Goal: Task Accomplishment & Management: Manage account settings

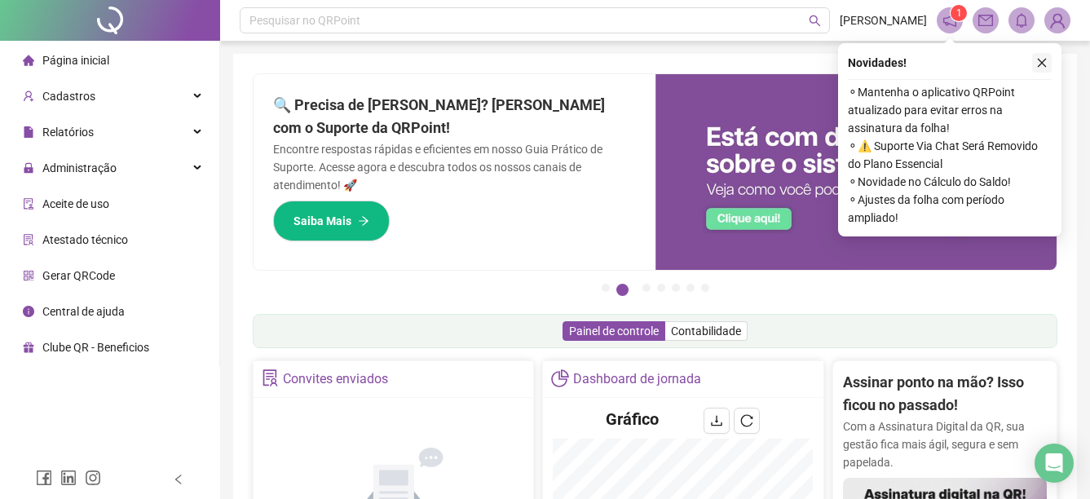
click at [1046, 61] on icon "close" at bounding box center [1041, 62] width 11 height 11
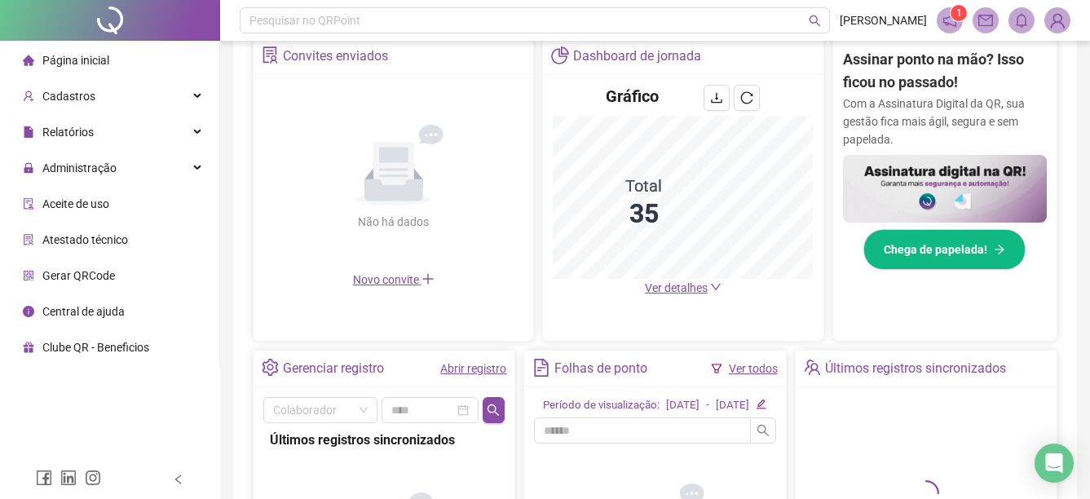
scroll to position [326, 0]
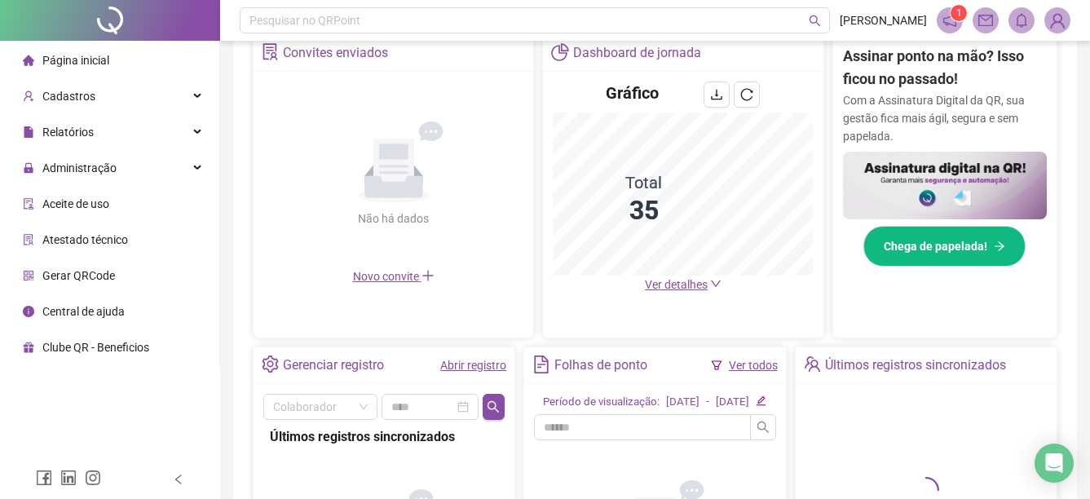
click at [695, 282] on span "Ver detalhes" at bounding box center [676, 284] width 63 height 13
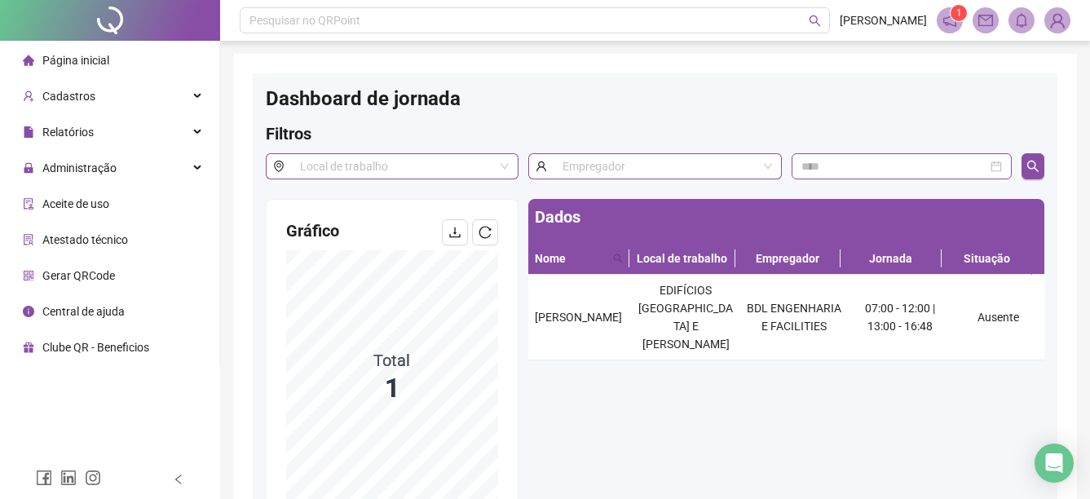
click at [93, 63] on span "Página inicial" at bounding box center [75, 60] width 67 height 13
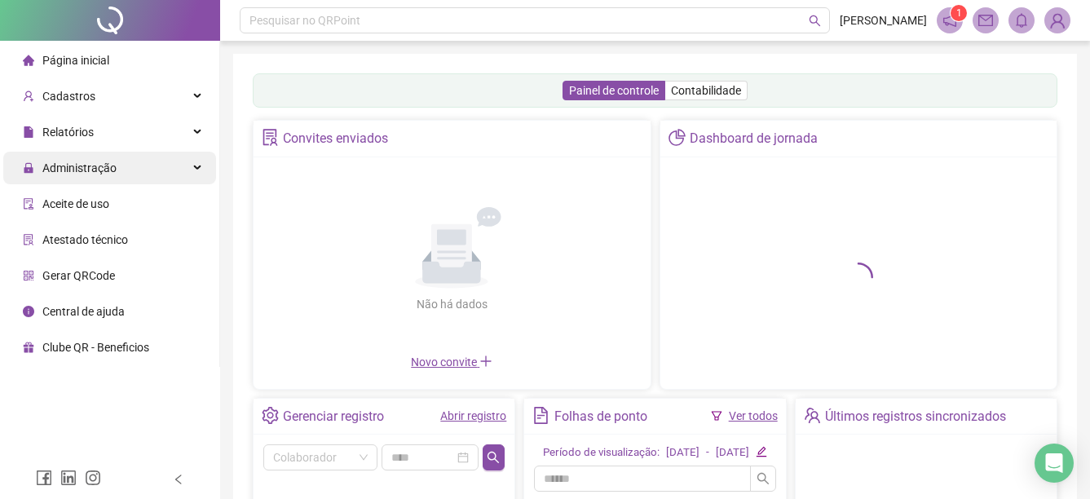
click at [108, 157] on span "Administração" at bounding box center [70, 168] width 94 height 33
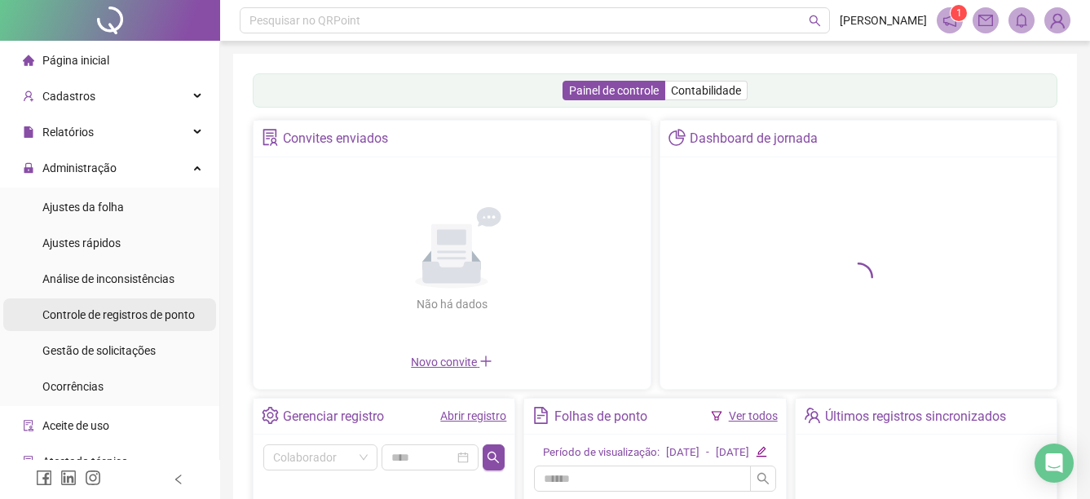
click at [109, 308] on span "Controle de registros de ponto" at bounding box center [118, 314] width 152 height 13
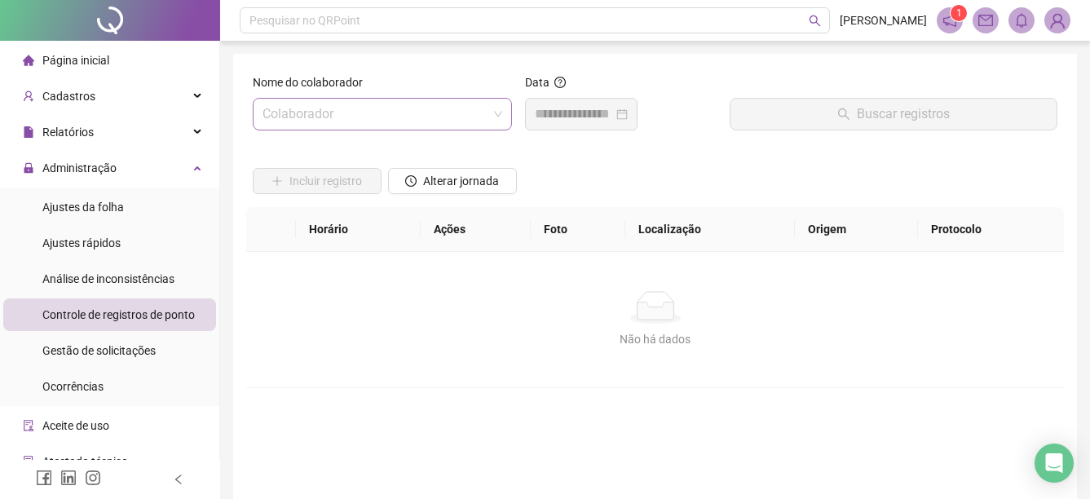
click at [380, 102] on input "search" at bounding box center [375, 114] width 225 height 31
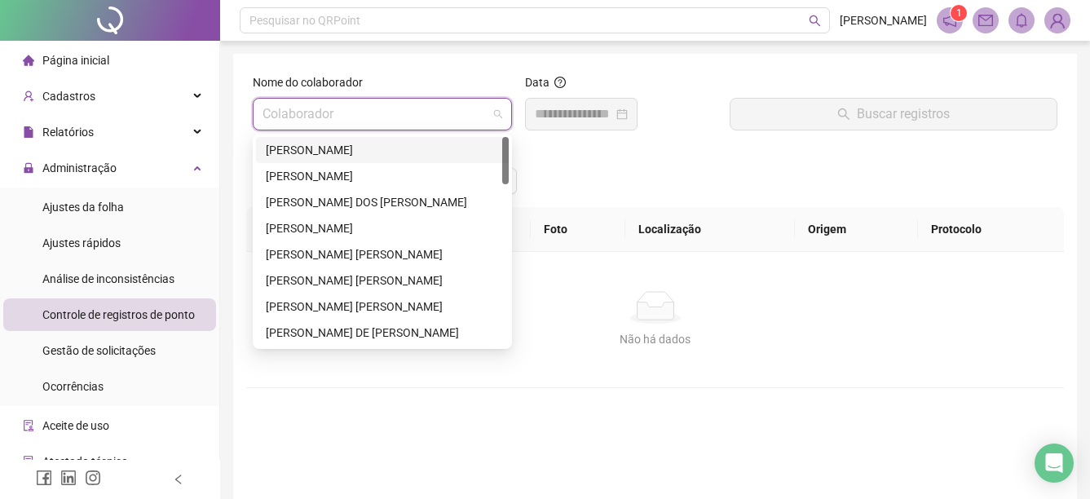
click at [357, 147] on div "[PERSON_NAME]" at bounding box center [382, 150] width 233 height 18
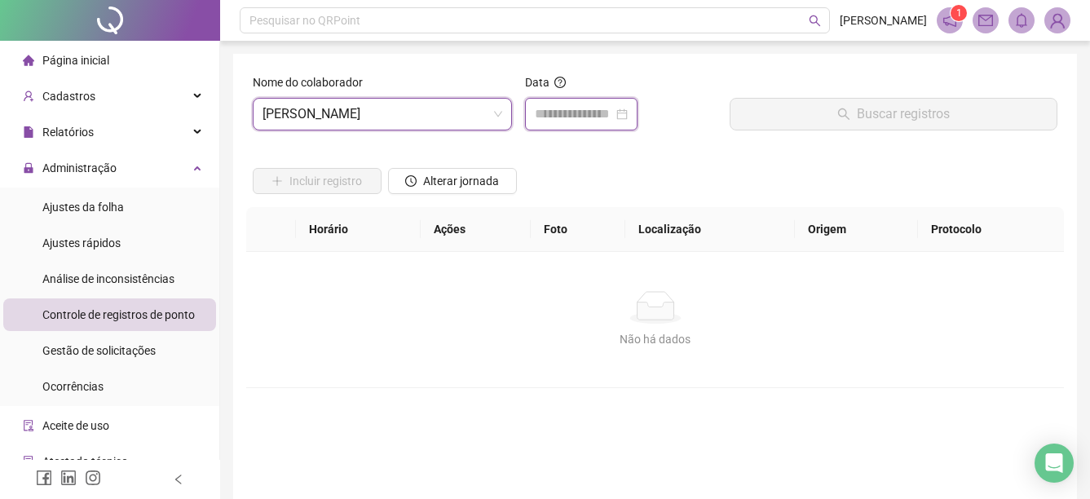
click at [546, 117] on input at bounding box center [574, 114] width 78 height 20
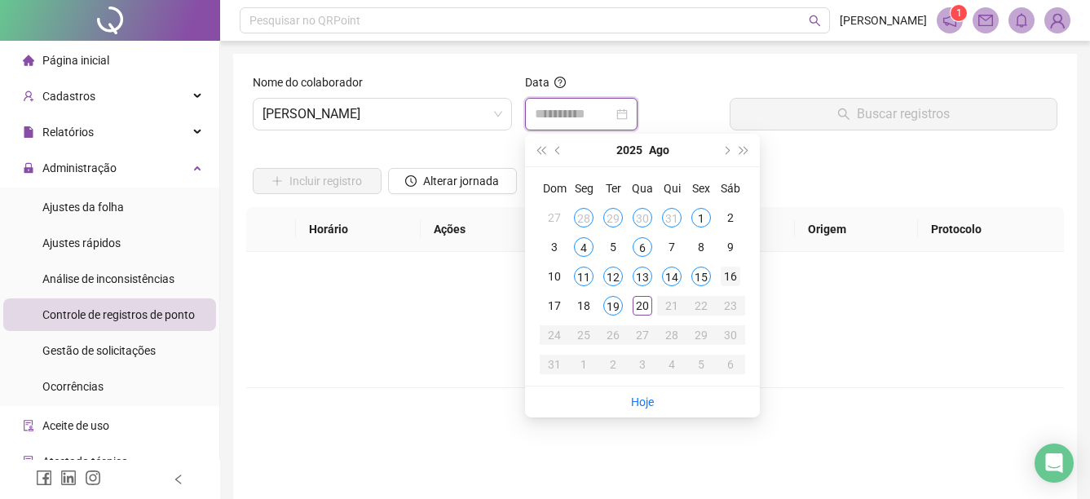
type input "**********"
click at [409, 107] on span "[PERSON_NAME]" at bounding box center [383, 114] width 240 height 31
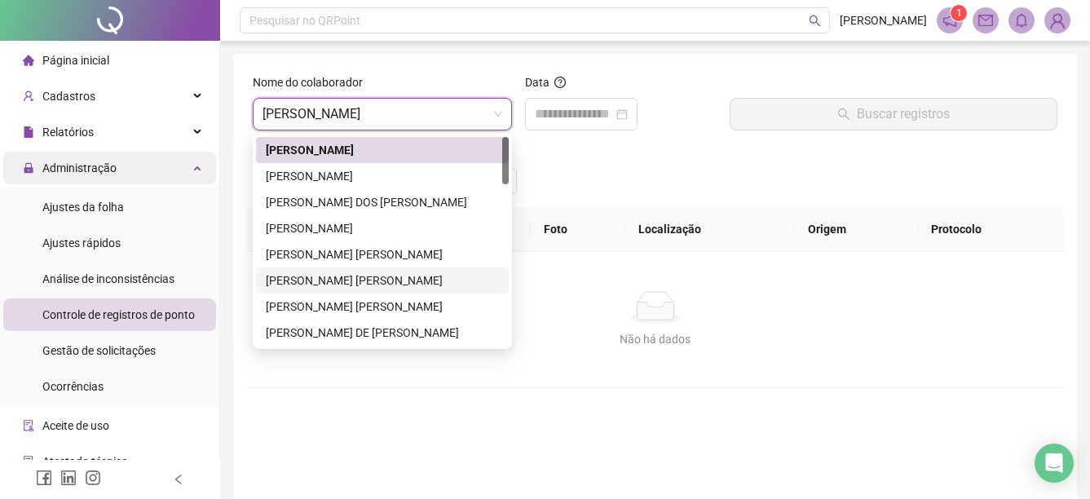
click at [108, 164] on span "Administração" at bounding box center [79, 167] width 74 height 13
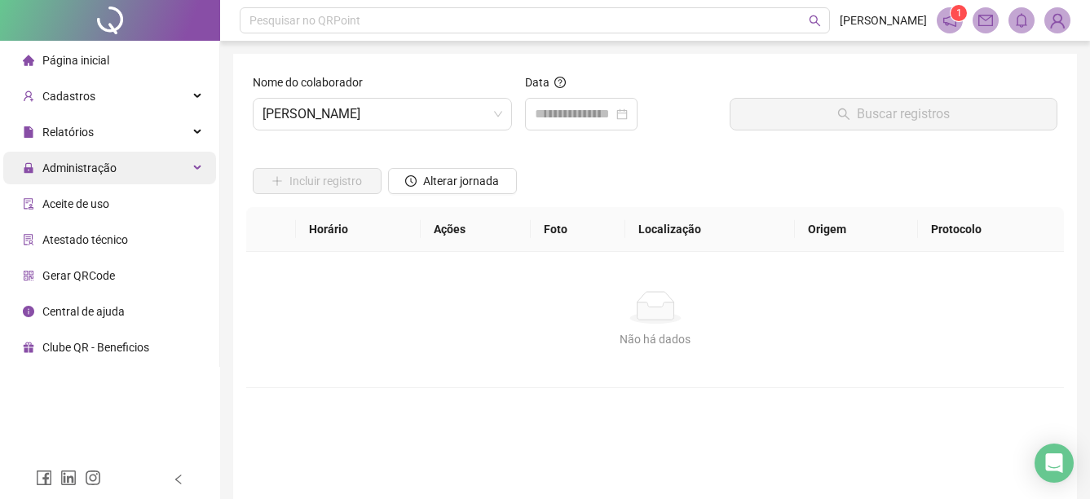
click at [111, 157] on span "Administração" at bounding box center [70, 168] width 94 height 33
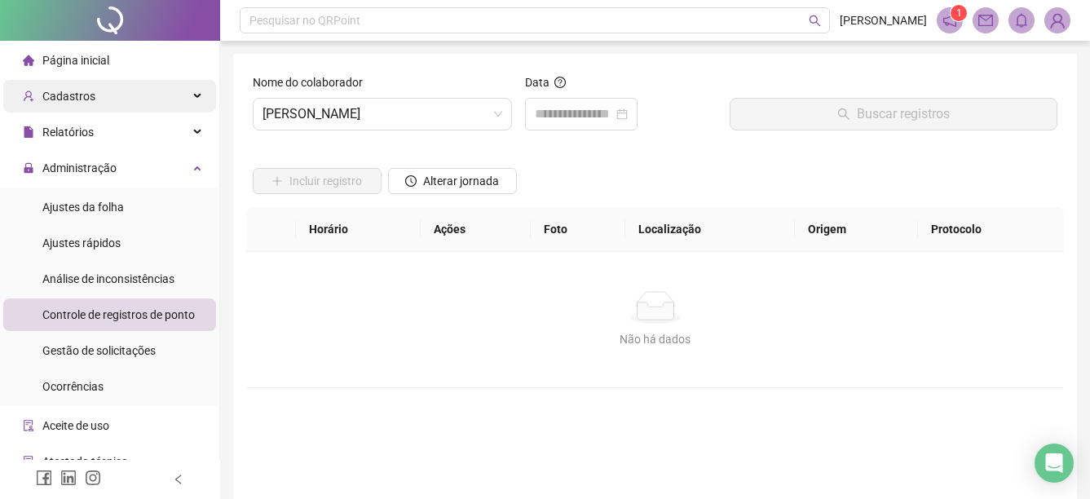
click at [114, 99] on div "Cadastros" at bounding box center [109, 96] width 213 height 33
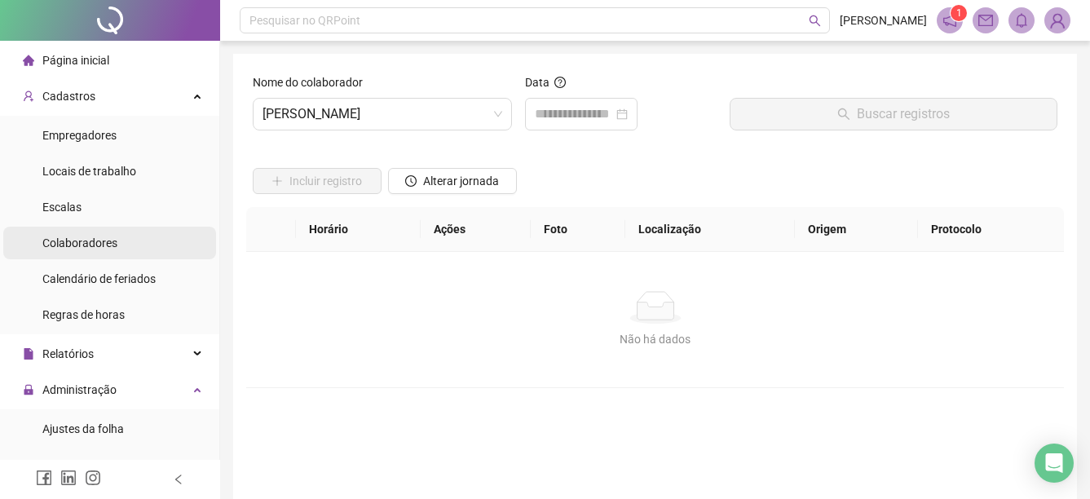
click at [121, 248] on li "Colaboradores" at bounding box center [109, 243] width 213 height 33
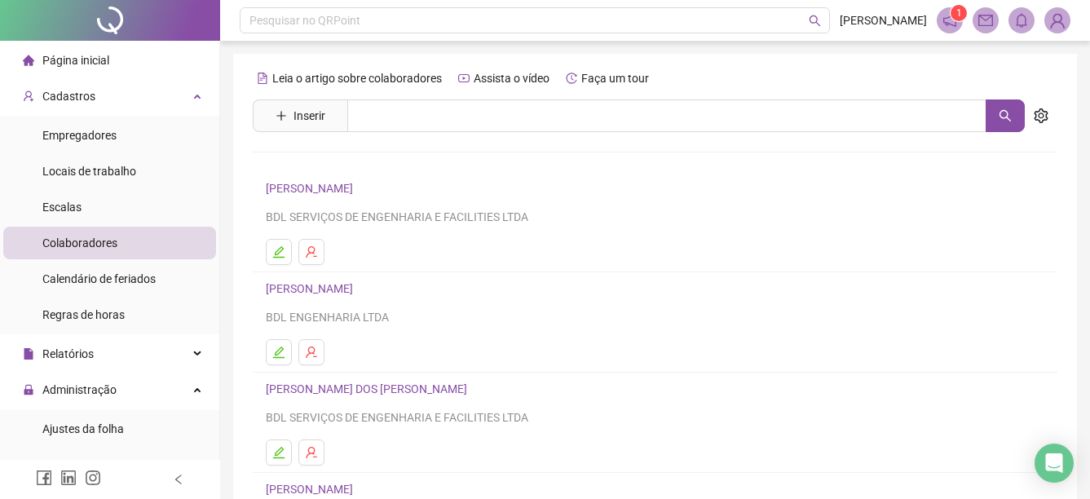
click at [358, 189] on link "[PERSON_NAME]" at bounding box center [312, 188] width 92 height 13
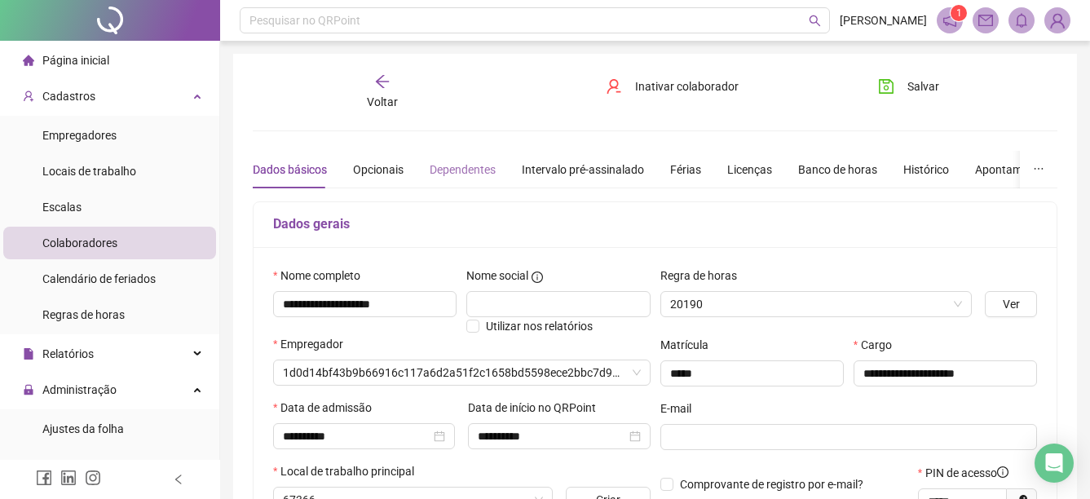
type input "**********"
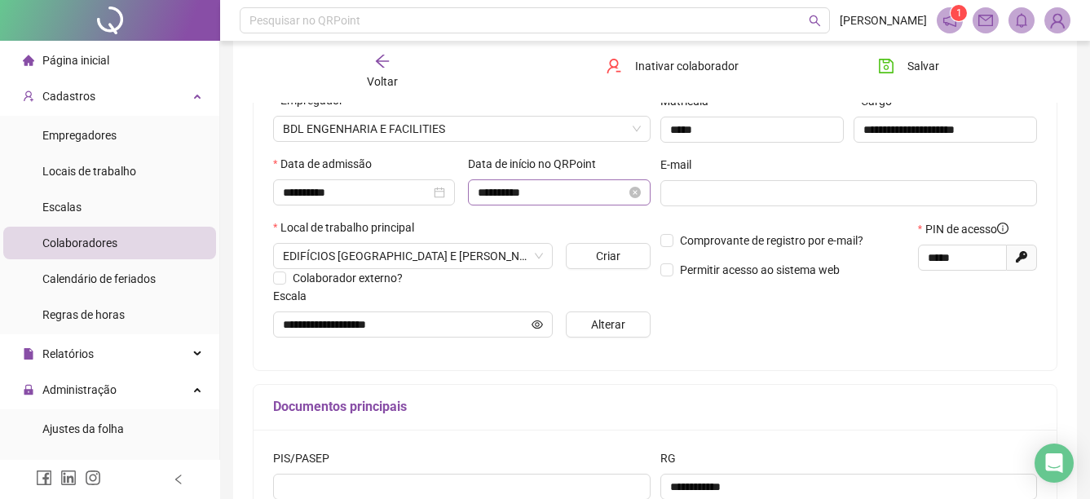
scroll to position [245, 0]
click at [512, 254] on span "EDIFÍCIOS [GEOGRAPHIC_DATA] E [PERSON_NAME]" at bounding box center [413, 255] width 260 height 24
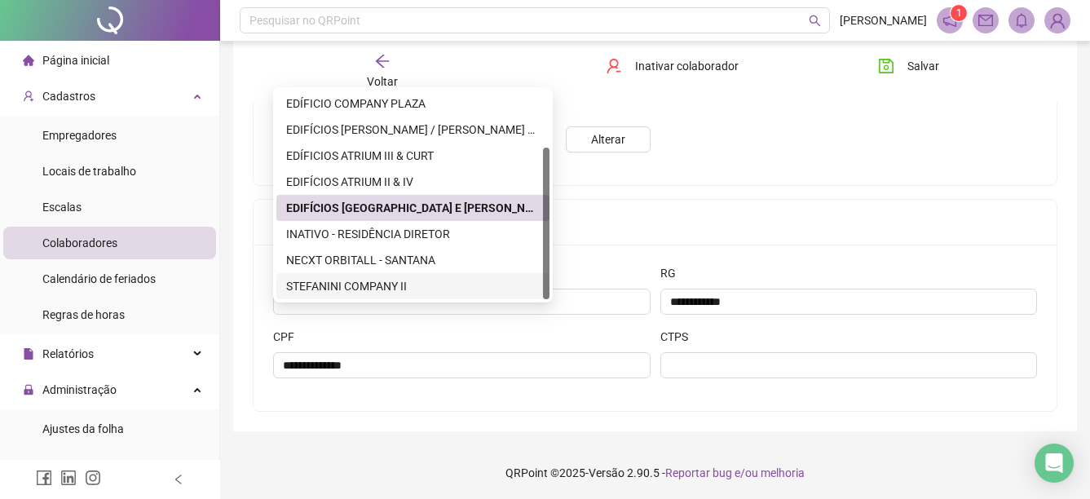
scroll to position [431, 0]
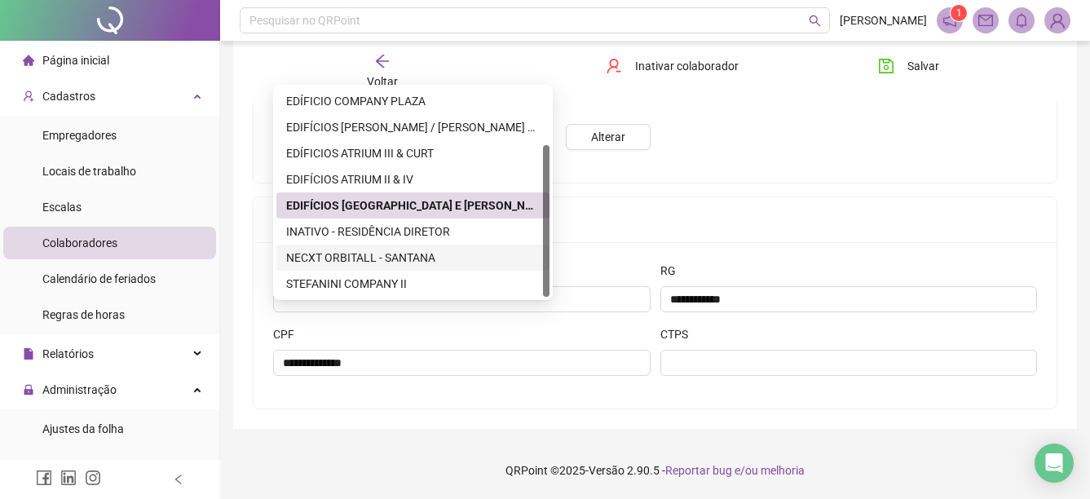
click at [413, 258] on div "NECXT ORBITALL - SANTANA" at bounding box center [413, 258] width 254 height 18
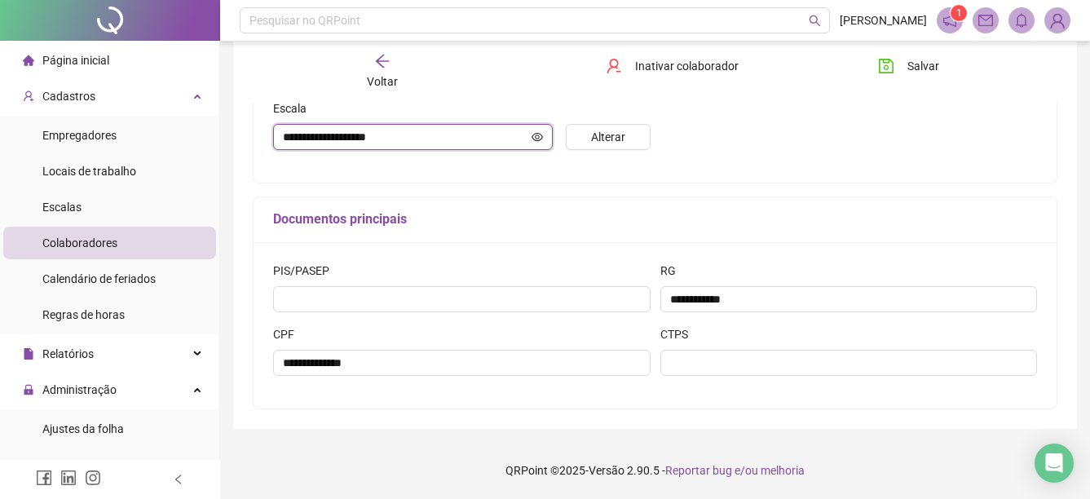
click at [439, 143] on input "**********" at bounding box center [405, 137] width 245 height 18
click at [539, 144] on span at bounding box center [537, 137] width 11 height 18
click at [539, 140] on icon "eye" at bounding box center [537, 136] width 11 height 8
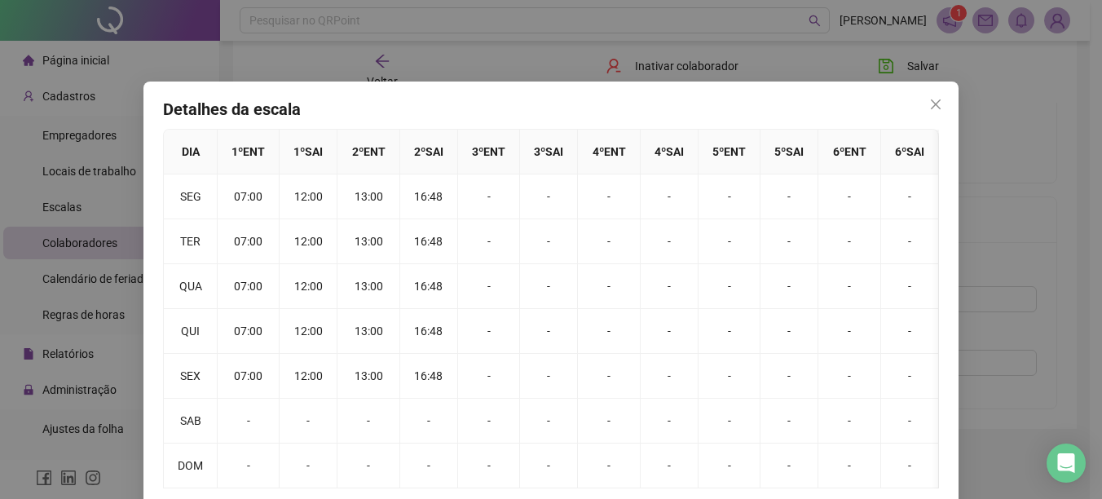
click at [563, 40] on div "Detalhes da escala DIA 1 º ENT 1 º SAI 2 º ENT 2 º SAI 3 º ENT 3 º SAI 4 º ENT …" at bounding box center [551, 249] width 1102 height 499
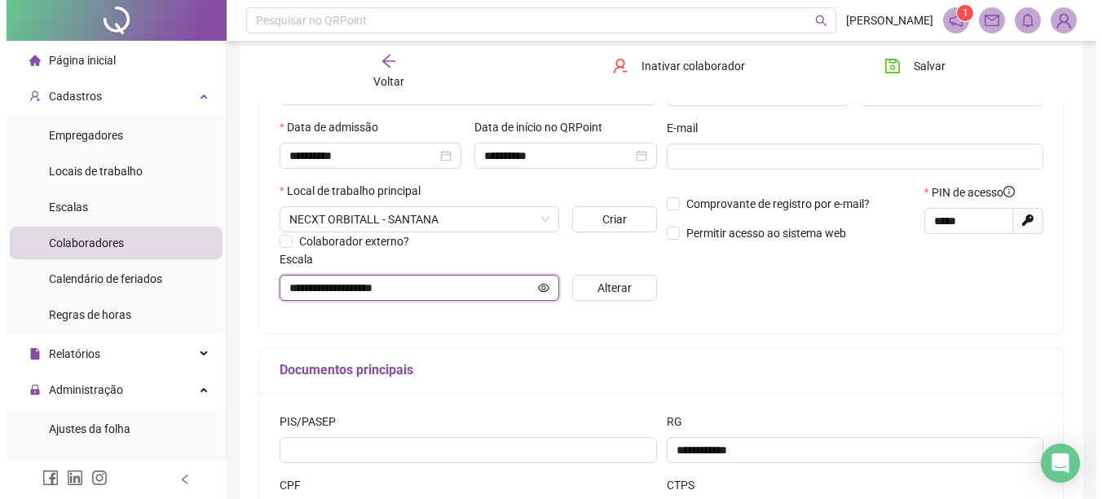
scroll to position [268, 0]
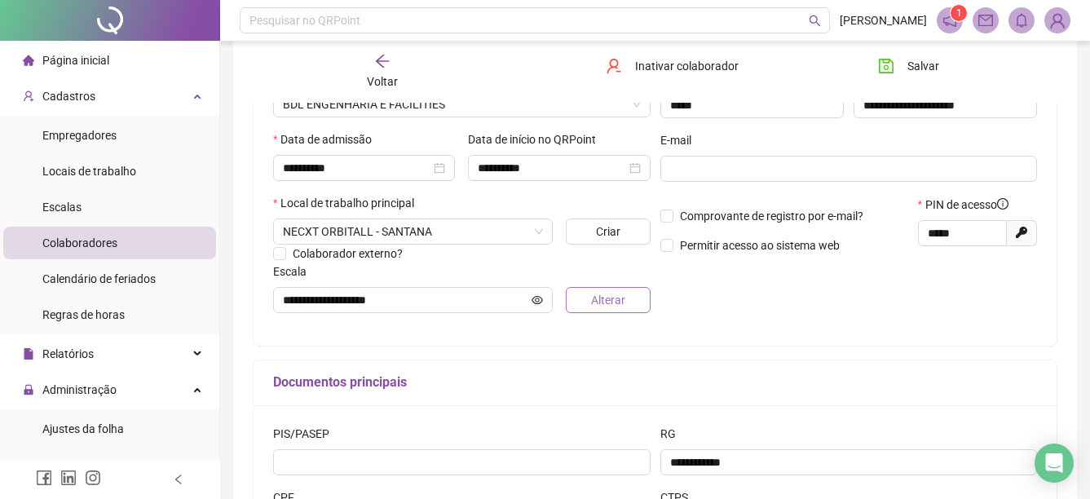
click at [590, 289] on button "Alterar" at bounding box center [608, 300] width 85 height 26
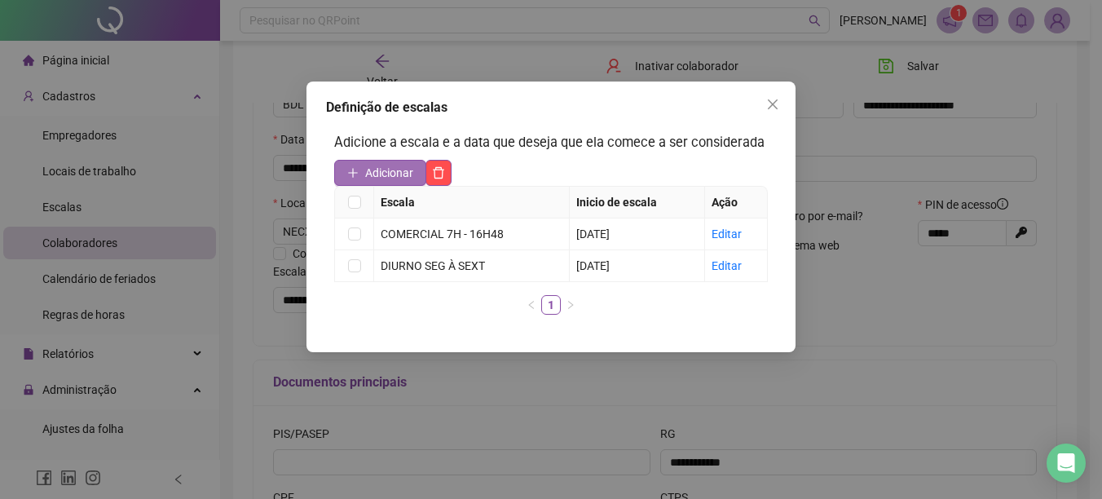
click at [387, 168] on span "Adicionar" at bounding box center [389, 173] width 48 height 18
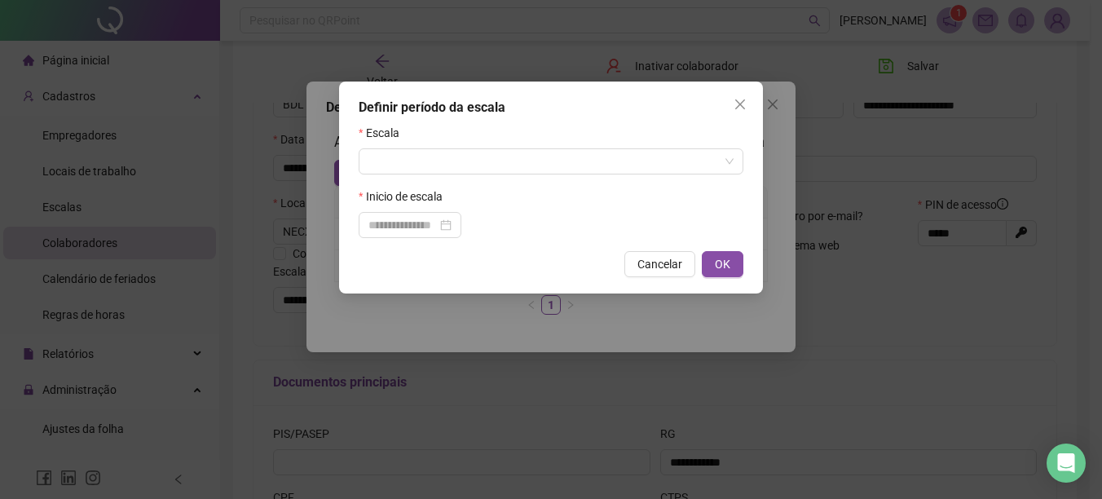
click at [401, 210] on div "Inicio de escala" at bounding box center [551, 200] width 385 height 24
click at [414, 157] on input "search" at bounding box center [544, 161] width 351 height 24
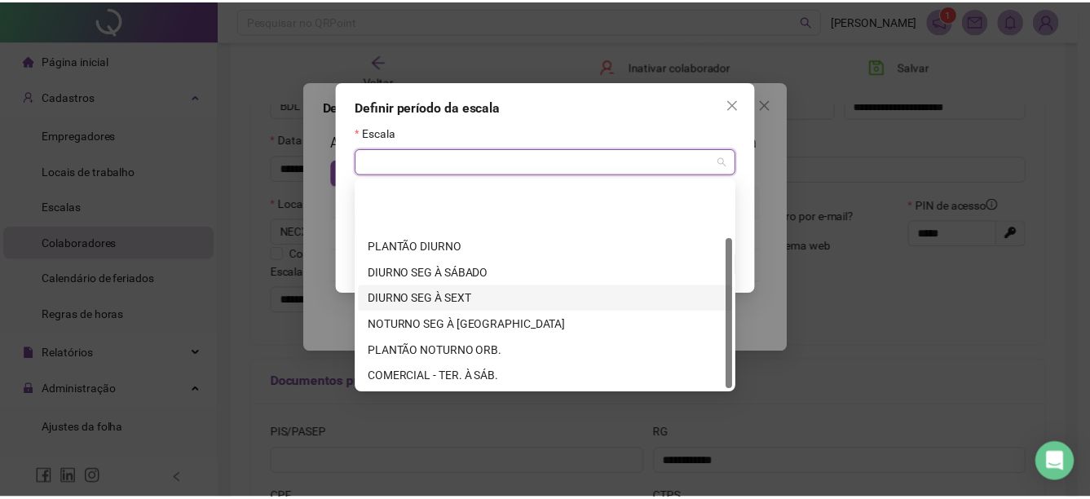
scroll to position [78, 0]
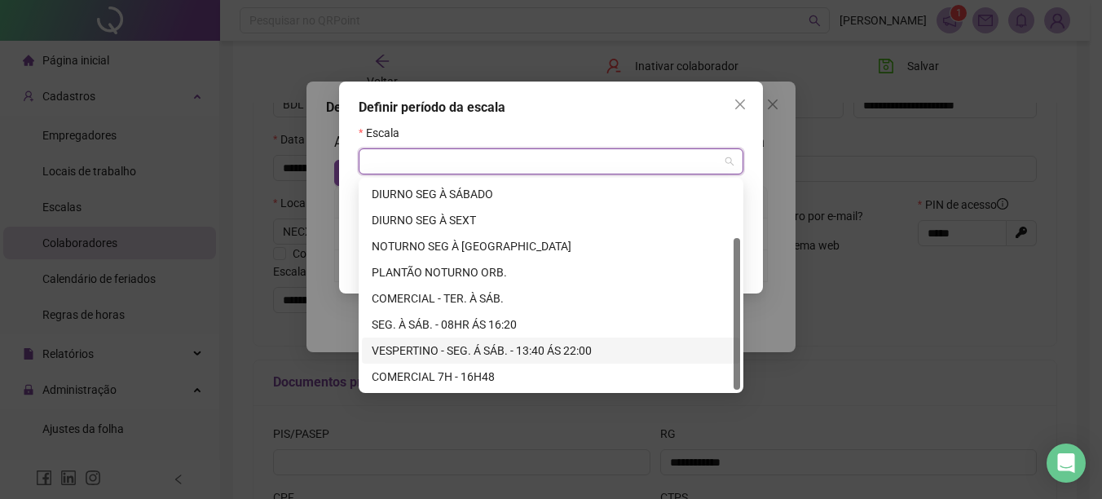
click at [470, 347] on div "VESPERTINO - SEG. Á SÁB. - 13:40 ÁS 22:00" at bounding box center [551, 351] width 359 height 18
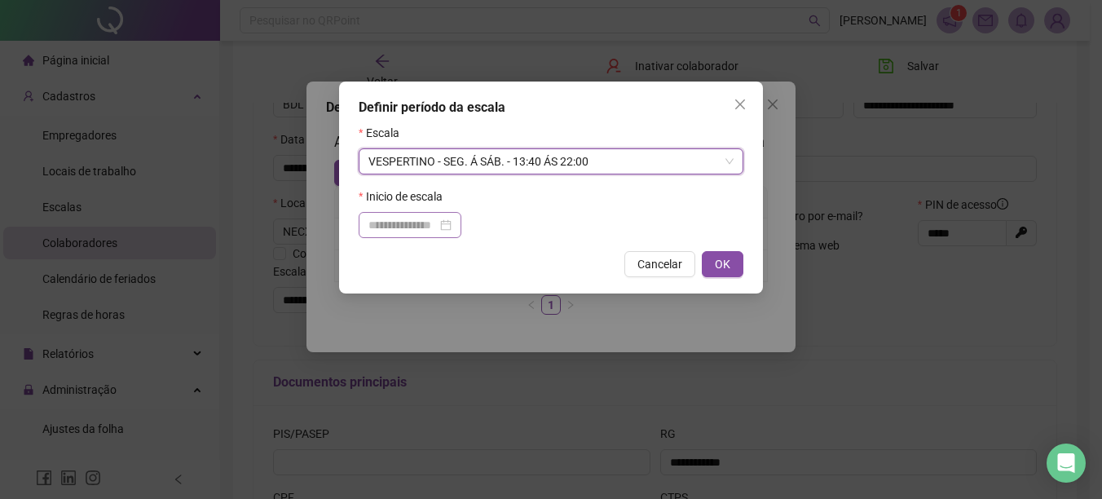
click at [454, 214] on div at bounding box center [410, 225] width 103 height 26
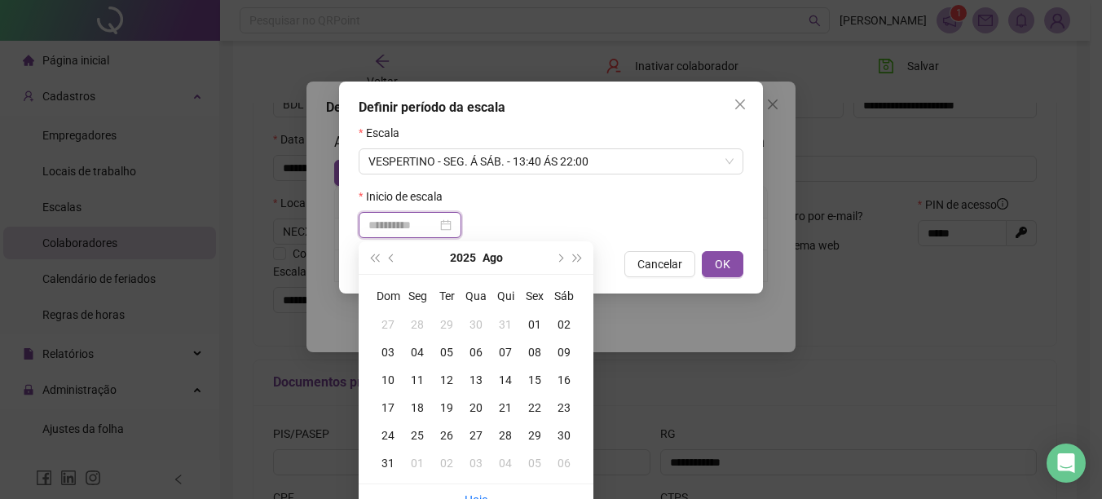
type input "**********"
click at [473, 409] on div "20" at bounding box center [475, 408] width 29 height 18
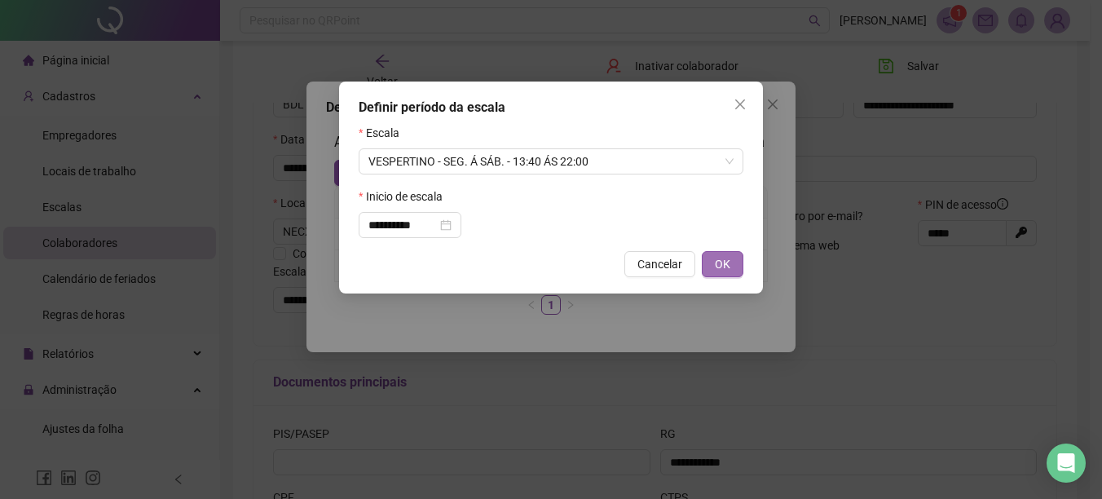
click at [713, 269] on button "OK" at bounding box center [723, 264] width 42 height 26
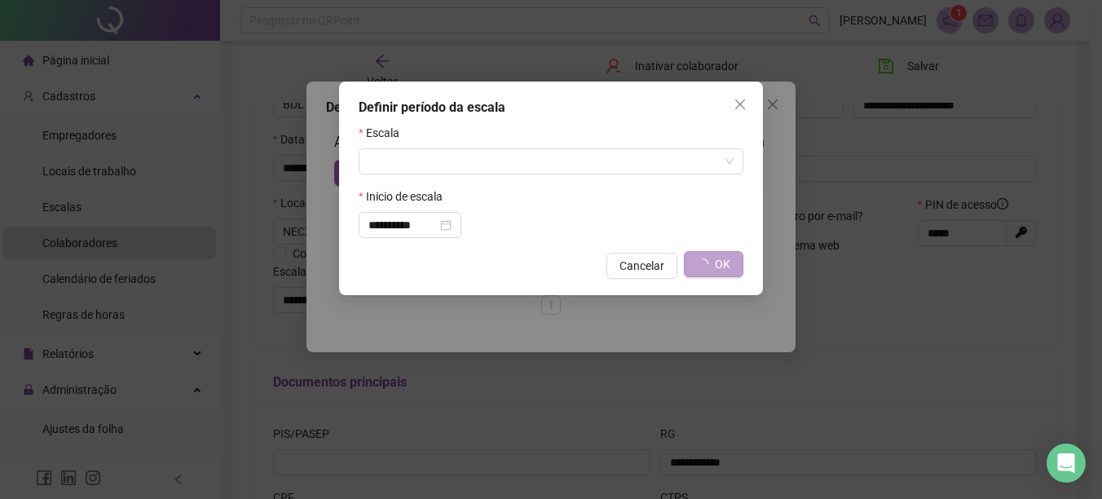
type input "**********"
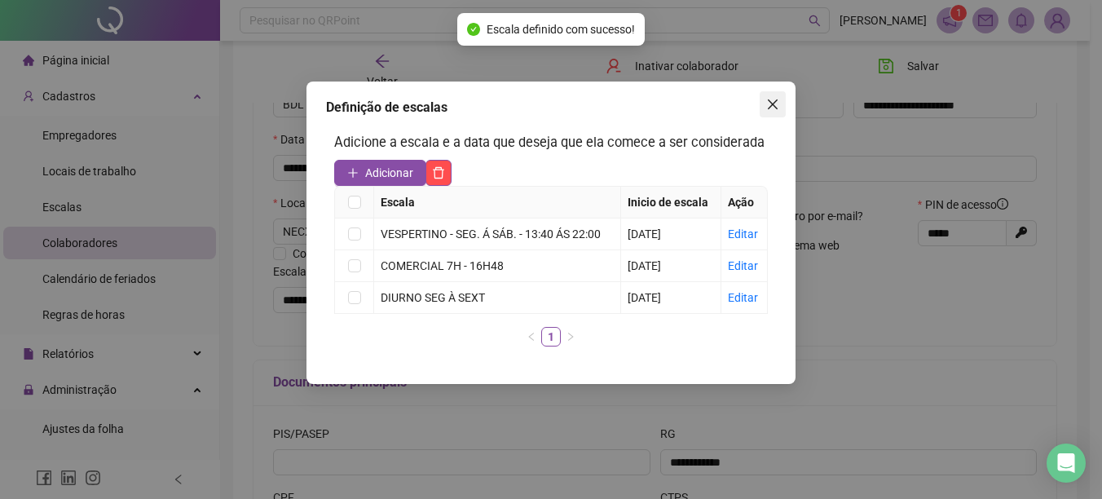
click at [767, 107] on icon "close" at bounding box center [772, 104] width 13 height 13
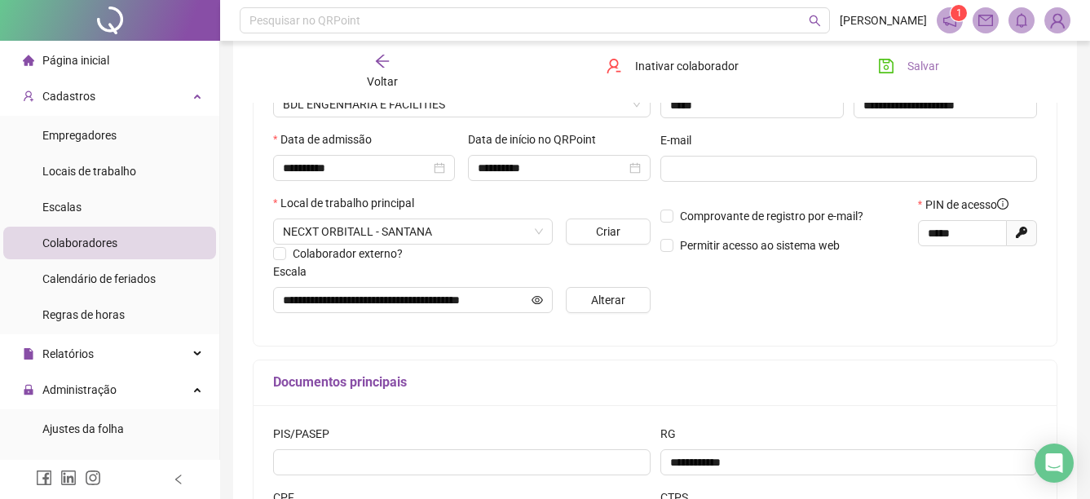
click at [926, 58] on span "Salvar" at bounding box center [923, 66] width 32 height 18
click at [885, 64] on icon "save" at bounding box center [886, 66] width 16 height 16
click at [84, 403] on span "Administração" at bounding box center [70, 389] width 94 height 33
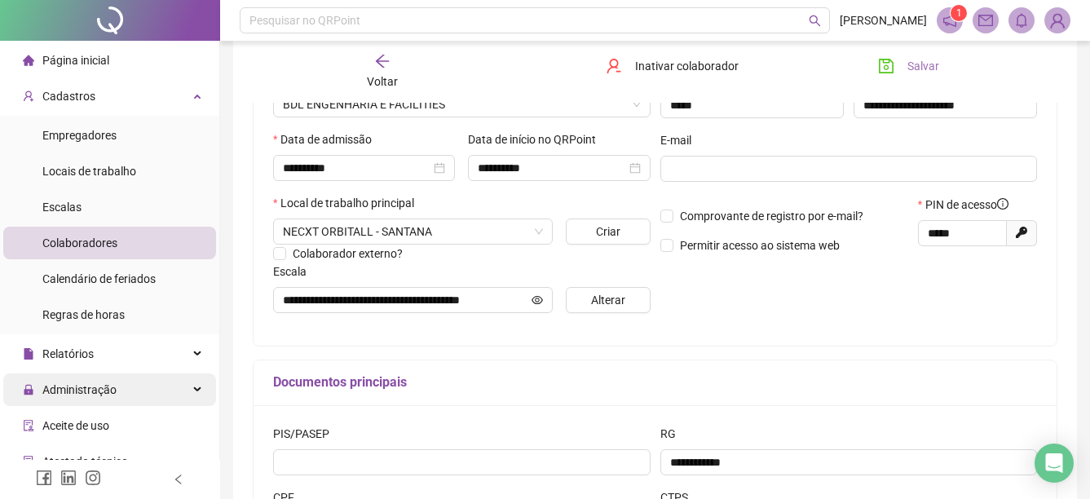
click at [101, 378] on span "Administração" at bounding box center [70, 389] width 94 height 33
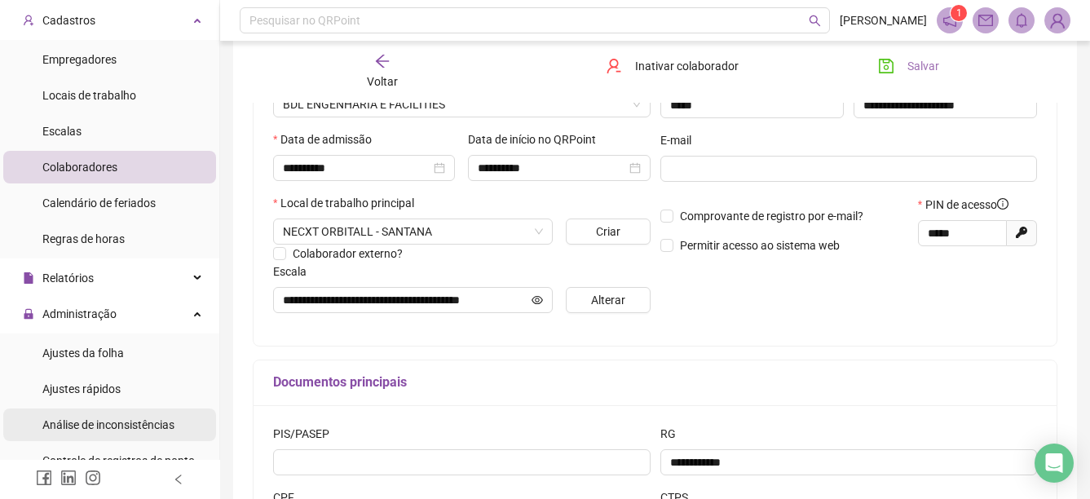
scroll to position [163, 0]
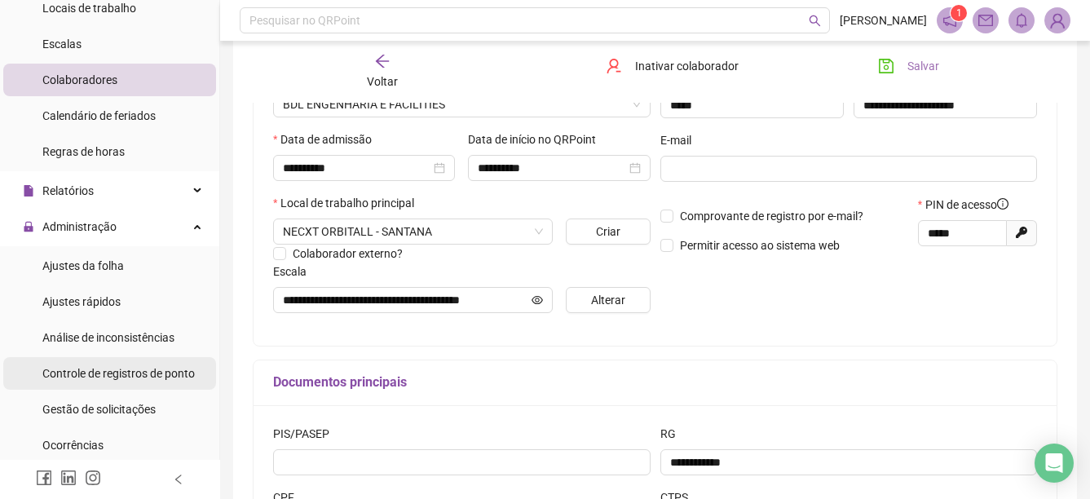
click at [95, 378] on span "Controle de registros de ponto" at bounding box center [118, 373] width 152 height 13
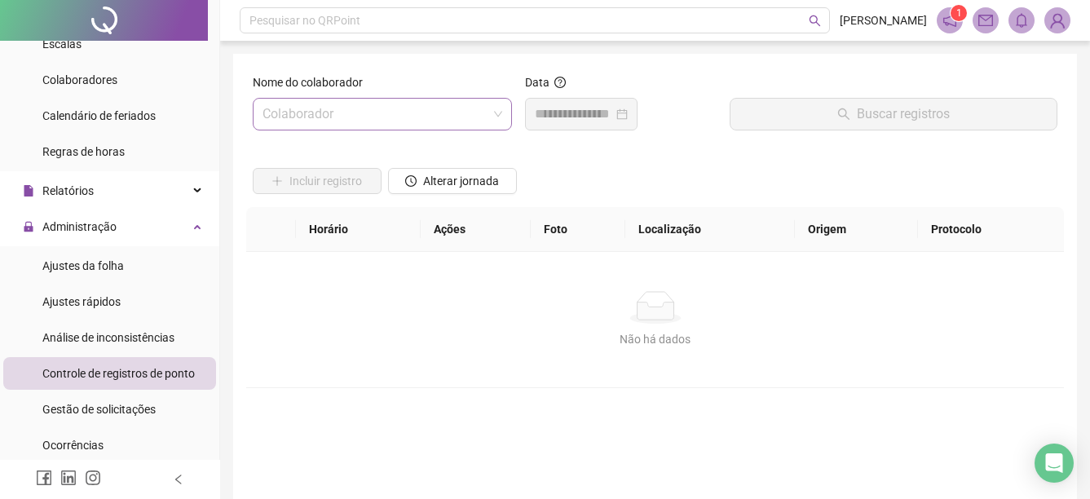
click at [430, 117] on input "search" at bounding box center [375, 114] width 225 height 31
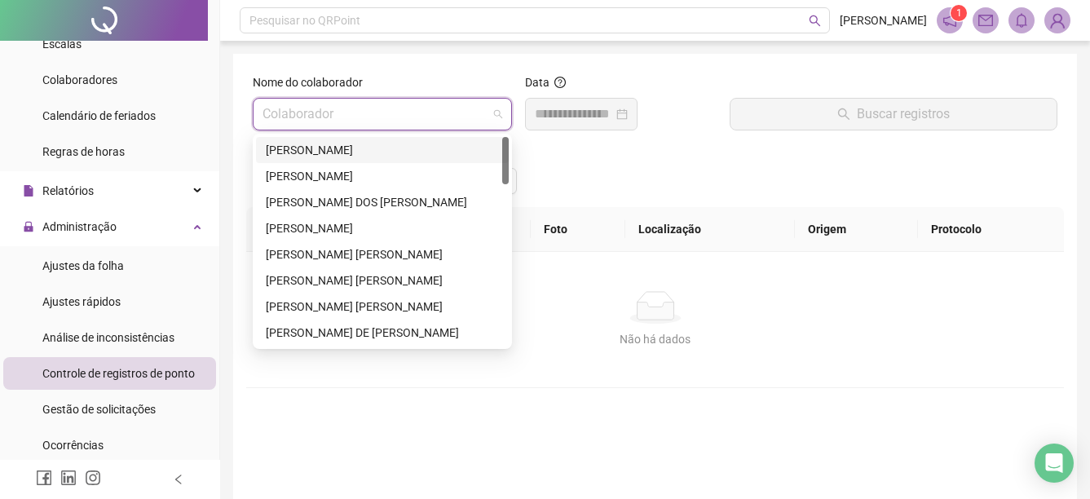
click at [365, 152] on div "[PERSON_NAME]" at bounding box center [382, 150] width 233 height 18
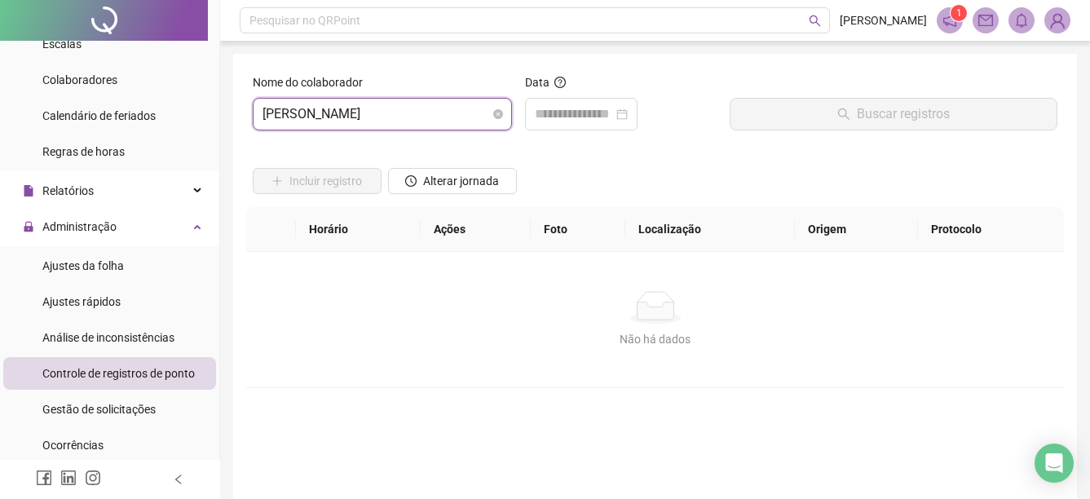
click at [386, 117] on span "[PERSON_NAME]" at bounding box center [383, 114] width 240 height 31
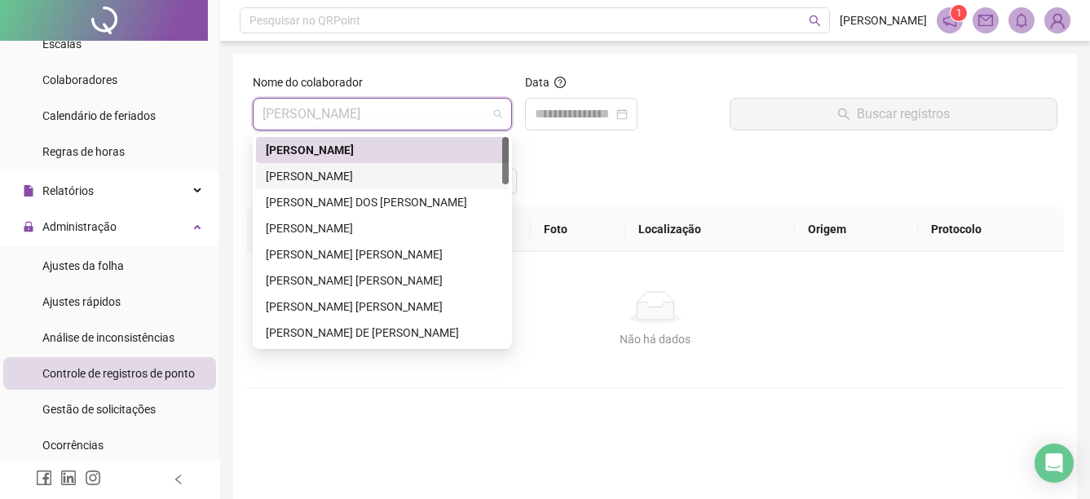
click at [431, 176] on div "[PERSON_NAME]" at bounding box center [382, 176] width 233 height 18
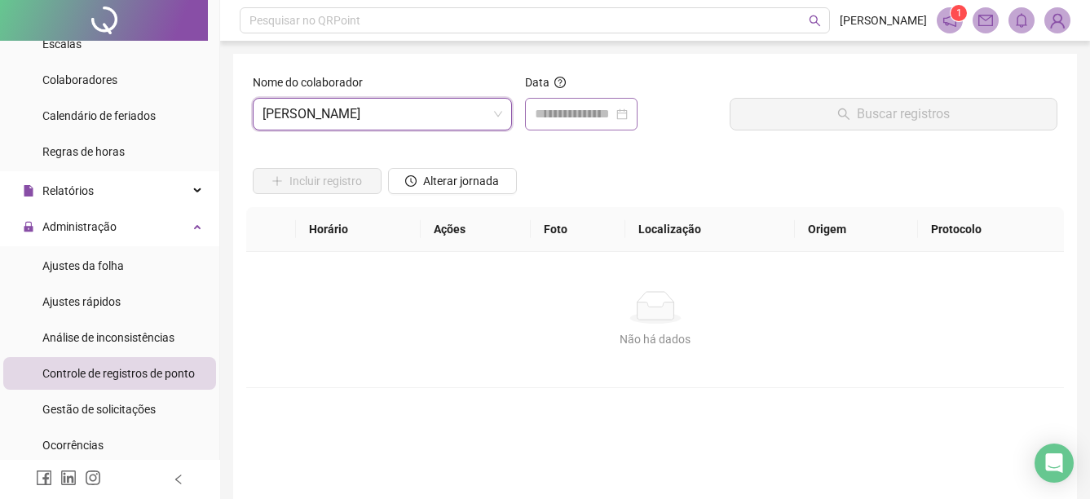
click at [571, 130] on div at bounding box center [581, 114] width 113 height 33
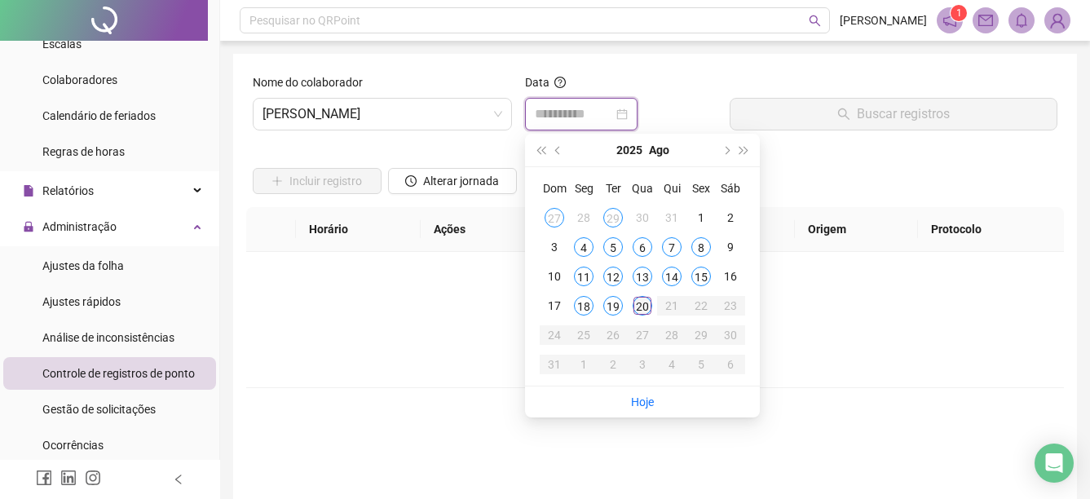
type input "**********"
click at [640, 301] on div "20" at bounding box center [643, 306] width 20 height 20
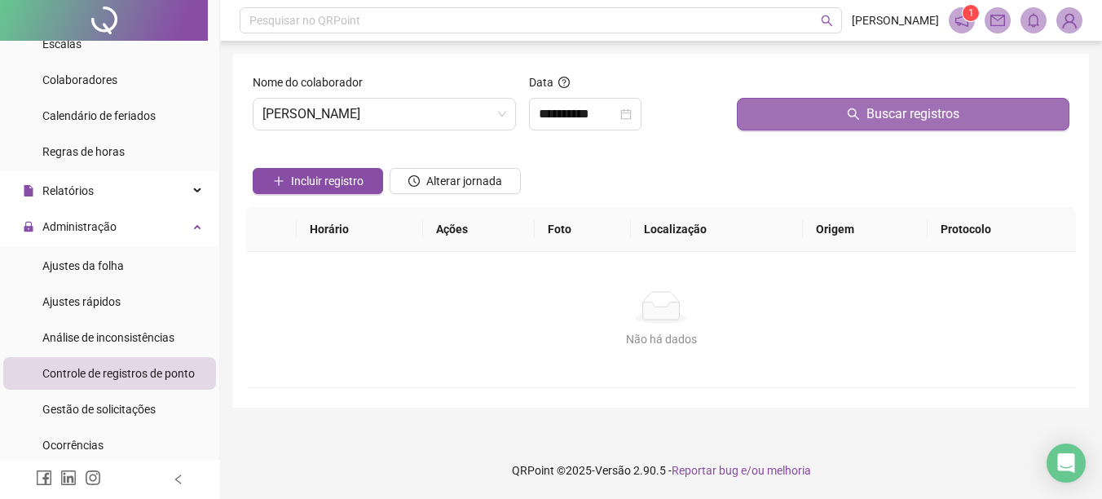
click at [796, 115] on button "Buscar registros" at bounding box center [903, 114] width 333 height 33
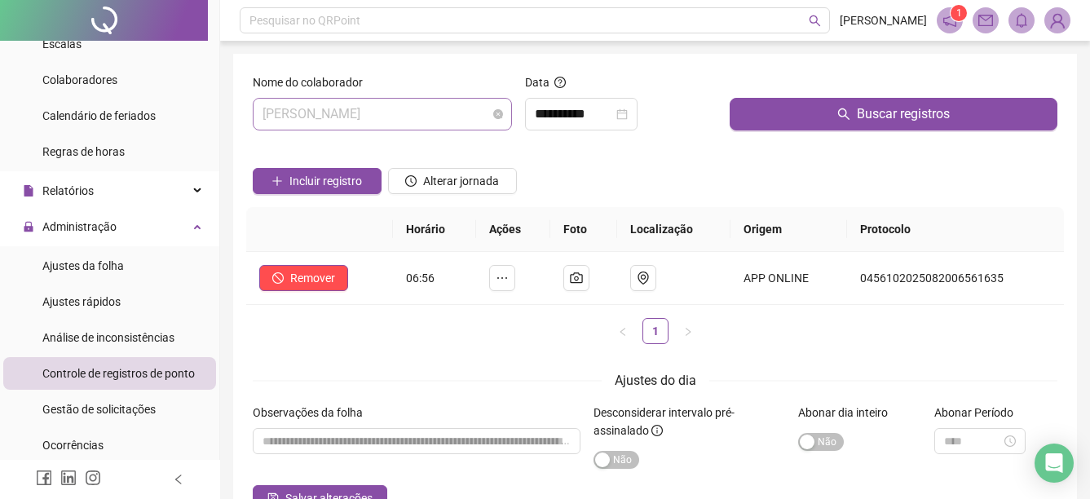
click at [461, 126] on span "[PERSON_NAME]" at bounding box center [383, 114] width 240 height 31
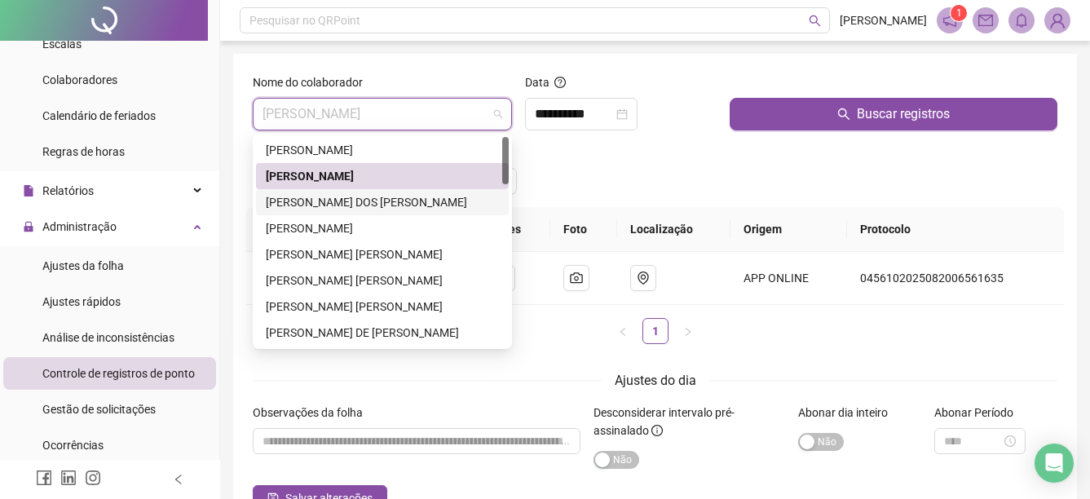
click at [373, 195] on div "[PERSON_NAME] DOS [PERSON_NAME]" at bounding box center [382, 202] width 233 height 18
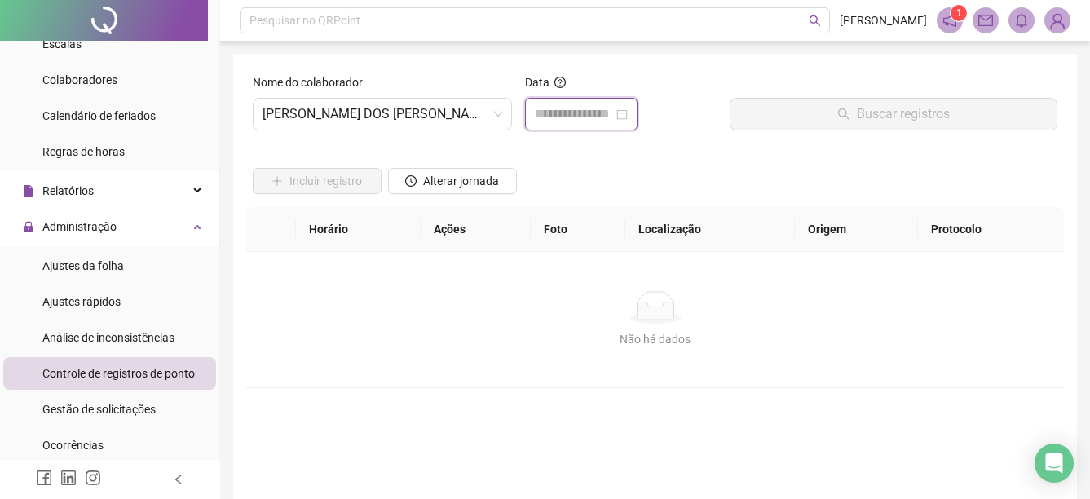
drag, startPoint x: 603, startPoint y: 108, endPoint x: 602, endPoint y: 135, distance: 27.0
click at [603, 109] on input at bounding box center [574, 114] width 78 height 20
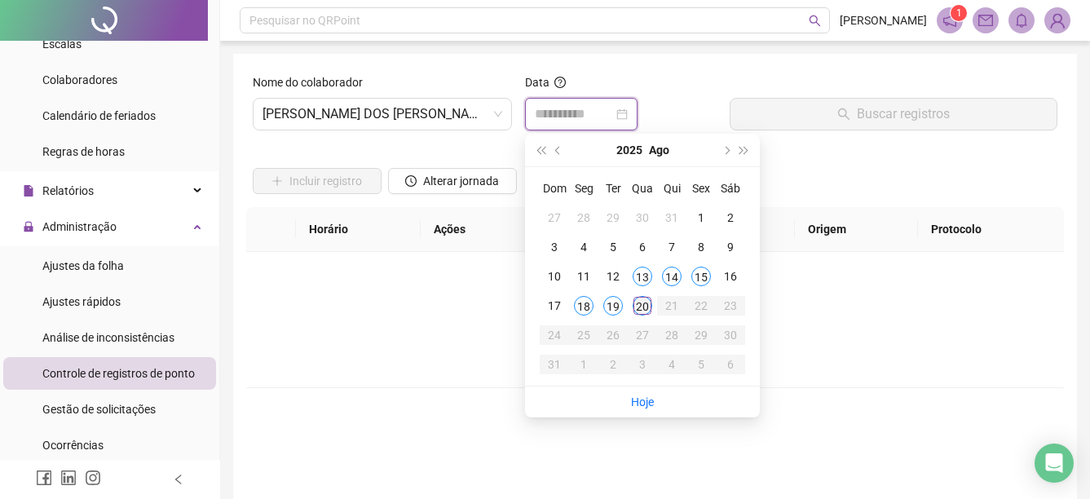
type input "**********"
click at [639, 301] on div "20" at bounding box center [643, 306] width 20 height 20
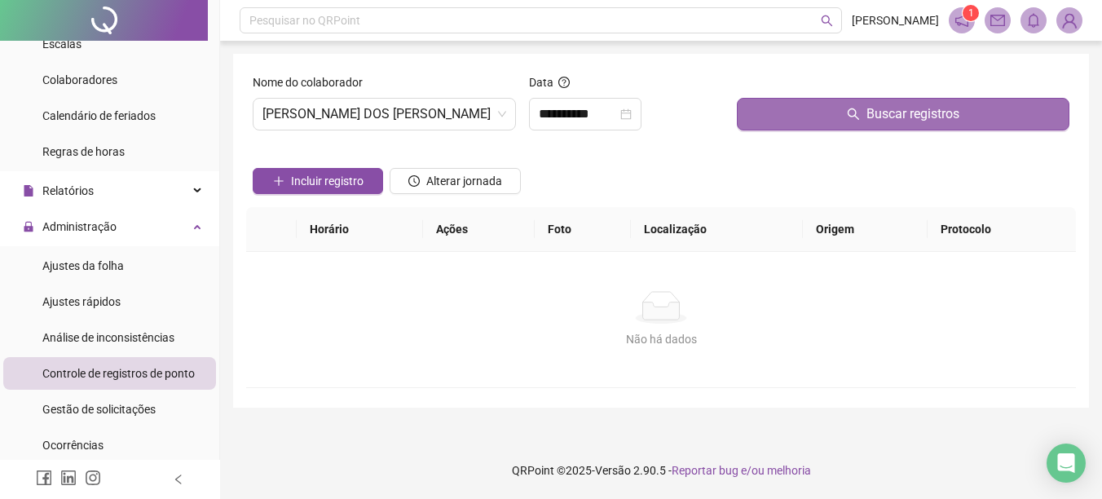
click at [886, 121] on span "Buscar registros" at bounding box center [913, 114] width 93 height 20
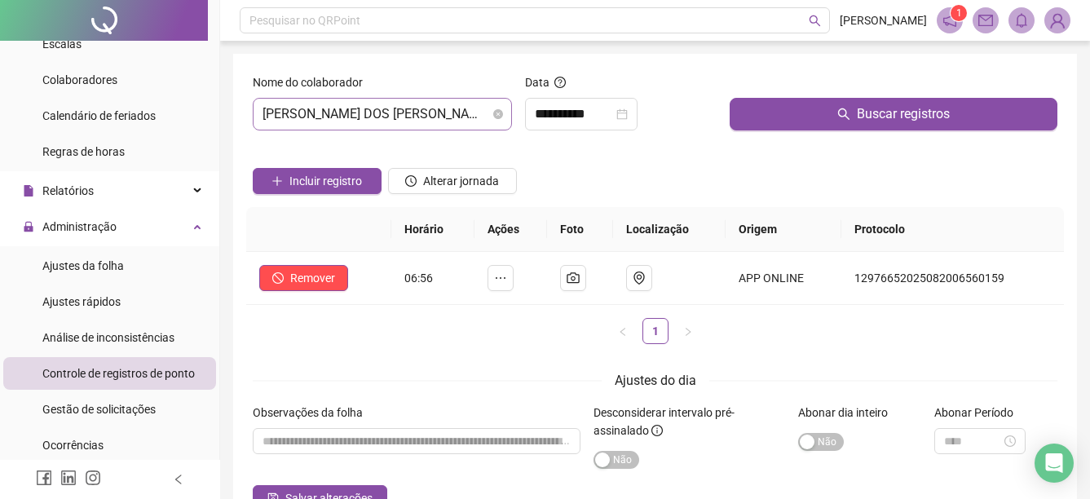
click at [492, 108] on span "[PERSON_NAME] DOS [PERSON_NAME]" at bounding box center [383, 114] width 240 height 31
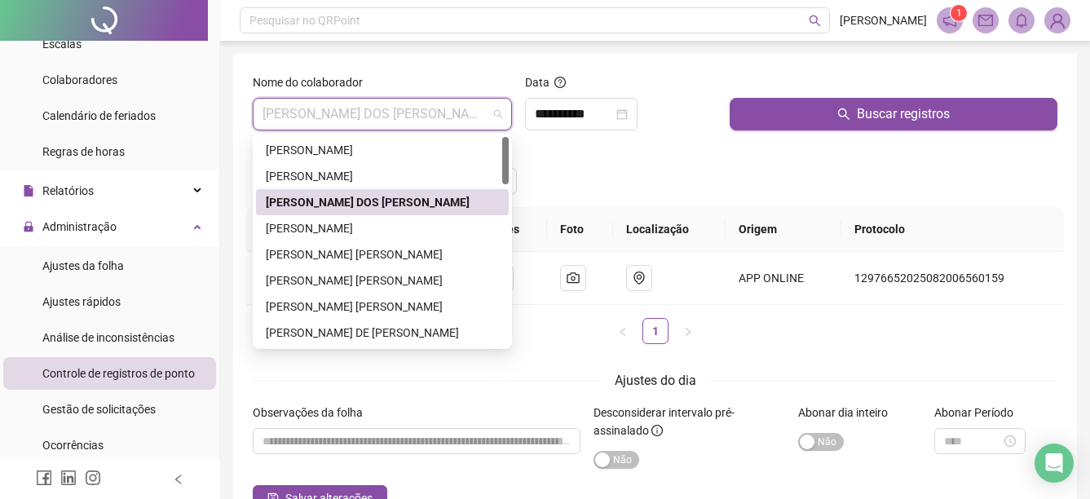
click at [346, 214] on div "[PERSON_NAME] DOS [PERSON_NAME]" at bounding box center [382, 202] width 253 height 26
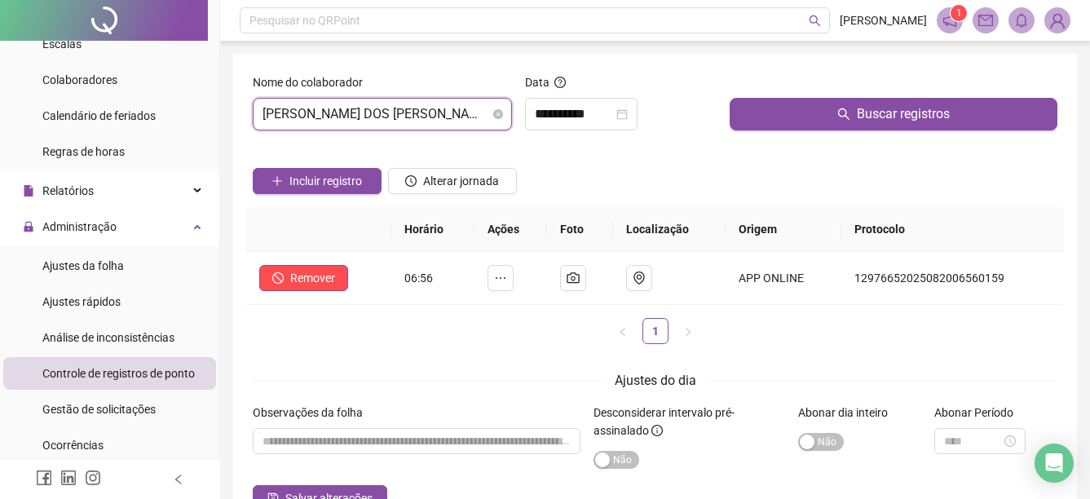
click at [466, 121] on span "[PERSON_NAME] DOS [PERSON_NAME]" at bounding box center [383, 114] width 240 height 31
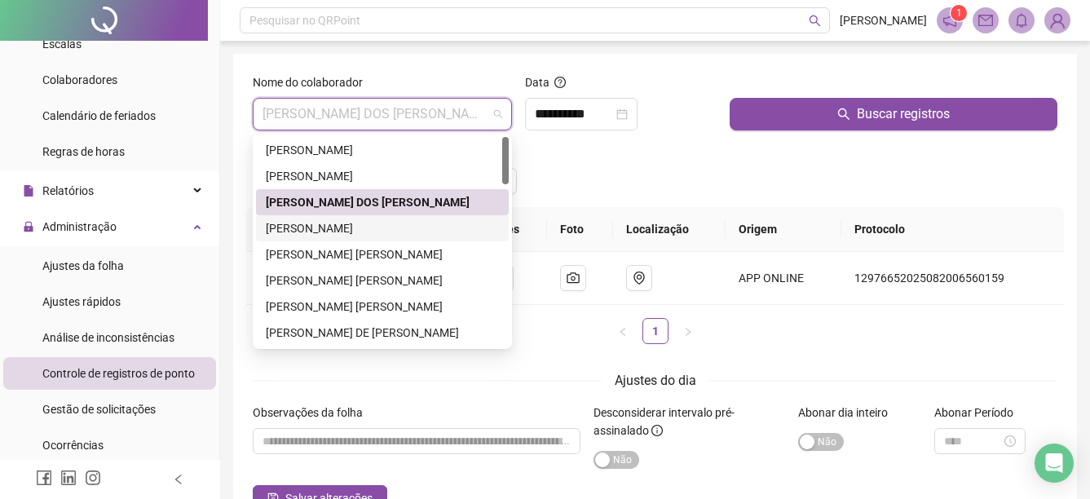
click at [363, 218] on div "[PERSON_NAME]" at bounding box center [382, 228] width 253 height 26
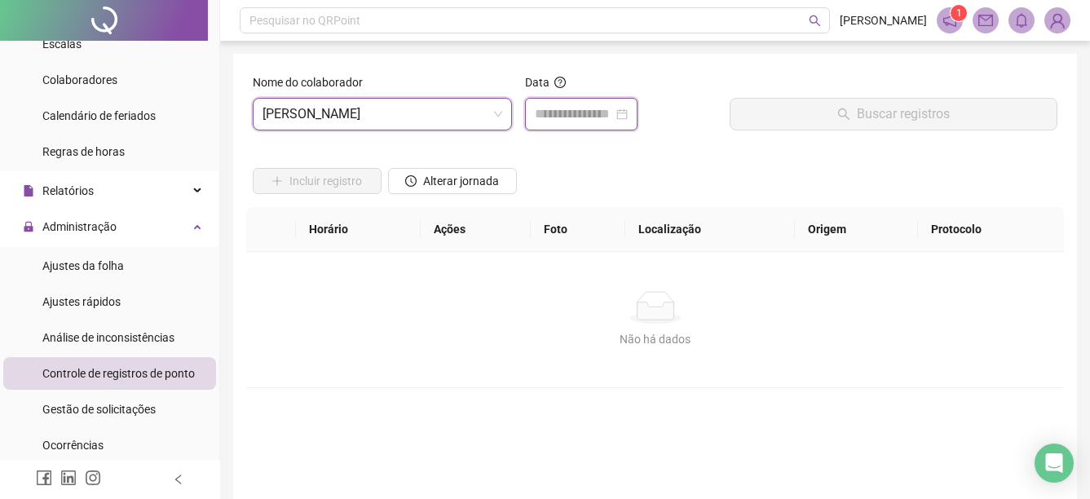
click at [613, 112] on input at bounding box center [574, 114] width 78 height 20
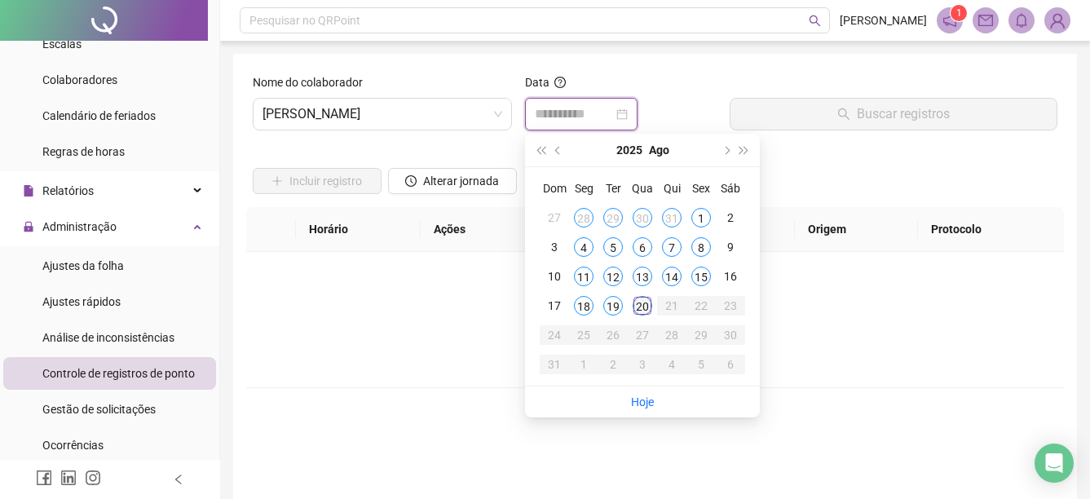
type input "**********"
click at [647, 307] on div "20" at bounding box center [643, 306] width 20 height 20
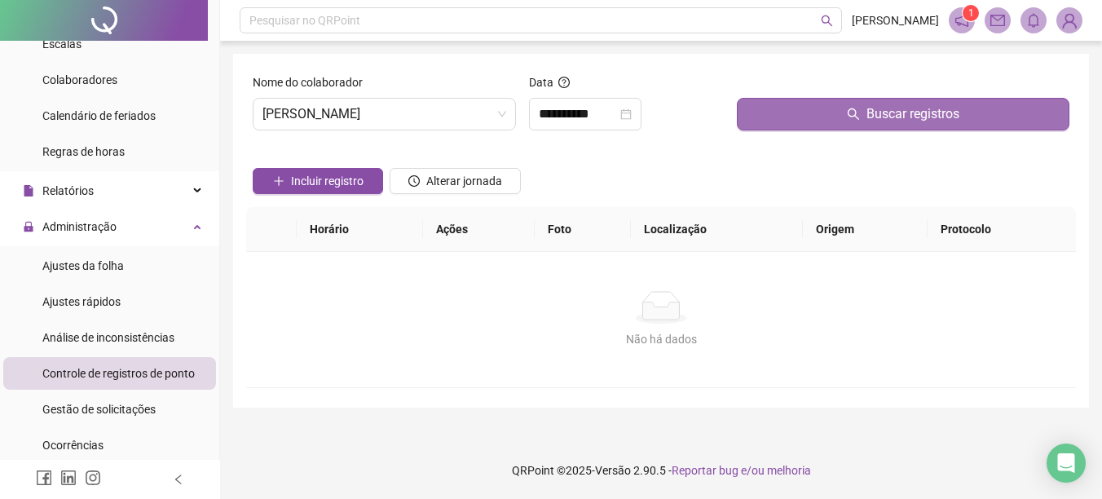
click at [893, 105] on span "Buscar registros" at bounding box center [913, 114] width 93 height 20
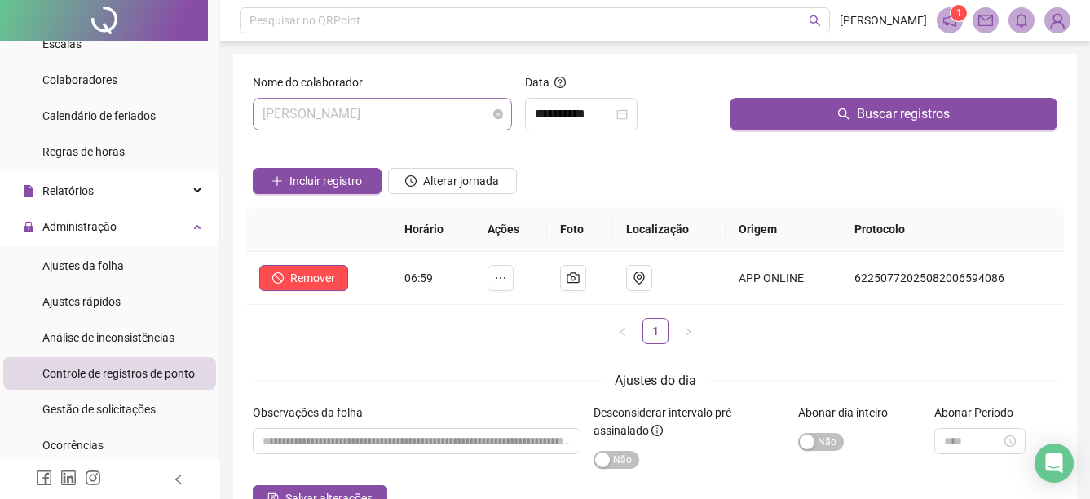
click at [467, 112] on span "[PERSON_NAME]" at bounding box center [383, 114] width 240 height 31
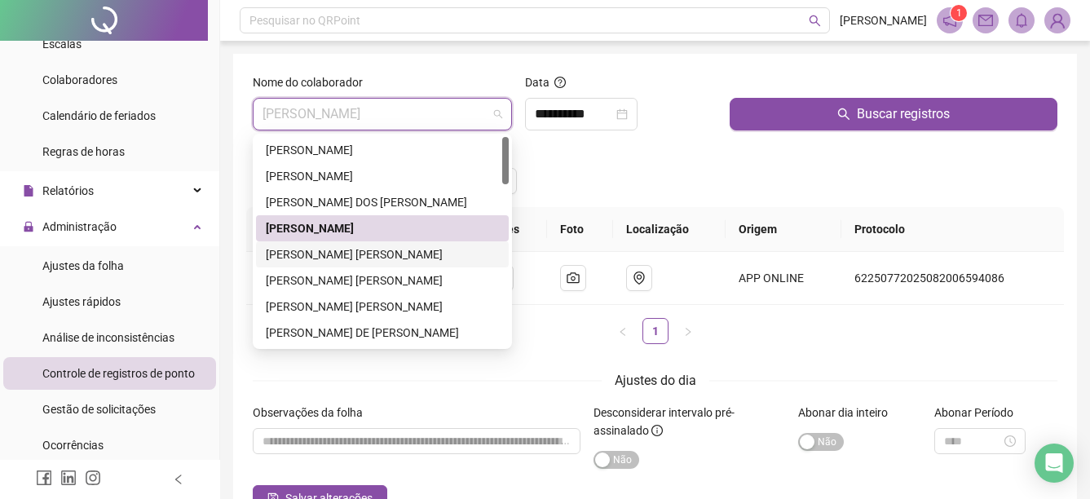
click at [354, 249] on div "[PERSON_NAME] [PERSON_NAME]" at bounding box center [382, 254] width 233 height 18
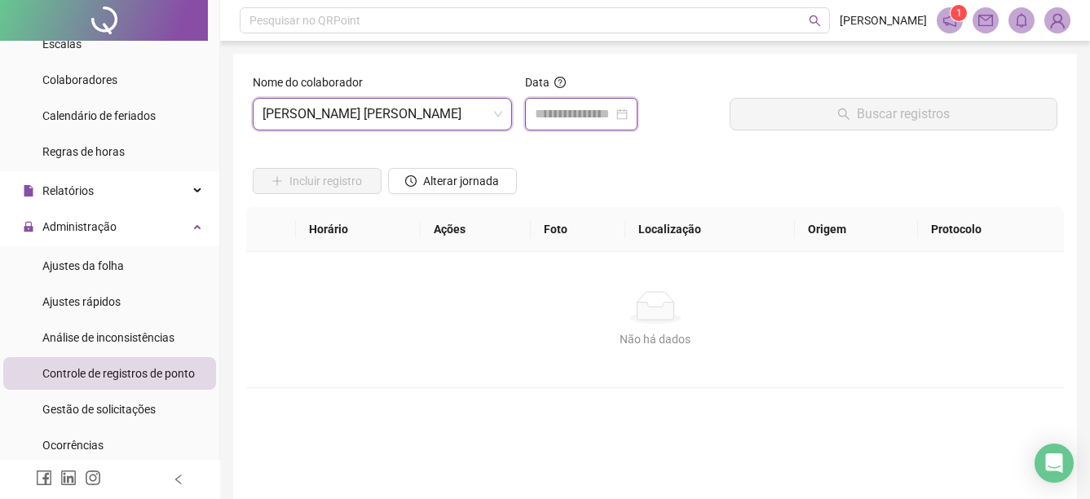
click at [547, 113] on input at bounding box center [574, 114] width 78 height 20
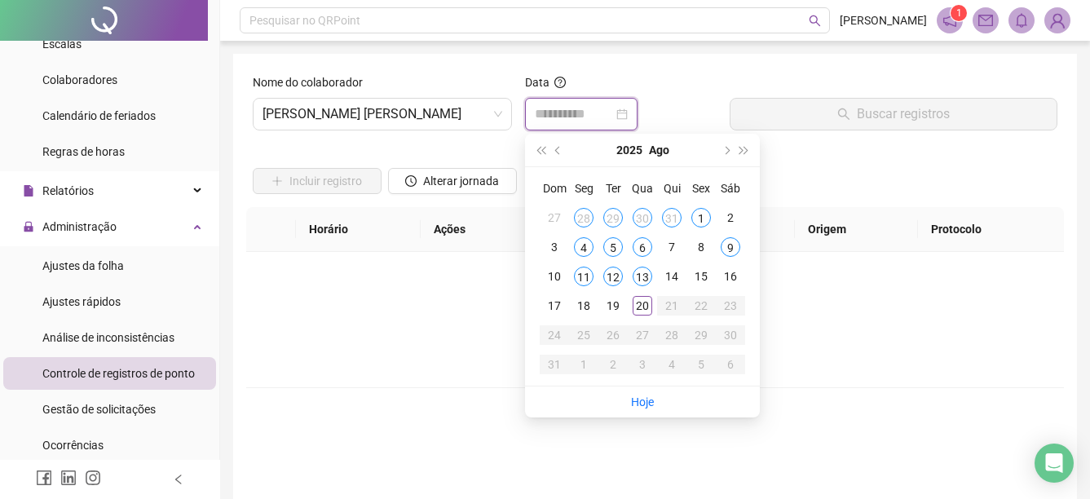
type input "**********"
click at [413, 101] on span "[PERSON_NAME] [PERSON_NAME]" at bounding box center [383, 114] width 240 height 31
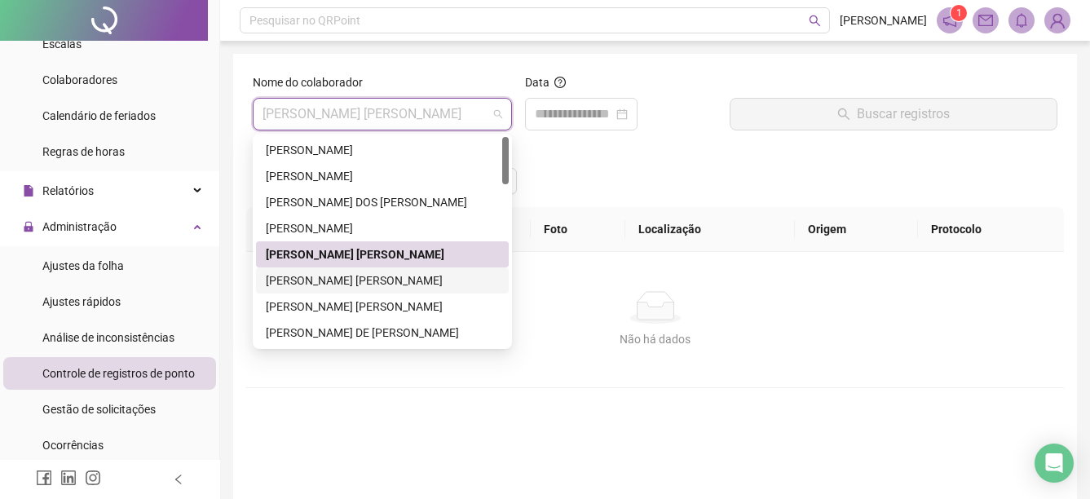
click at [360, 279] on div "[PERSON_NAME] [PERSON_NAME]" at bounding box center [382, 281] width 233 height 18
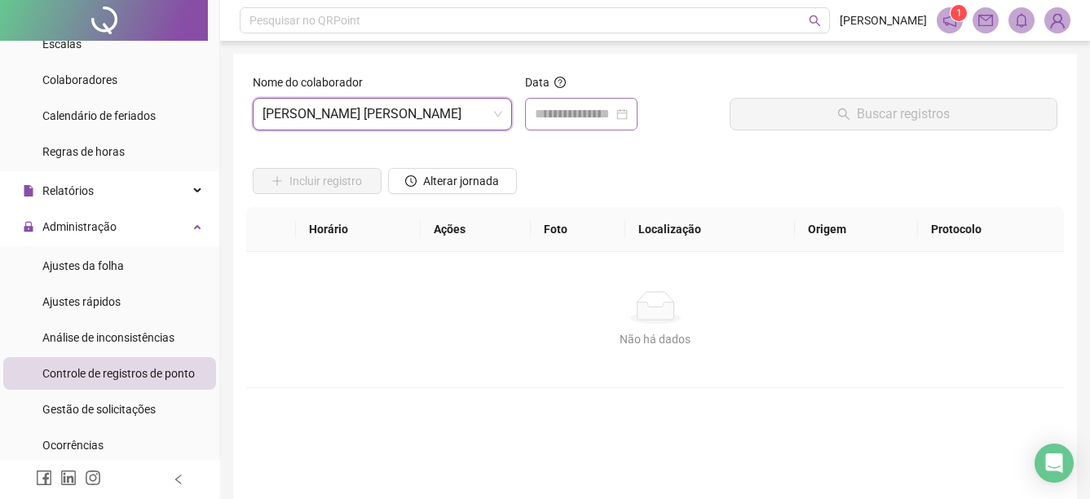
click at [637, 100] on div at bounding box center [581, 114] width 113 height 33
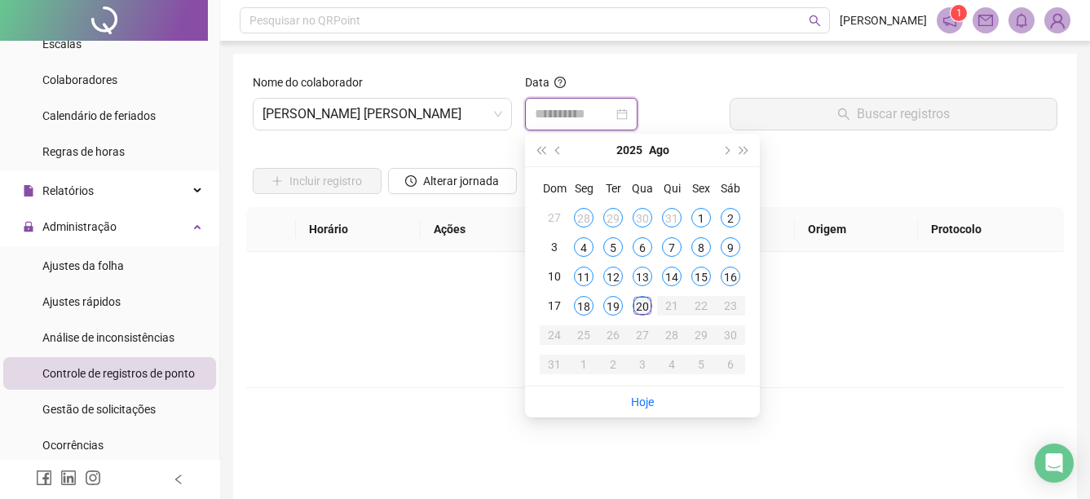
type input "**********"
click at [654, 315] on td "20" at bounding box center [642, 305] width 29 height 29
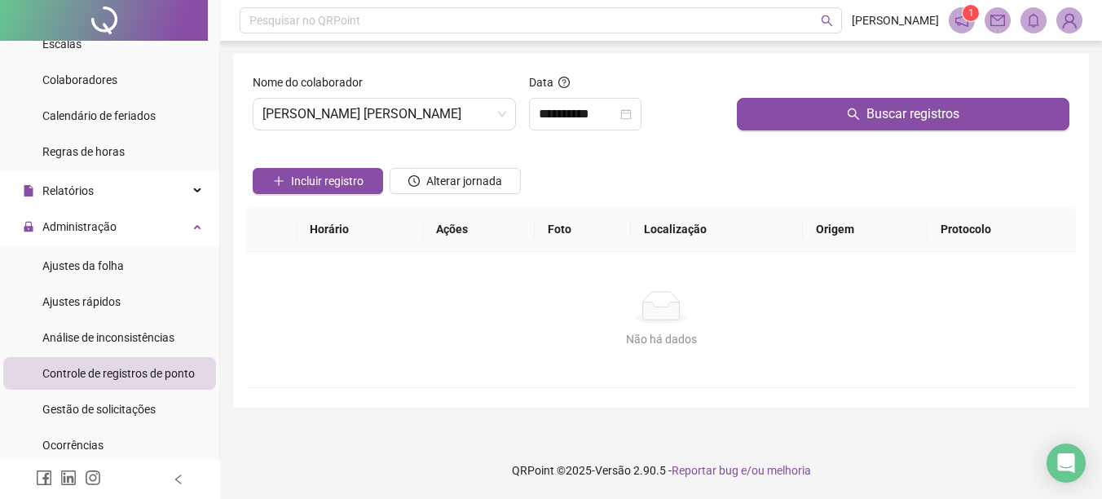
click at [807, 96] on div at bounding box center [903, 85] width 333 height 24
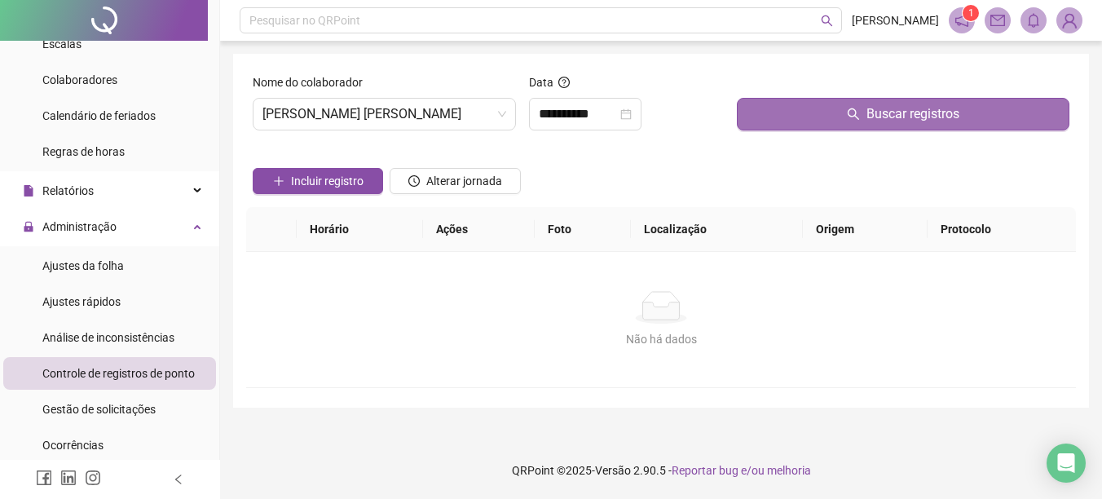
drag, startPoint x: 816, startPoint y: 106, endPoint x: 619, endPoint y: 183, distance: 211.7
click at [816, 107] on button "Buscar registros" at bounding box center [903, 114] width 333 height 33
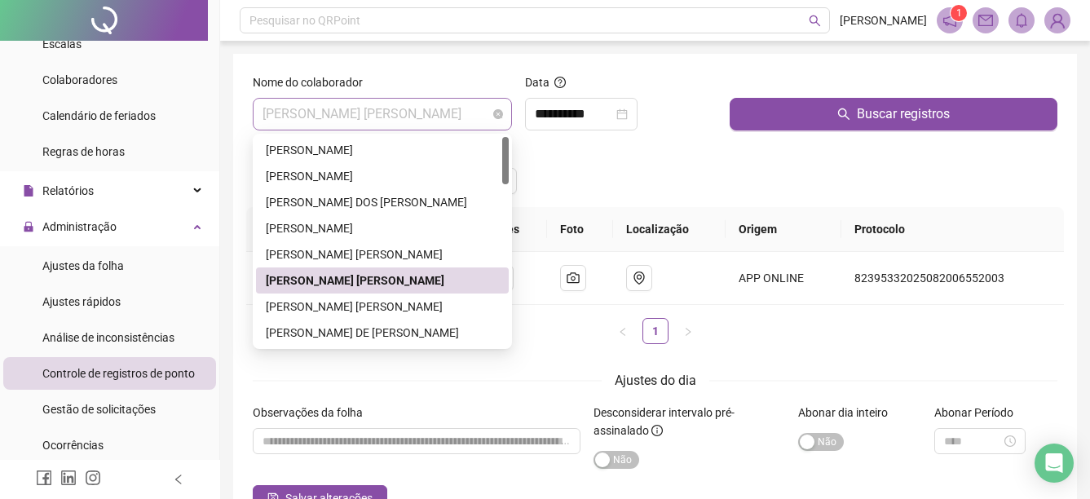
click at [472, 110] on span "[PERSON_NAME] [PERSON_NAME]" at bounding box center [383, 114] width 240 height 31
click at [420, 294] on div "[PERSON_NAME] [PERSON_NAME]" at bounding box center [382, 307] width 253 height 26
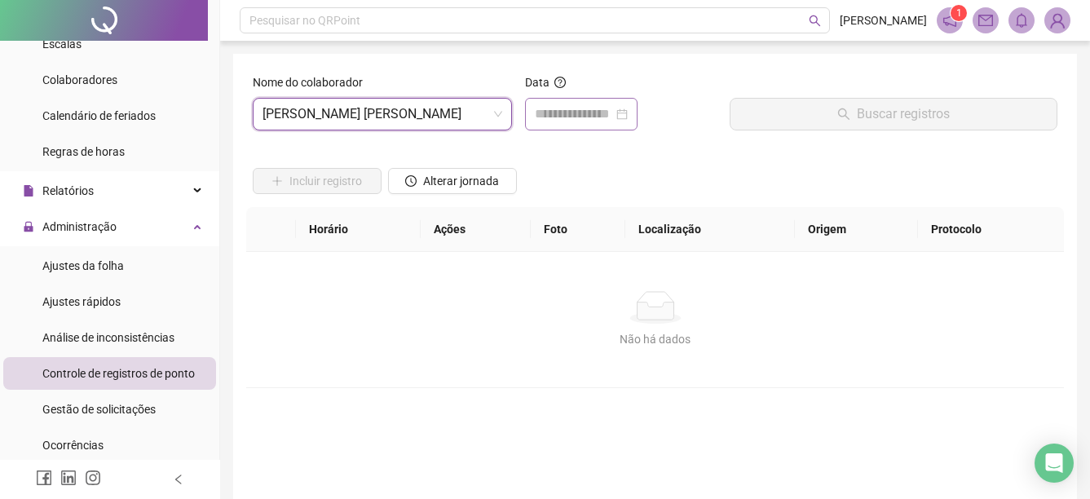
click at [617, 126] on div at bounding box center [581, 114] width 113 height 33
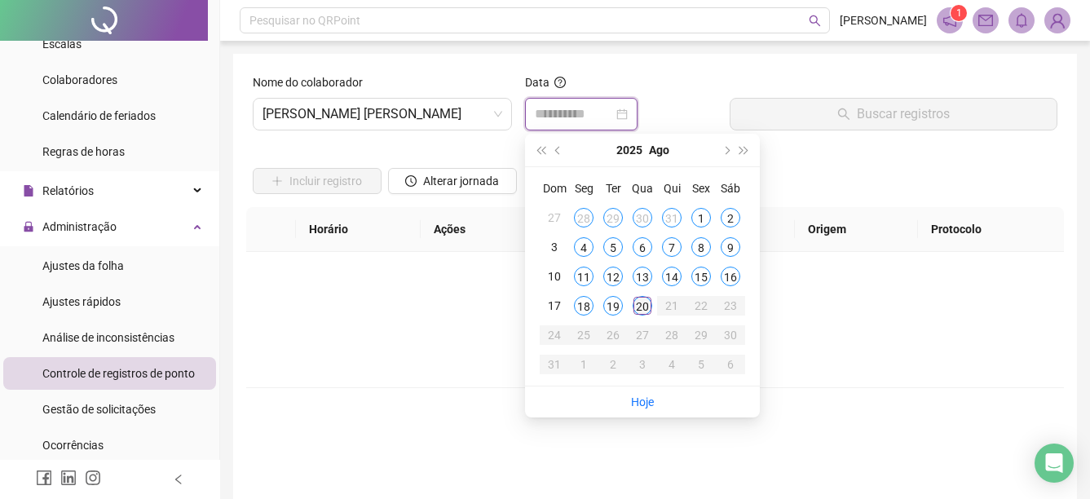
type input "**********"
click at [643, 311] on div "20" at bounding box center [643, 306] width 20 height 20
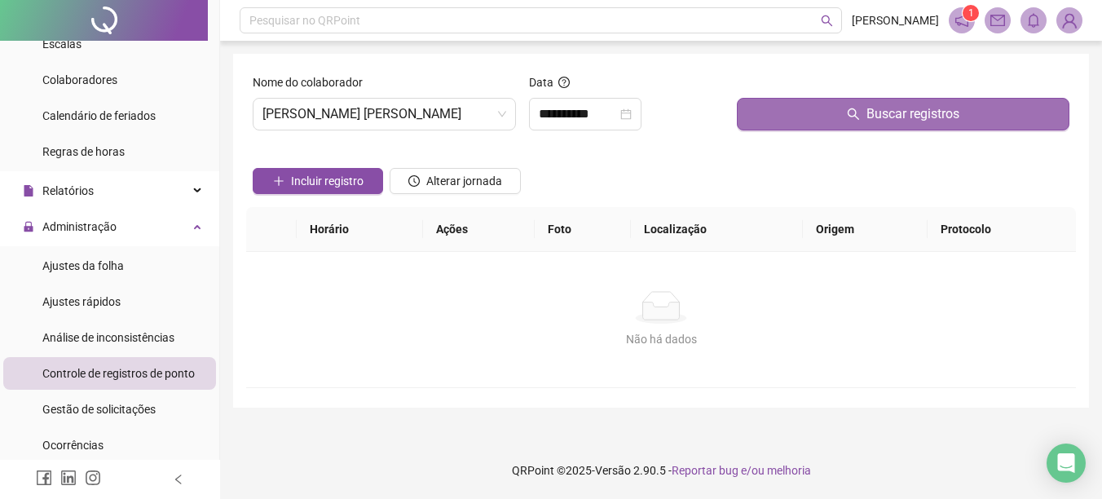
click at [758, 108] on button "Buscar registros" at bounding box center [903, 114] width 333 height 33
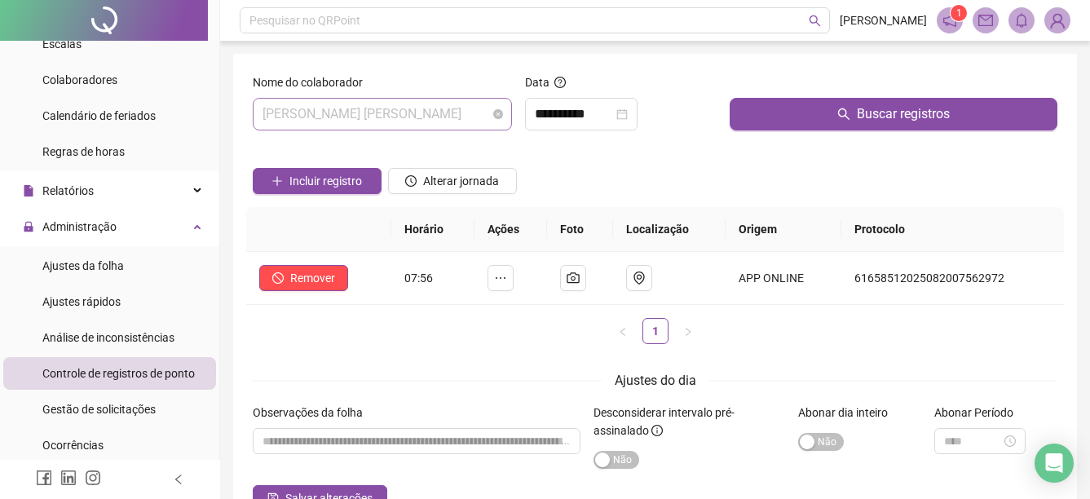
click at [489, 117] on span "[PERSON_NAME] [PERSON_NAME]" at bounding box center [383, 114] width 240 height 31
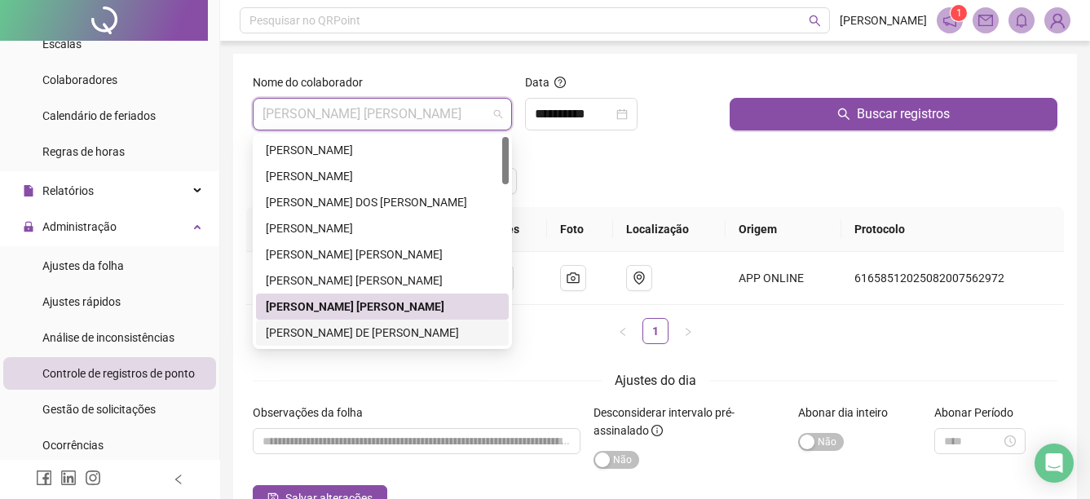
click at [349, 335] on div "[PERSON_NAME] DE [PERSON_NAME]" at bounding box center [382, 333] width 233 height 18
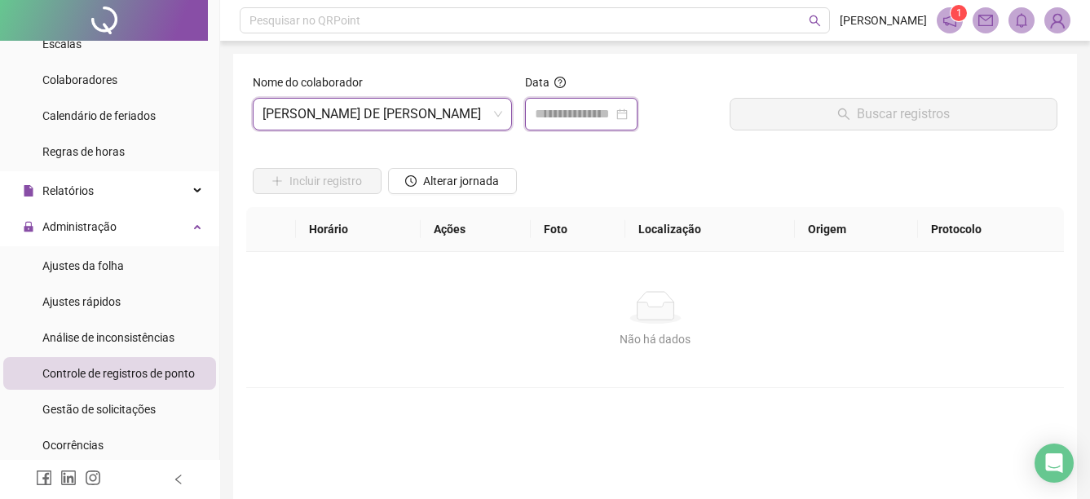
click at [603, 116] on input at bounding box center [574, 114] width 78 height 20
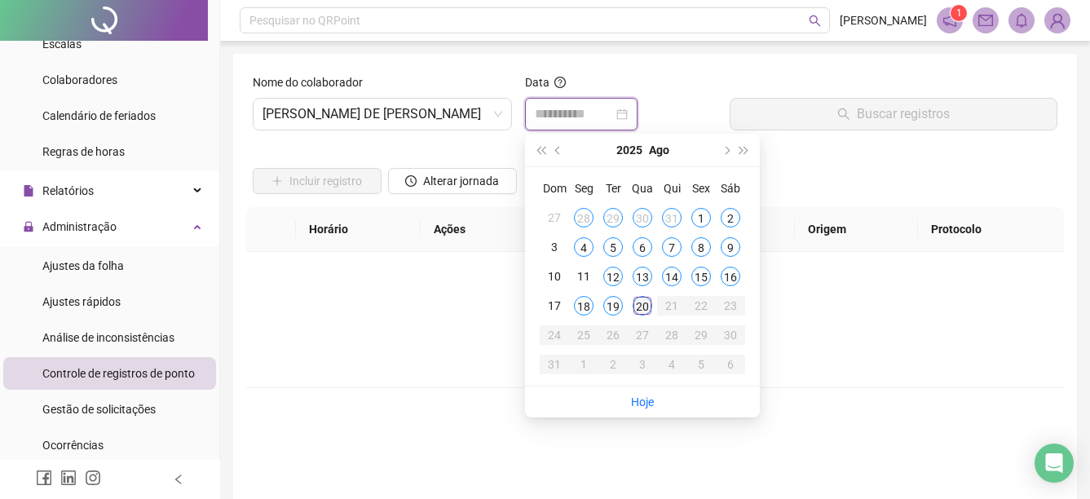
type input "**********"
click at [642, 306] on div "20" at bounding box center [643, 306] width 20 height 20
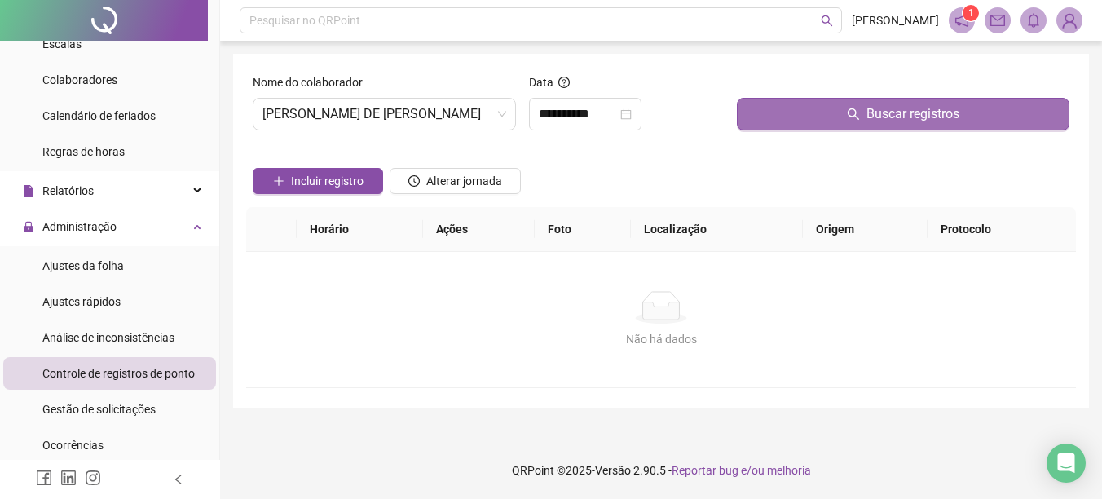
click at [779, 104] on button "Buscar registros" at bounding box center [903, 114] width 333 height 33
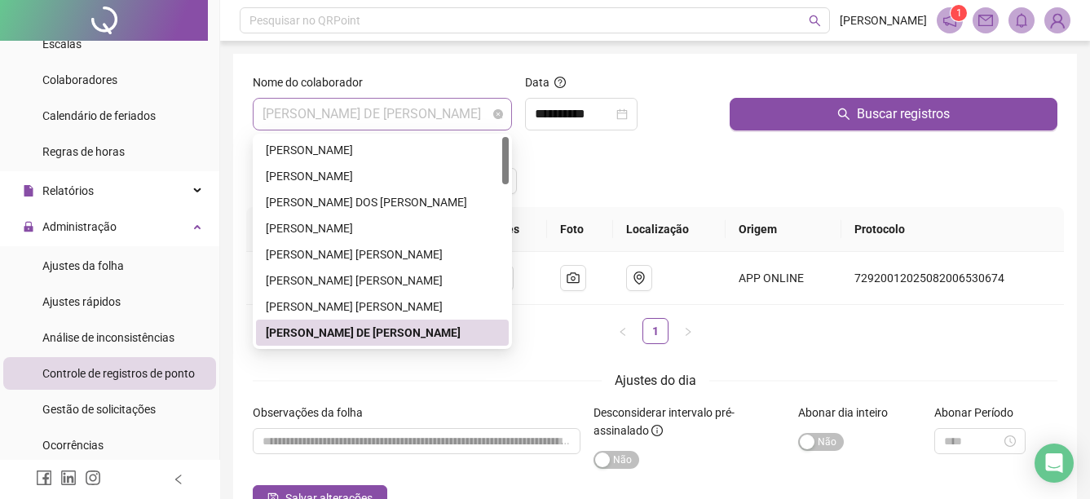
click at [488, 123] on span "[PERSON_NAME] DE [PERSON_NAME]" at bounding box center [383, 114] width 240 height 31
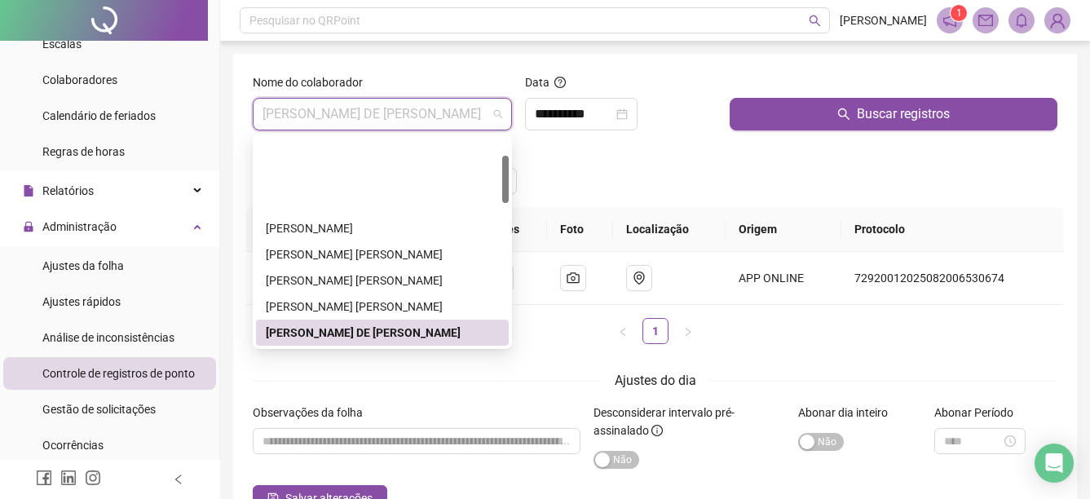
scroll to position [163, 0]
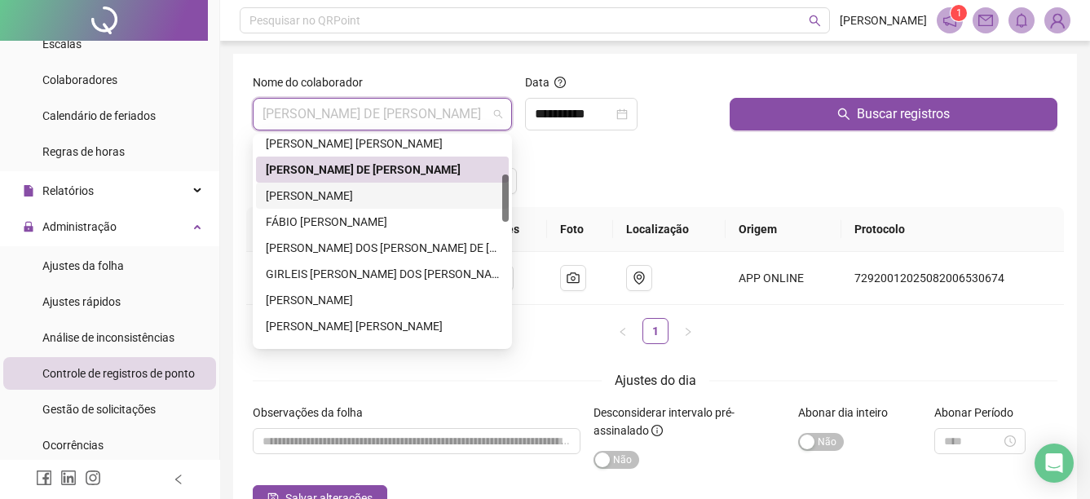
click at [378, 195] on div "[PERSON_NAME]" at bounding box center [382, 196] width 233 height 18
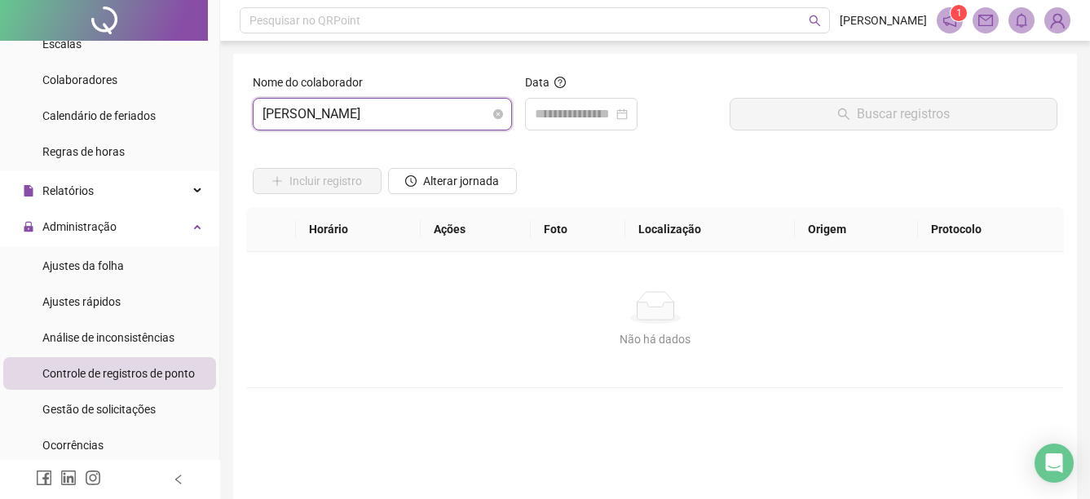
click at [469, 104] on span "[PERSON_NAME]" at bounding box center [383, 114] width 240 height 31
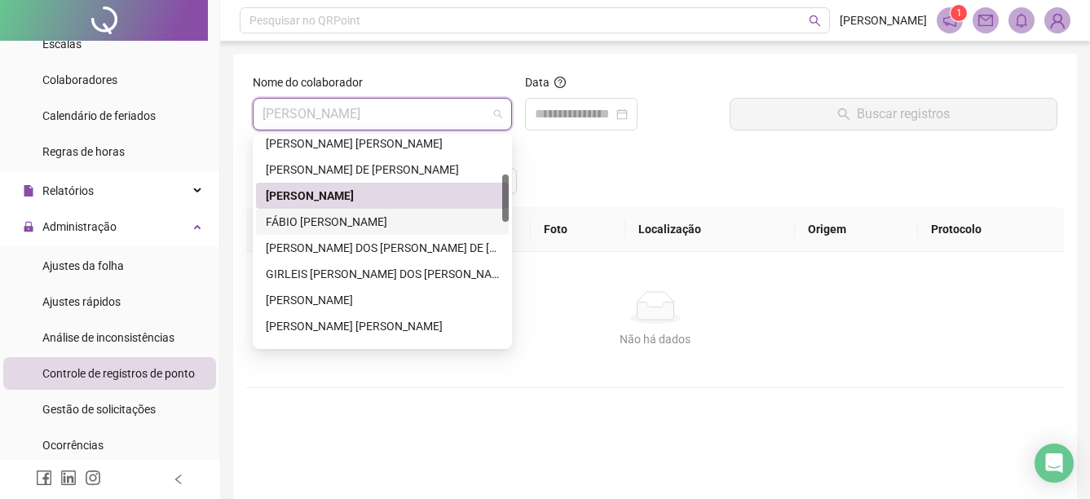
click at [360, 219] on div "FÁBIO [PERSON_NAME]" at bounding box center [382, 222] width 233 height 18
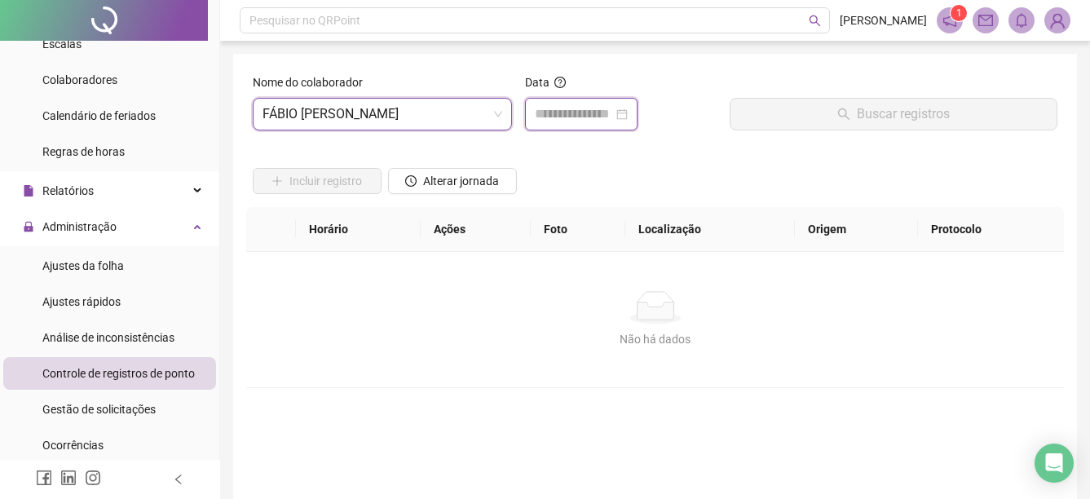
click at [608, 117] on input at bounding box center [574, 114] width 78 height 20
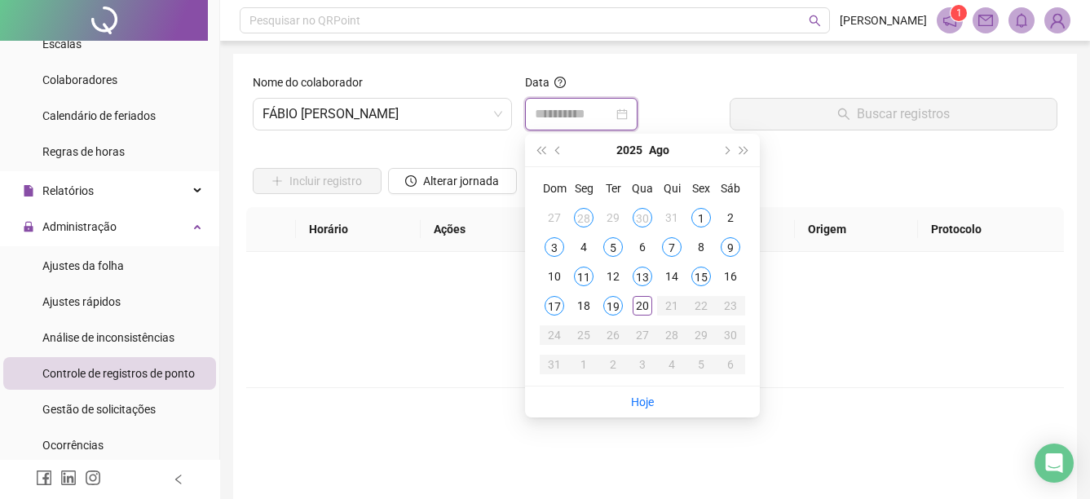
type input "**********"
click at [457, 115] on span "FÁBIO [PERSON_NAME]" at bounding box center [383, 114] width 240 height 31
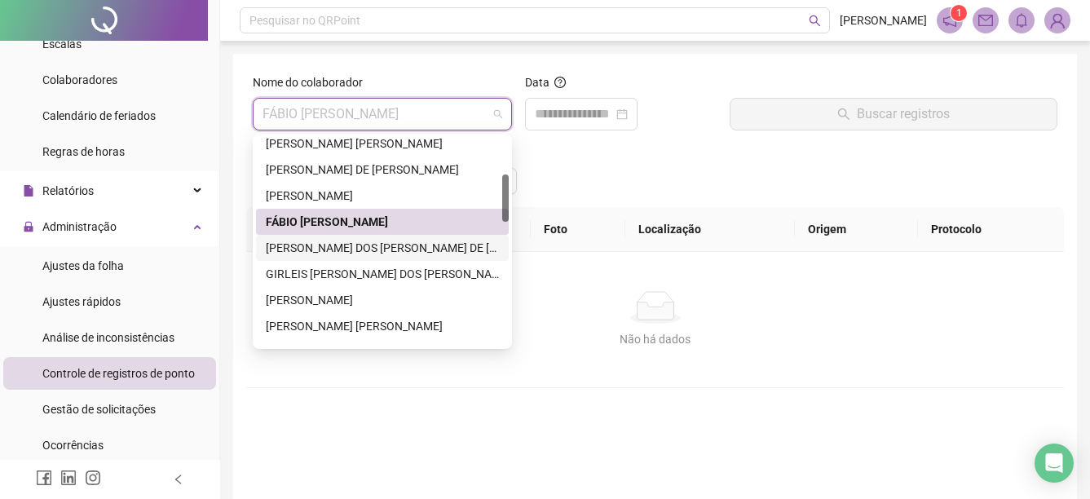
click at [367, 245] on div "[PERSON_NAME] DOS [PERSON_NAME] DE [PERSON_NAME]" at bounding box center [382, 248] width 233 height 18
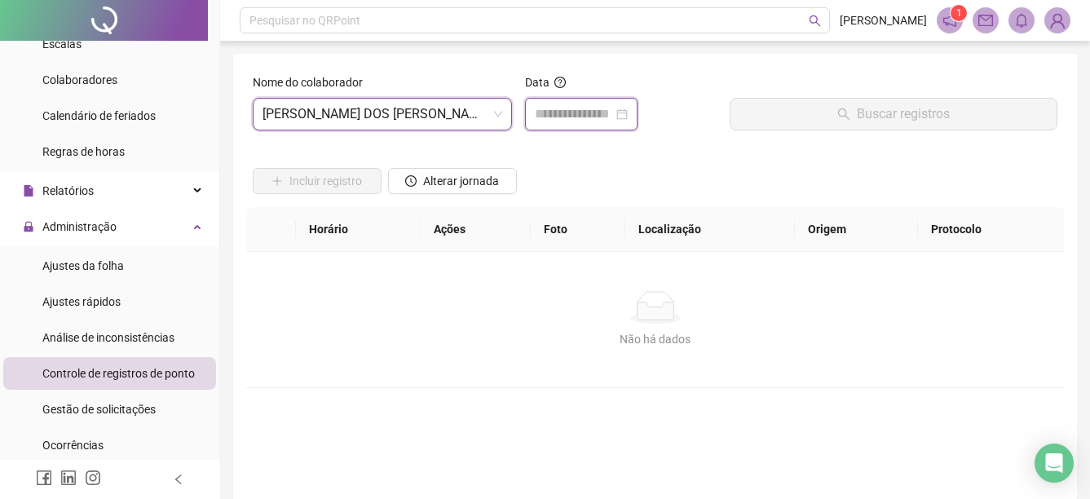
click at [594, 111] on input at bounding box center [574, 114] width 78 height 20
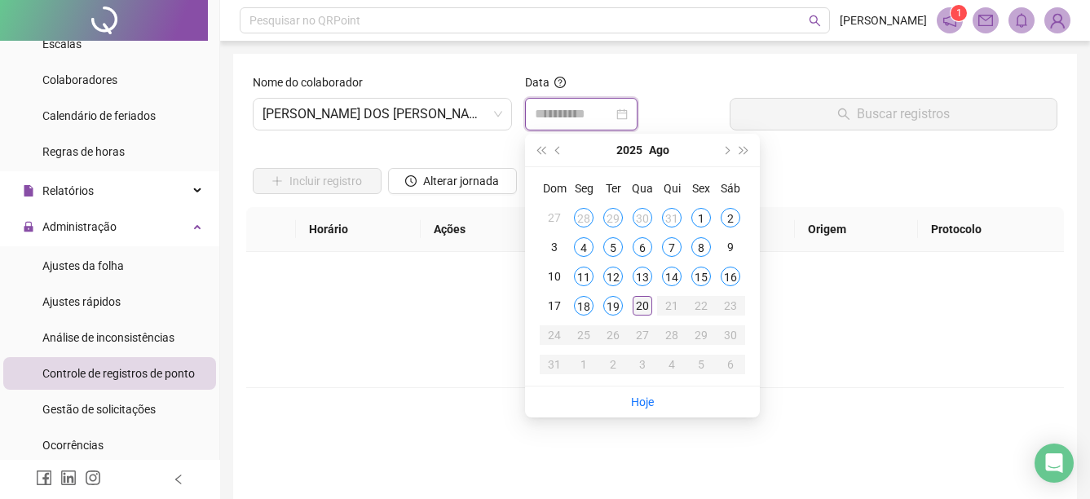
type input "**********"
click at [475, 117] on span "[PERSON_NAME] DOS [PERSON_NAME] DE [PERSON_NAME]" at bounding box center [383, 114] width 240 height 31
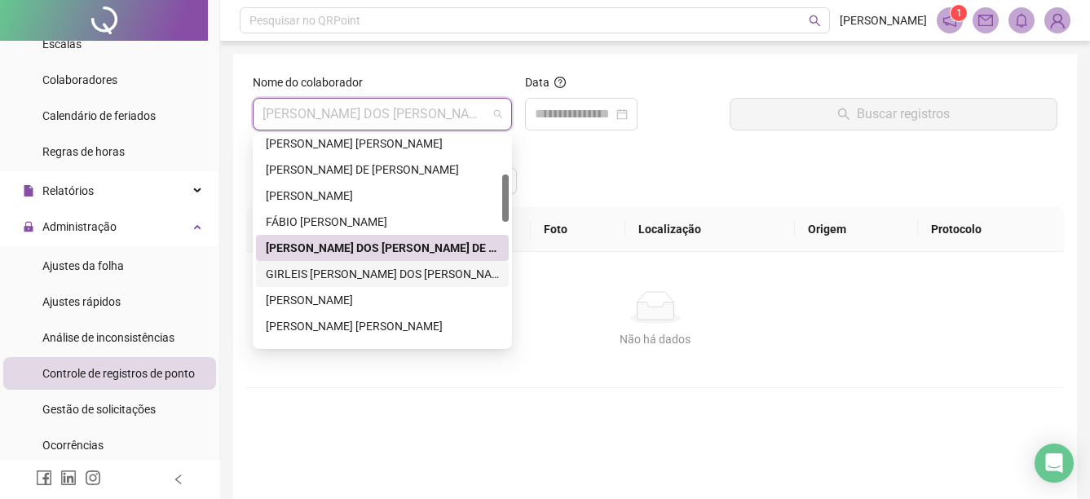
click at [359, 273] on div "GIRLEIS [PERSON_NAME] DOS [PERSON_NAME]" at bounding box center [382, 274] width 233 height 18
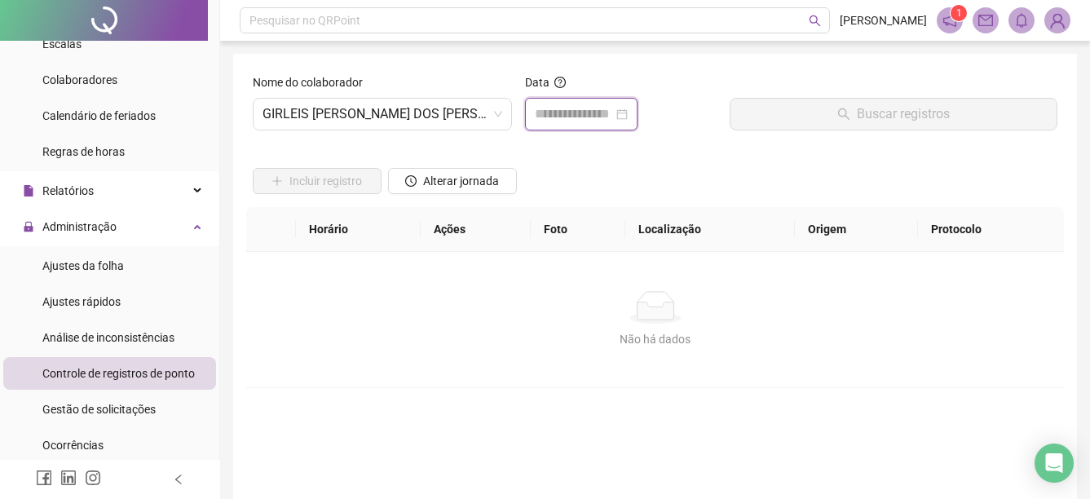
click at [600, 109] on input at bounding box center [574, 114] width 78 height 20
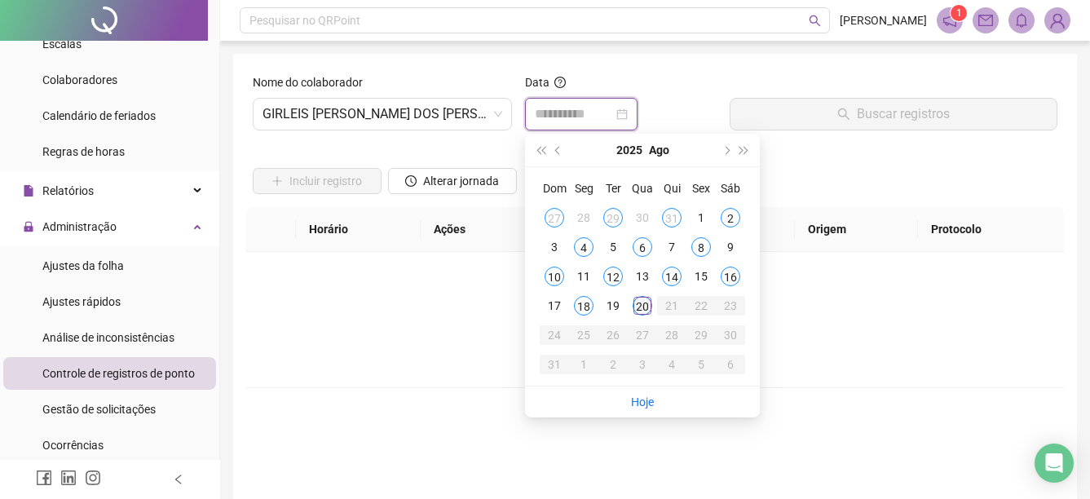
type input "**********"
click at [640, 302] on div "20" at bounding box center [643, 306] width 20 height 20
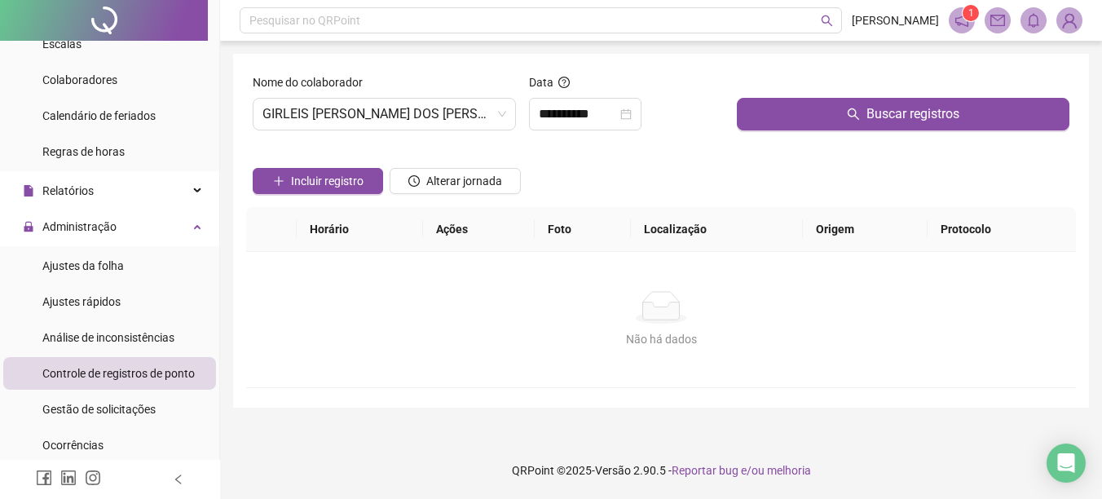
click at [850, 139] on form "**********" at bounding box center [661, 230] width 817 height 315
drag, startPoint x: 894, startPoint y: 109, endPoint x: 468, endPoint y: 344, distance: 486.1
click at [891, 110] on span "Buscar registros" at bounding box center [913, 114] width 93 height 20
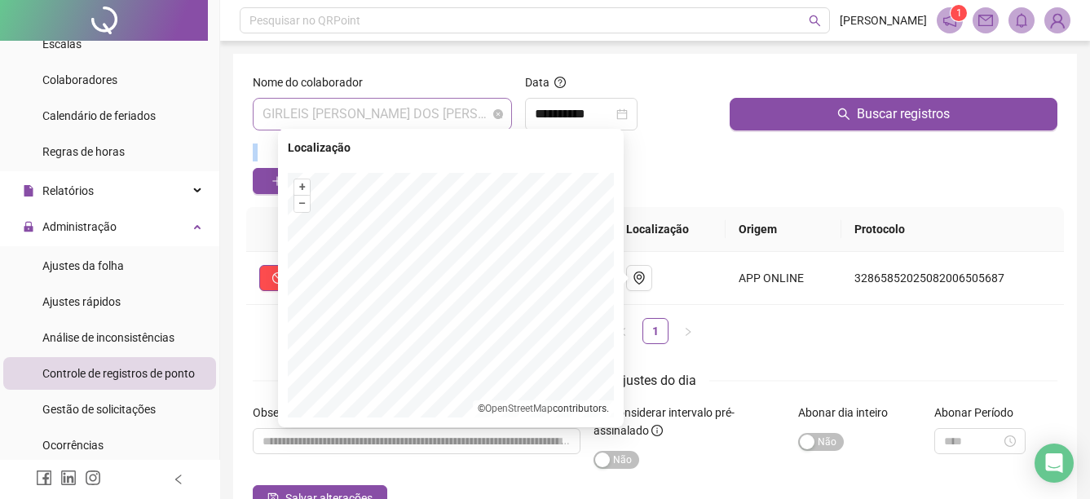
click at [482, 115] on span "GIRLEIS [PERSON_NAME] DOS [PERSON_NAME]" at bounding box center [383, 114] width 240 height 31
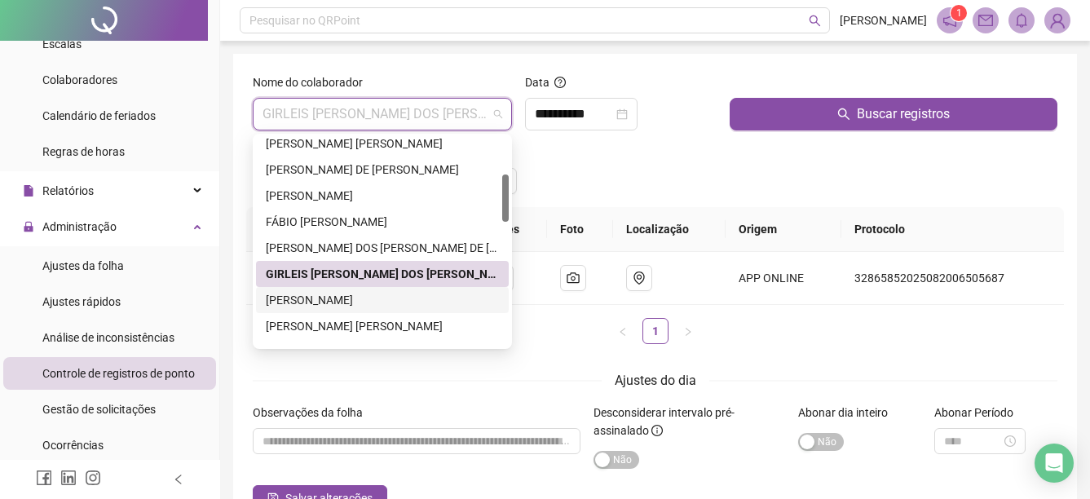
click at [364, 306] on div "[PERSON_NAME]" at bounding box center [382, 300] width 233 height 18
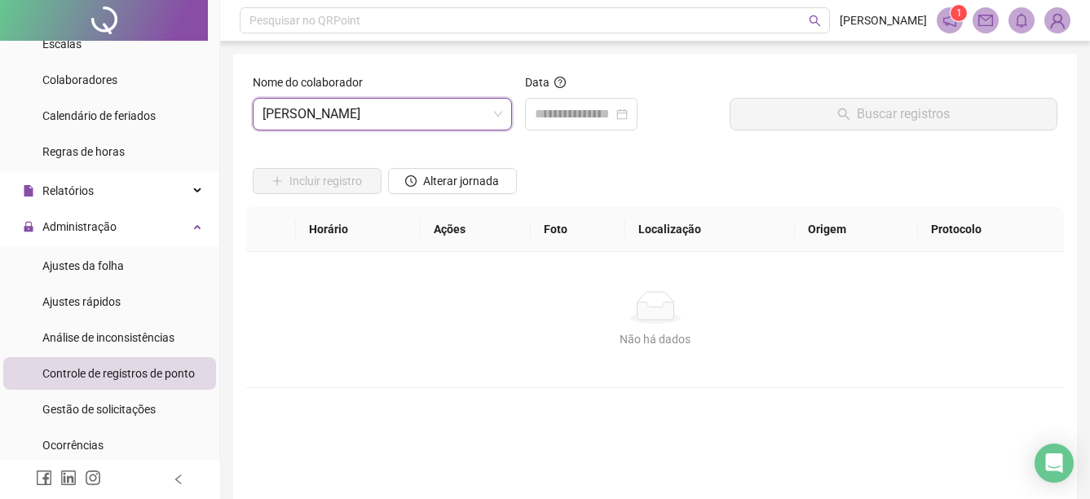
click at [545, 149] on div "Incluir registro Alterar jornada" at bounding box center [654, 176] width 811 height 64
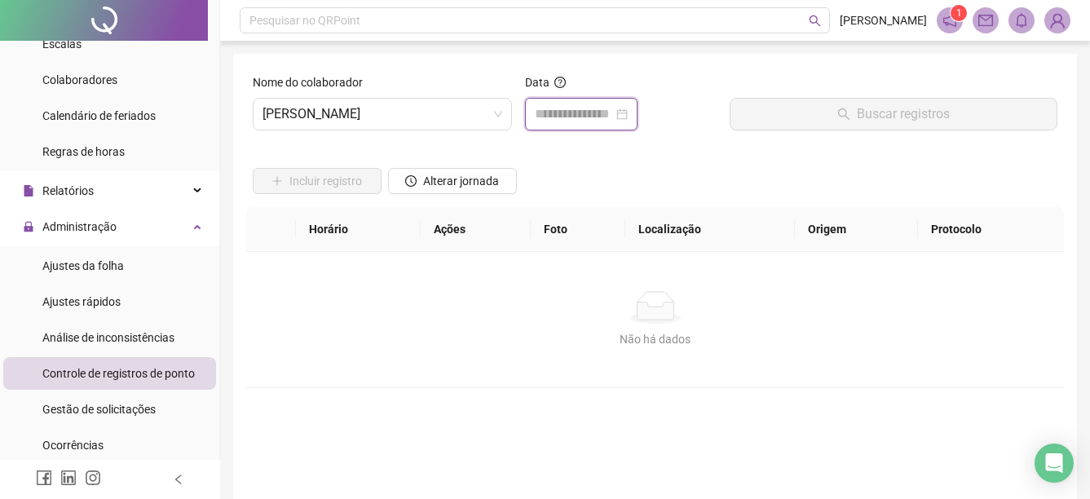
click at [556, 123] on input at bounding box center [574, 114] width 78 height 20
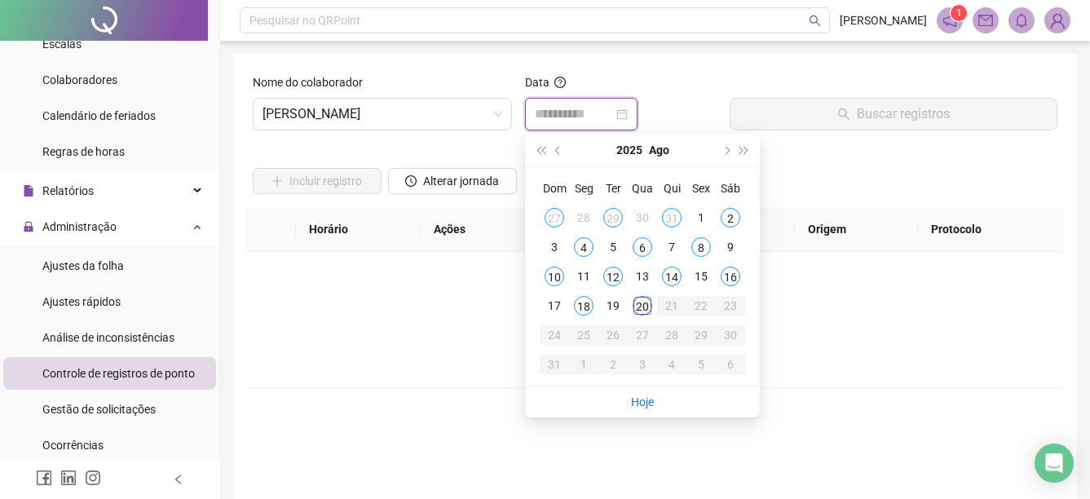
type input "**********"
drag, startPoint x: 640, startPoint y: 307, endPoint x: 651, endPoint y: 288, distance: 22.0
click at [640, 305] on div "20" at bounding box center [643, 306] width 20 height 20
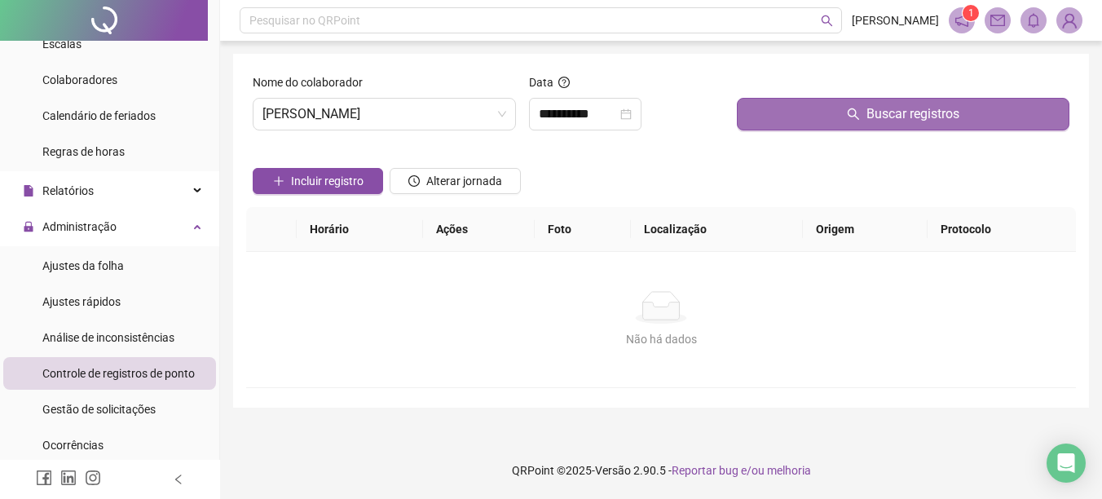
click at [825, 102] on button "Buscar registros" at bounding box center [903, 114] width 333 height 33
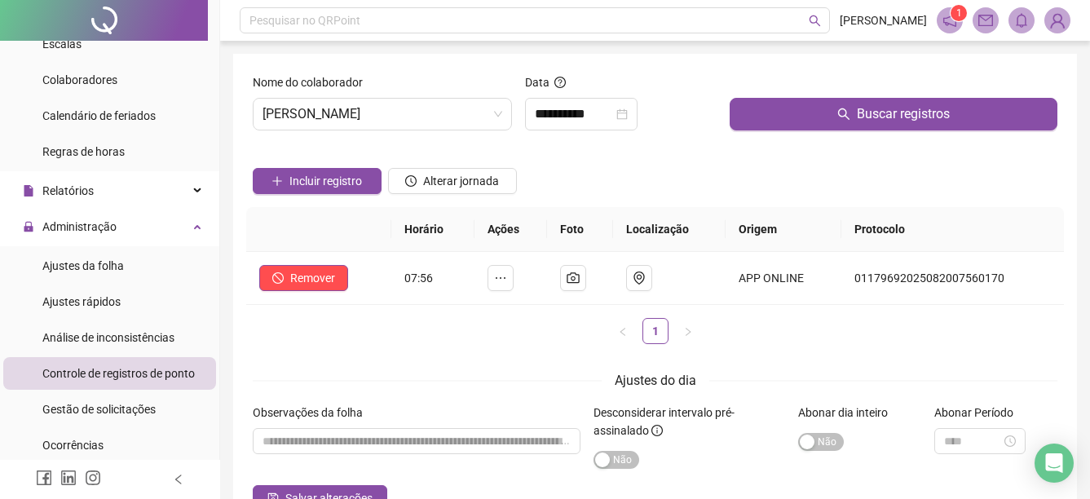
click at [466, 130] on div "Nome do colaborador [PERSON_NAME]" at bounding box center [382, 108] width 272 height 70
click at [470, 125] on span "[PERSON_NAME]" at bounding box center [383, 114] width 240 height 31
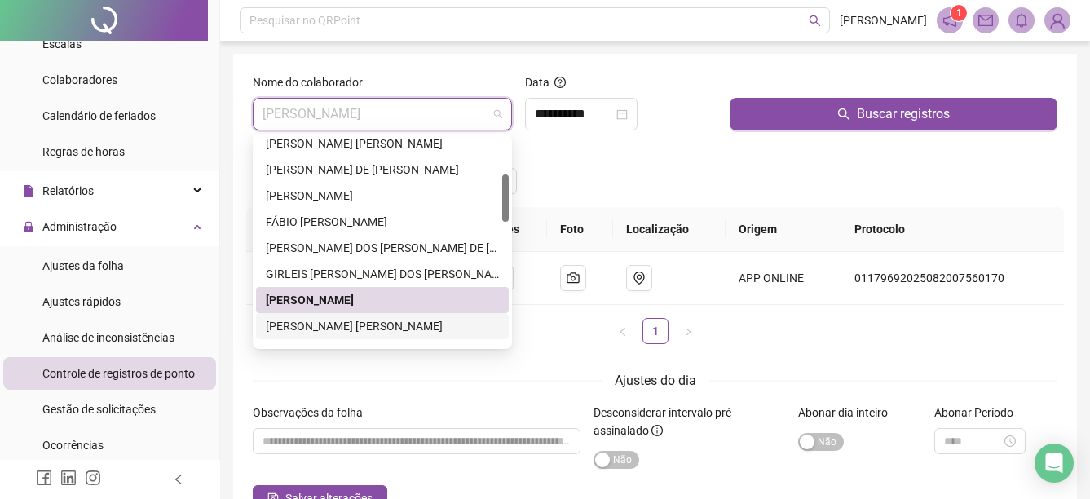
click at [336, 321] on div "[PERSON_NAME] [PERSON_NAME]" at bounding box center [382, 326] width 233 height 18
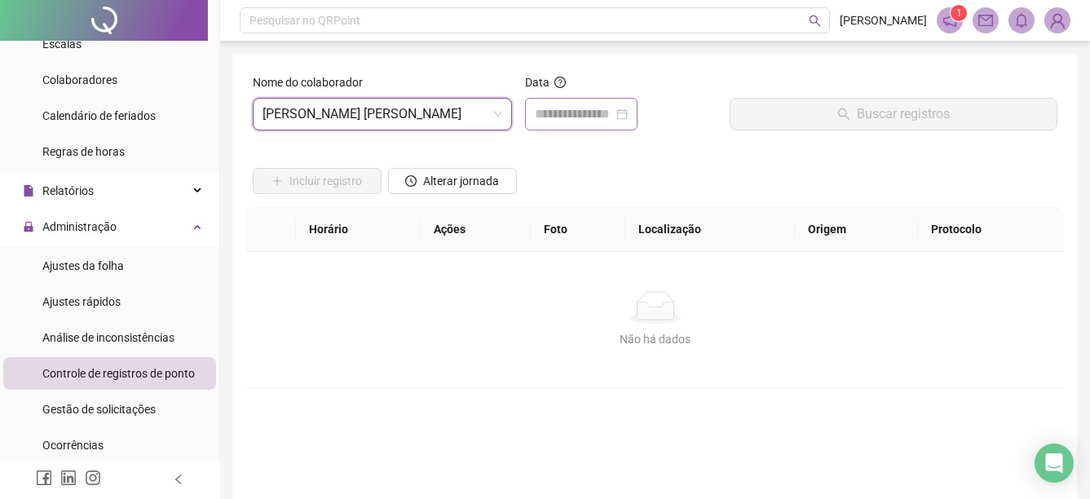
click at [628, 118] on div at bounding box center [581, 114] width 93 height 20
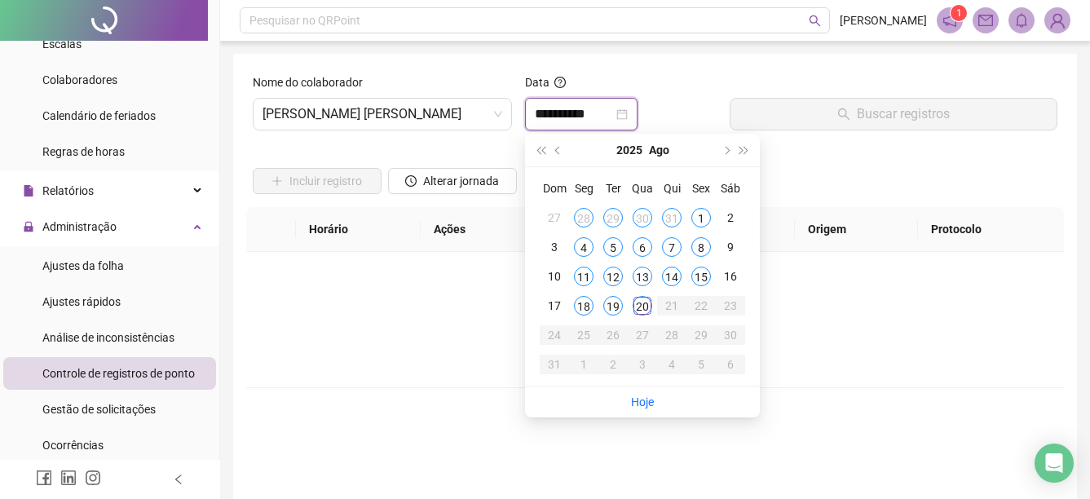
type input "**********"
click at [633, 303] on div "20" at bounding box center [643, 306] width 20 height 20
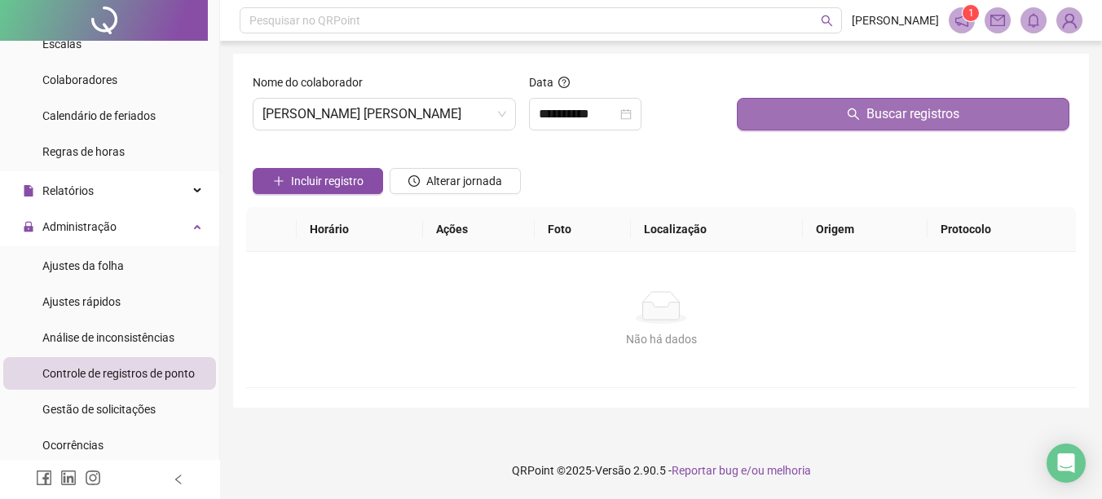
click at [819, 124] on button "Buscar registros" at bounding box center [903, 114] width 333 height 33
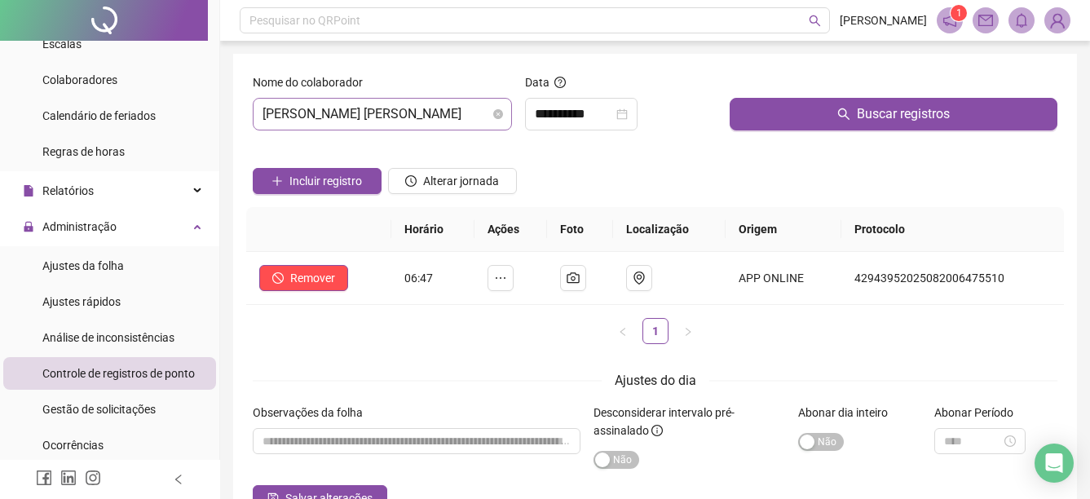
click at [477, 122] on span "[PERSON_NAME] [PERSON_NAME]" at bounding box center [383, 114] width 240 height 31
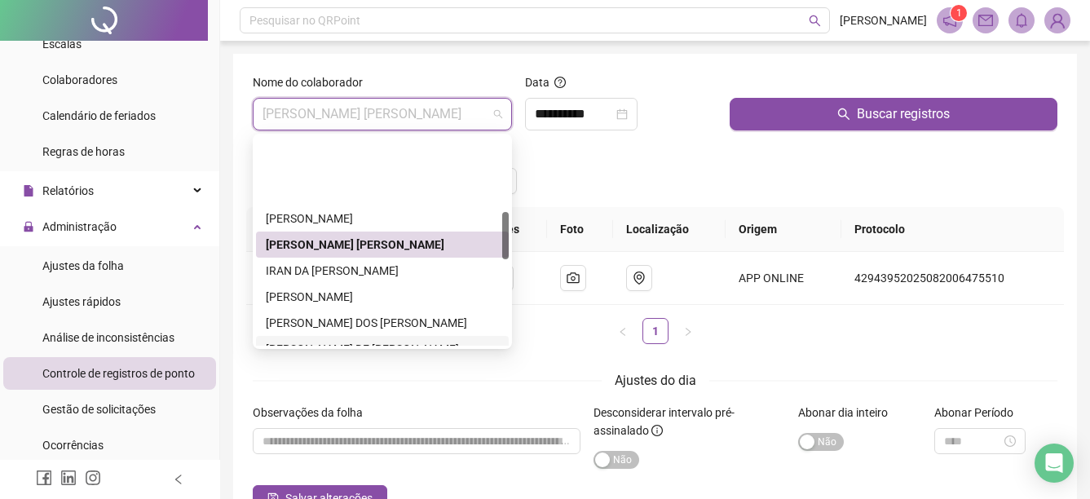
scroll to position [326, 0]
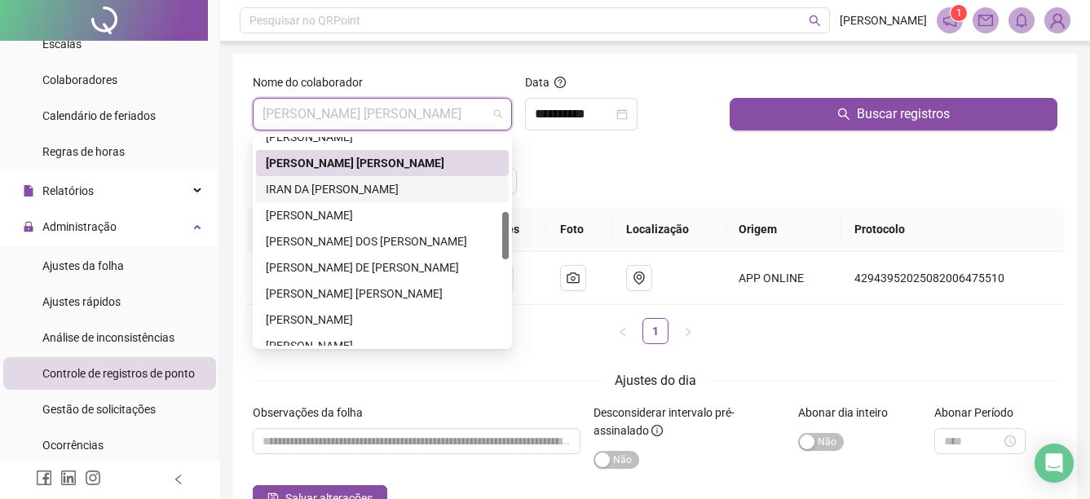
click at [373, 191] on div "IRAN DA [PERSON_NAME]" at bounding box center [382, 189] width 233 height 18
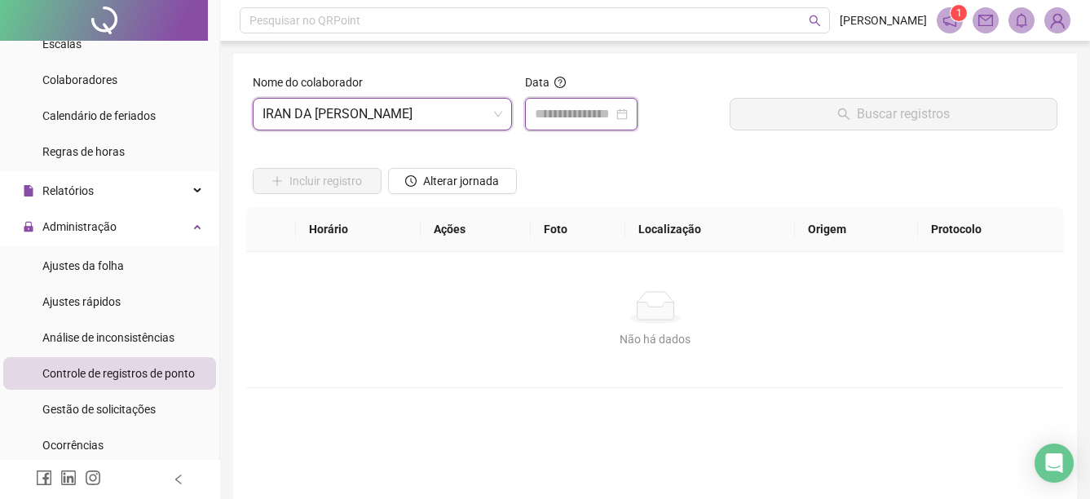
click at [542, 117] on input at bounding box center [574, 114] width 78 height 20
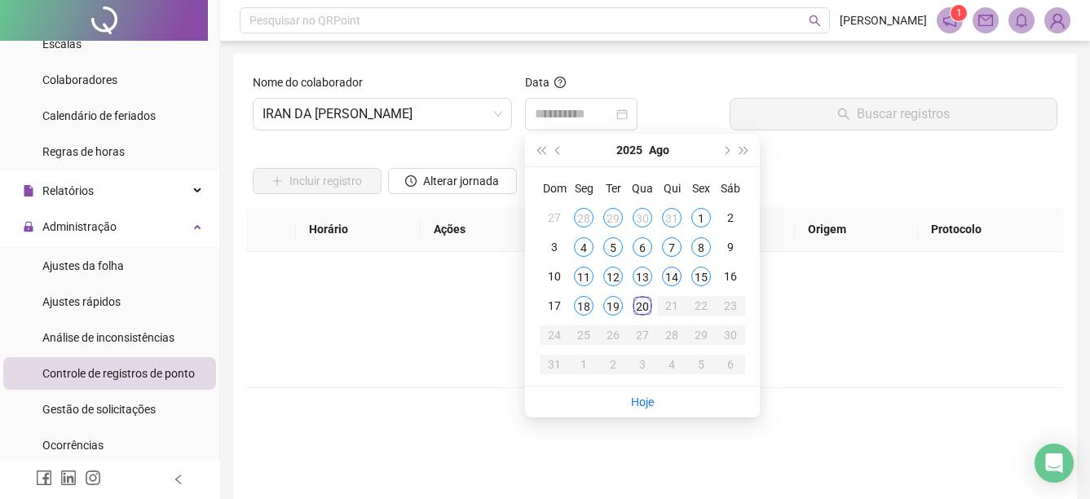
click at [638, 304] on div "20" at bounding box center [643, 306] width 20 height 20
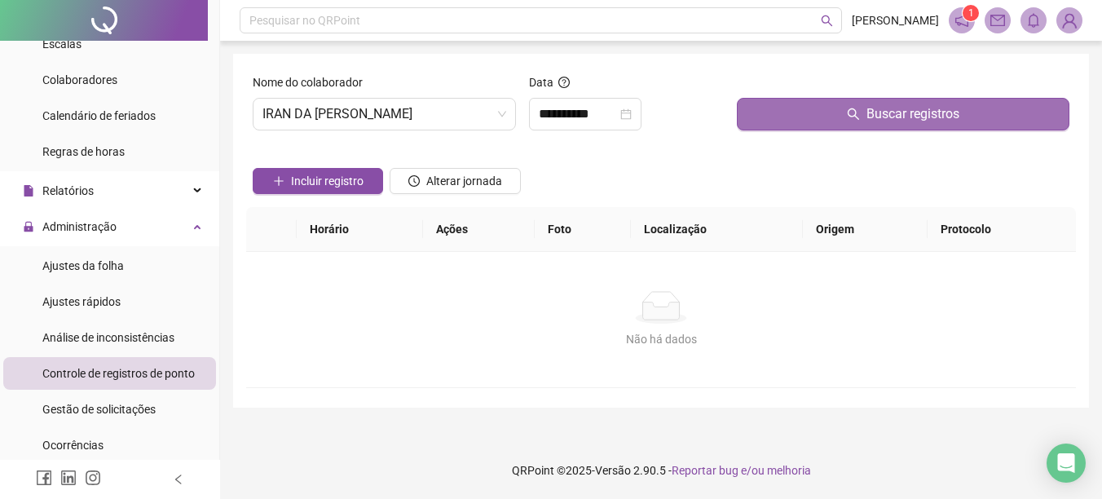
click at [832, 110] on button "Buscar registros" at bounding box center [903, 114] width 333 height 33
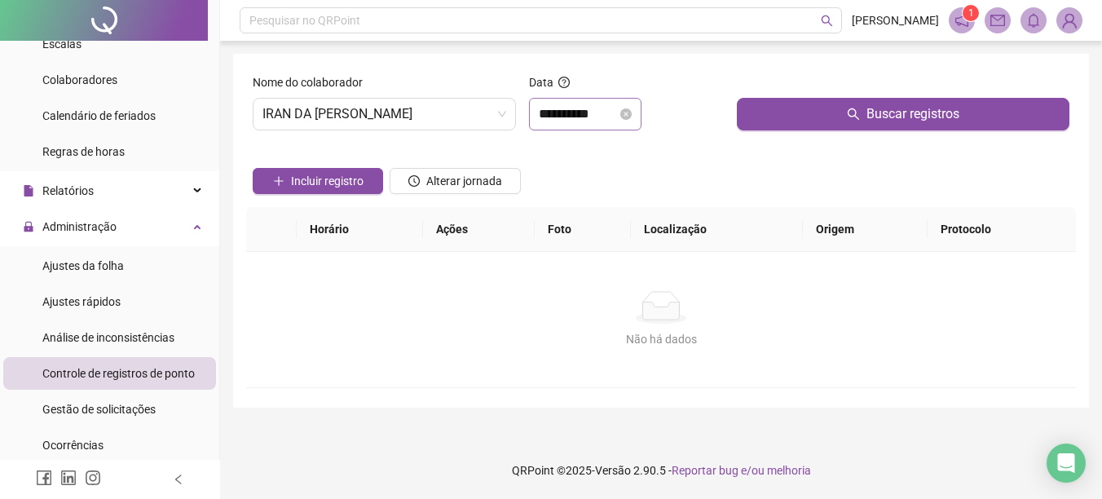
drag, startPoint x: 634, startPoint y: 135, endPoint x: 629, endPoint y: 125, distance: 10.6
click at [631, 131] on div "**********" at bounding box center [627, 108] width 208 height 70
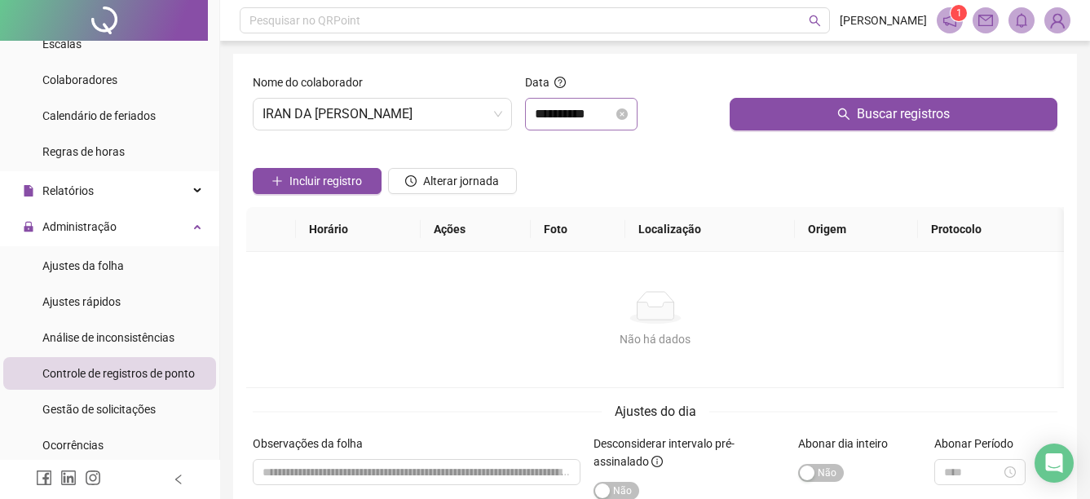
click at [629, 125] on div "**********" at bounding box center [581, 114] width 113 height 33
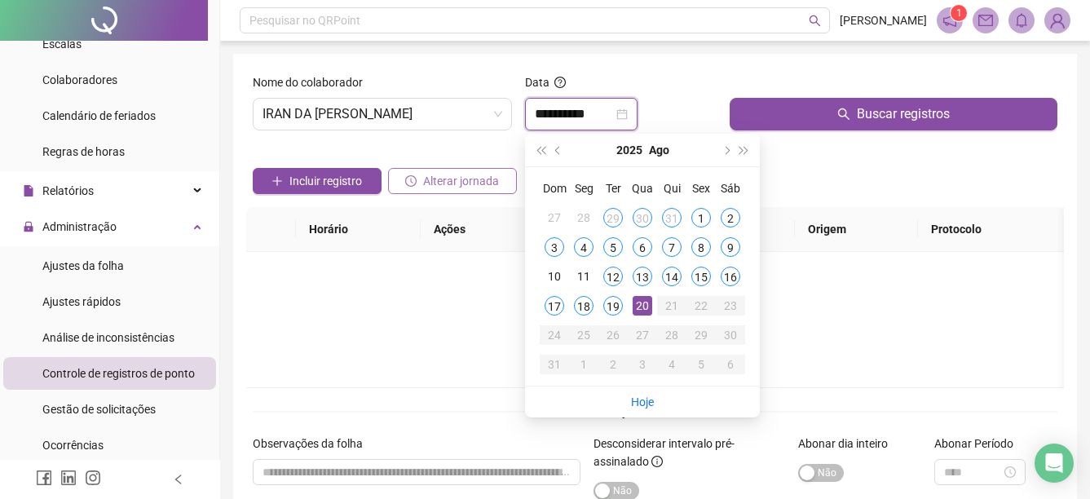
type input "**********"
click at [461, 126] on span "IRAN DA [PERSON_NAME]" at bounding box center [383, 114] width 240 height 31
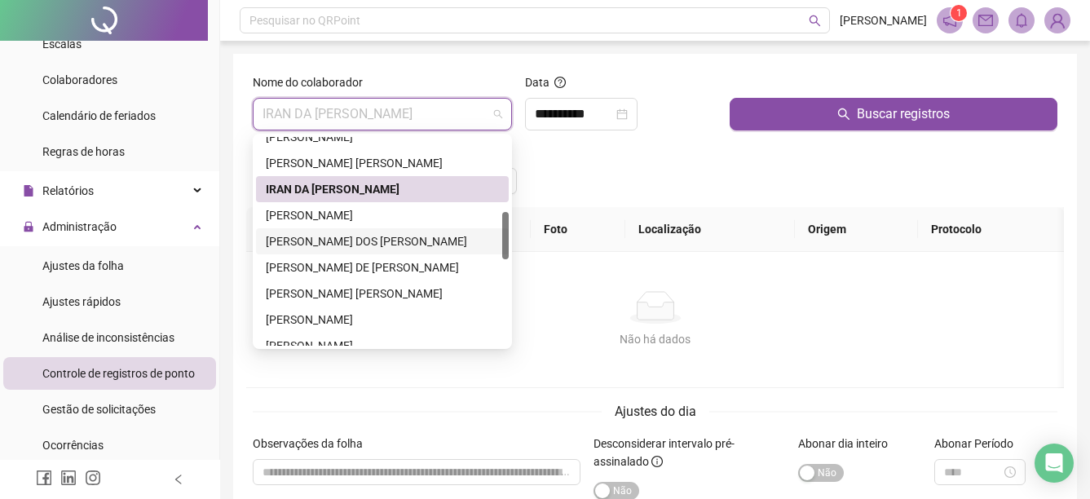
click at [348, 234] on div "[PERSON_NAME] DOS [PERSON_NAME]" at bounding box center [382, 241] width 233 height 18
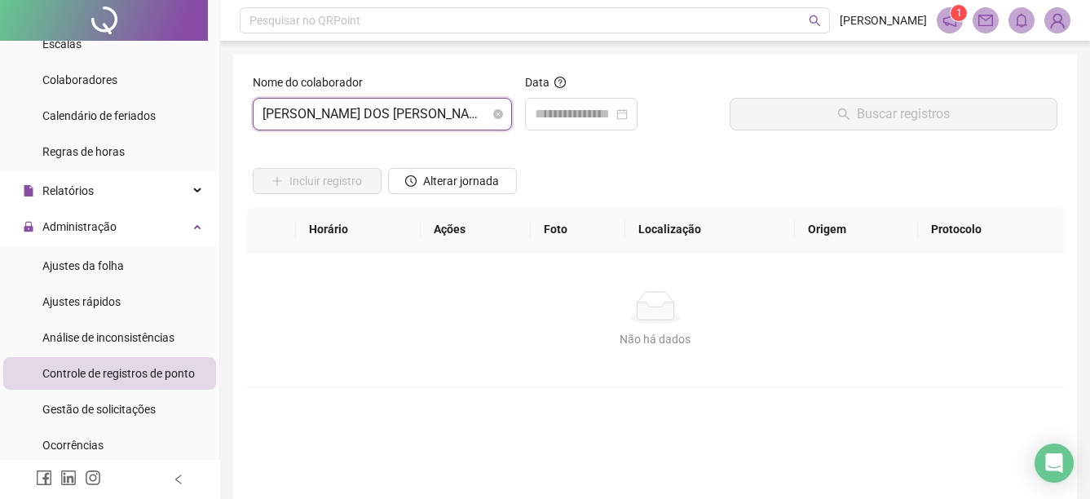
click at [421, 115] on span "[PERSON_NAME] DOS [PERSON_NAME]" at bounding box center [383, 114] width 240 height 31
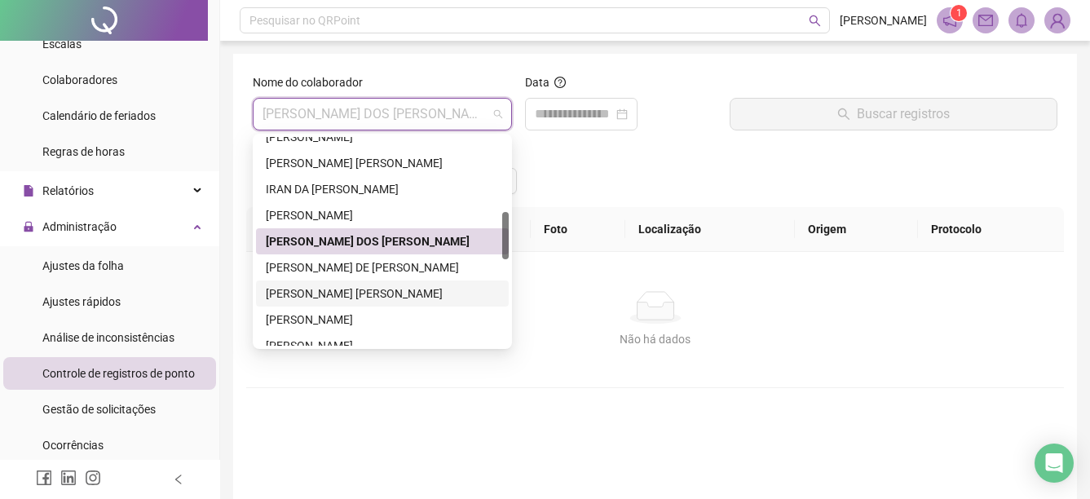
click at [306, 298] on div "[PERSON_NAME] [PERSON_NAME]" at bounding box center [382, 294] width 233 height 18
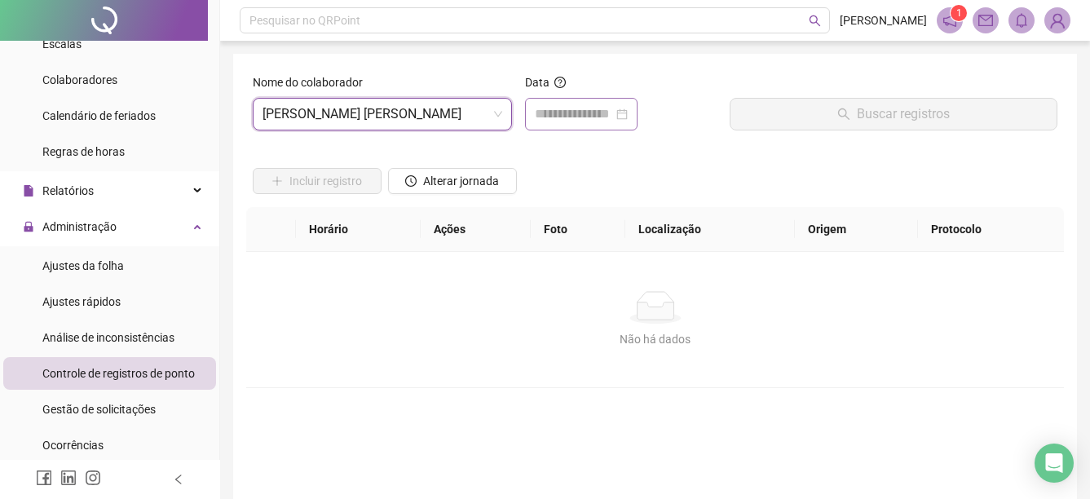
click at [619, 103] on div at bounding box center [581, 114] width 113 height 33
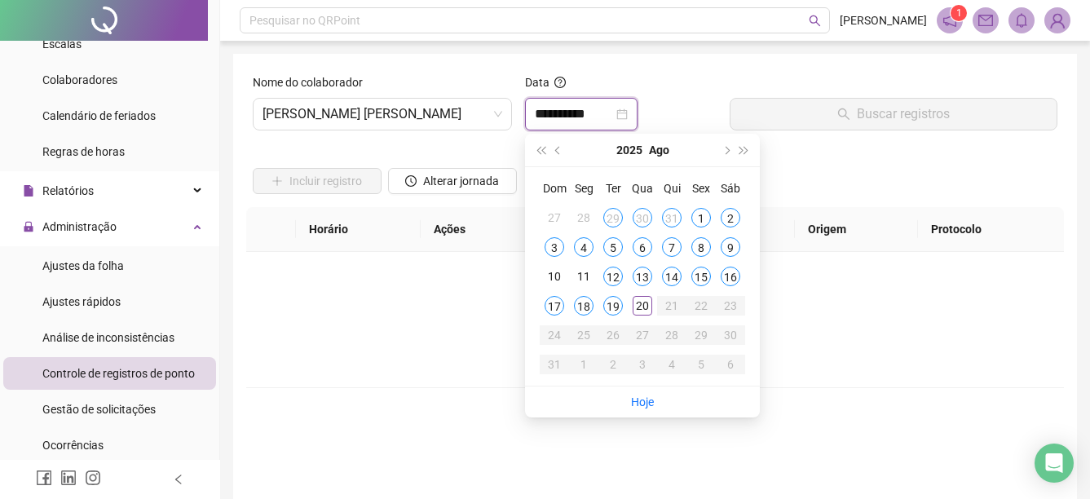
type input "**********"
click at [474, 105] on span "[PERSON_NAME] [PERSON_NAME]" at bounding box center [383, 114] width 240 height 31
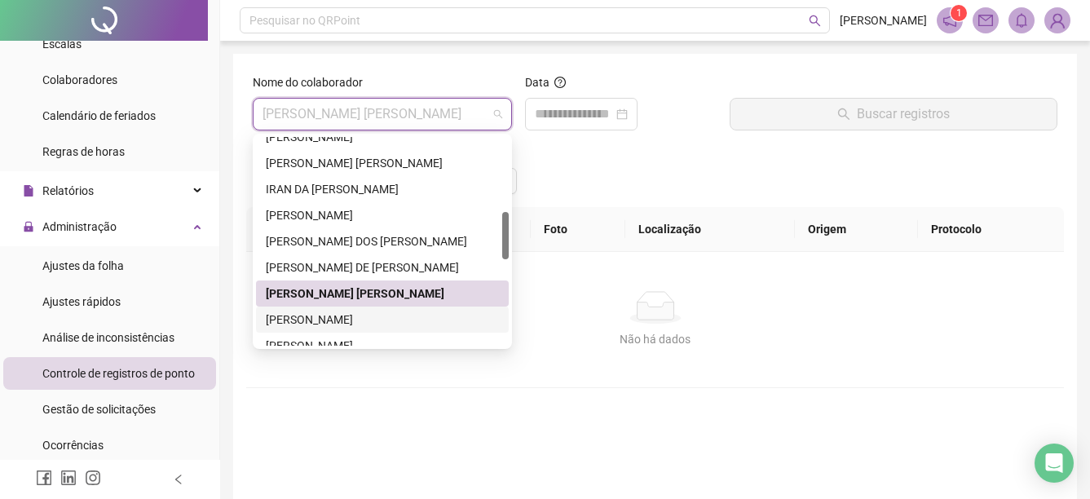
click at [321, 322] on div "[PERSON_NAME]" at bounding box center [382, 320] width 233 height 18
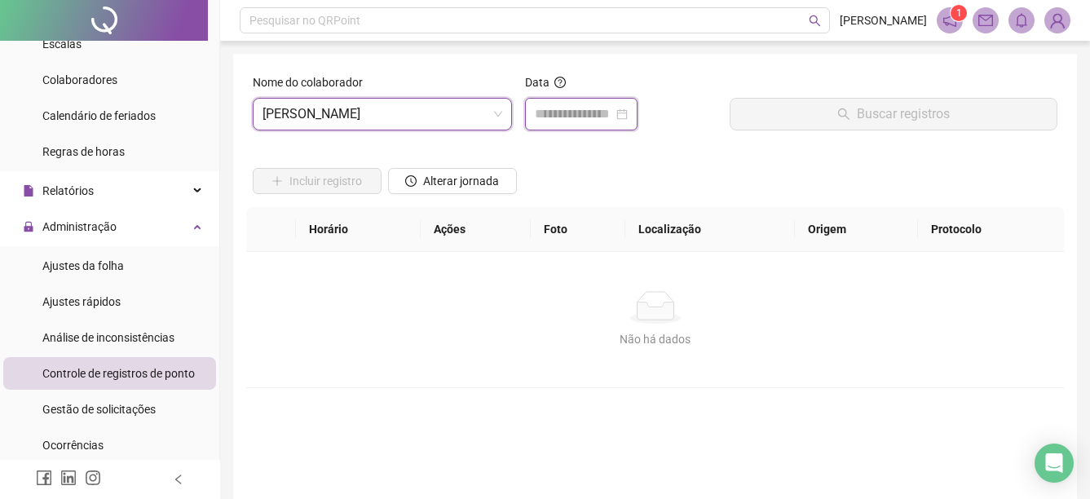
click at [547, 119] on input at bounding box center [574, 114] width 78 height 20
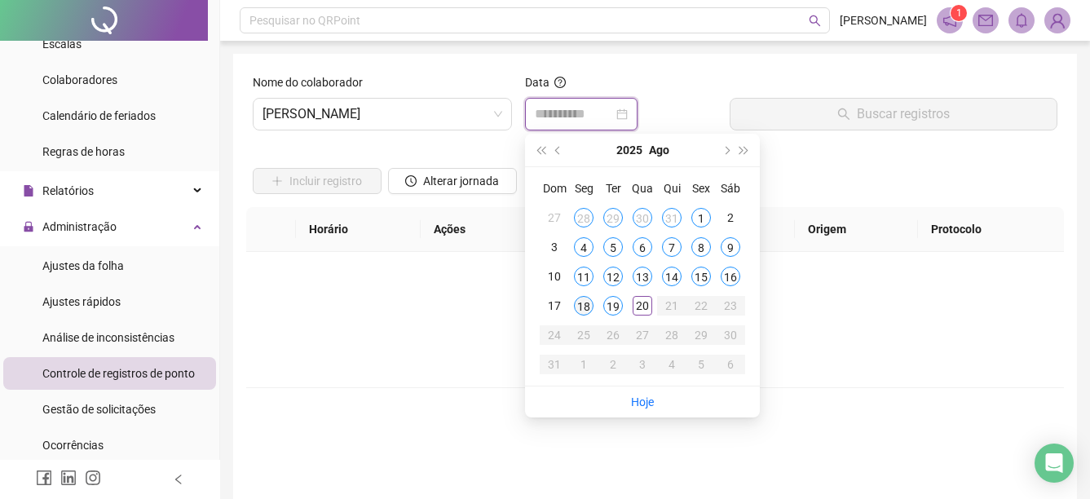
type input "**********"
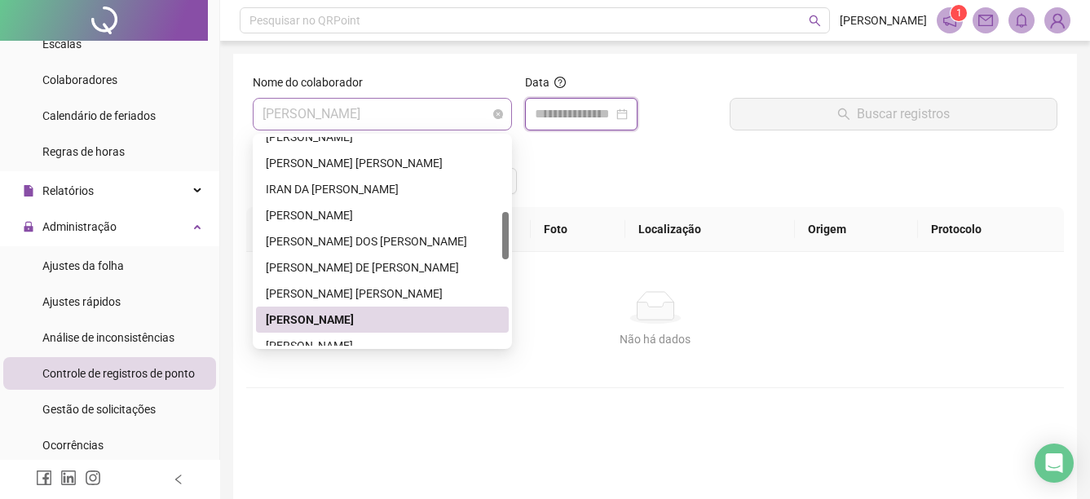
click at [445, 125] on span "[PERSON_NAME]" at bounding box center [383, 114] width 240 height 31
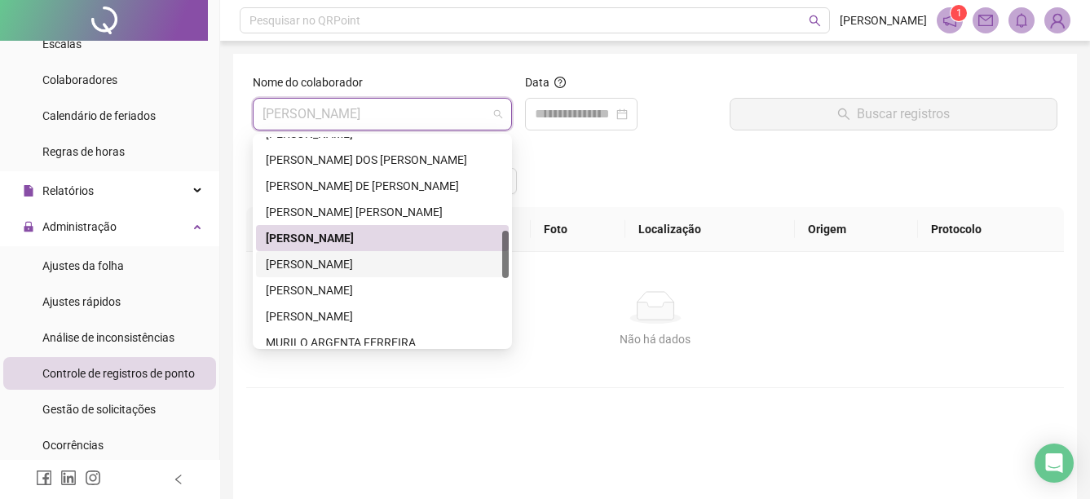
click at [373, 263] on div "[PERSON_NAME]" at bounding box center [382, 264] width 233 height 18
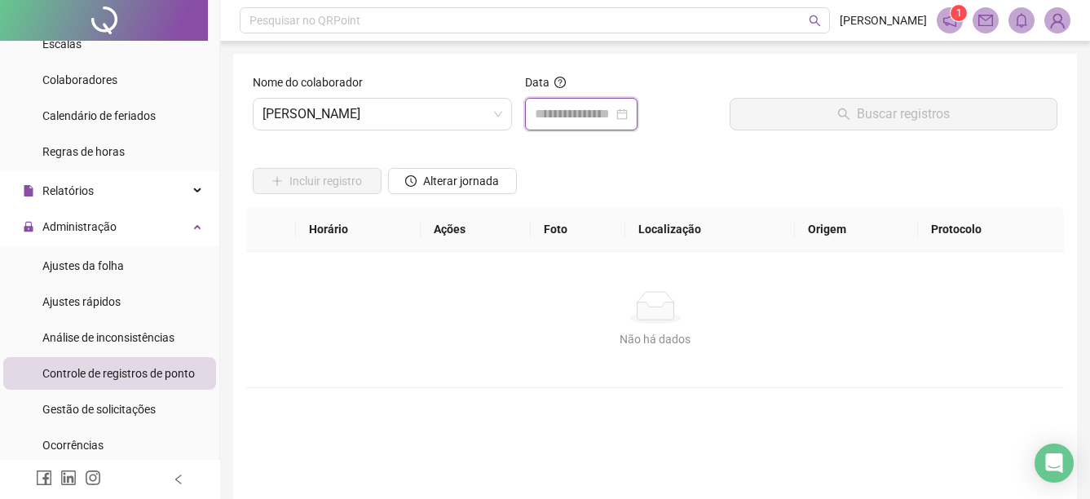
click at [564, 117] on input at bounding box center [574, 114] width 78 height 20
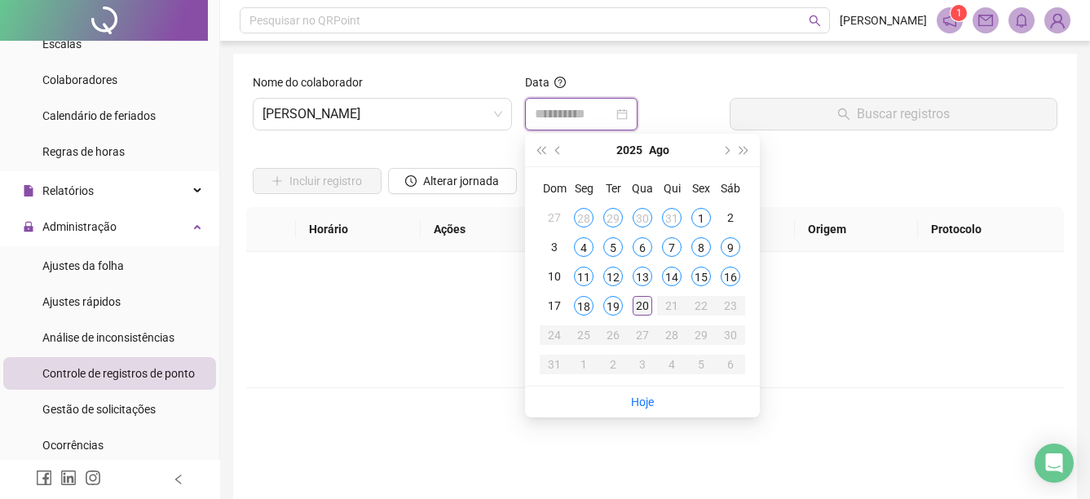
type input "**********"
click at [642, 310] on div "20" at bounding box center [643, 306] width 20 height 20
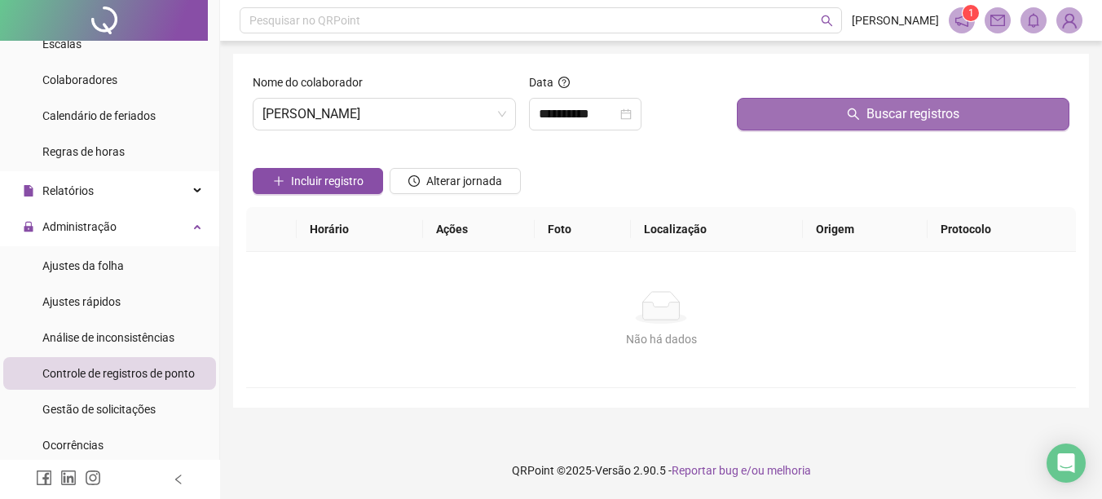
click at [832, 98] on button "Buscar registros" at bounding box center [903, 114] width 333 height 33
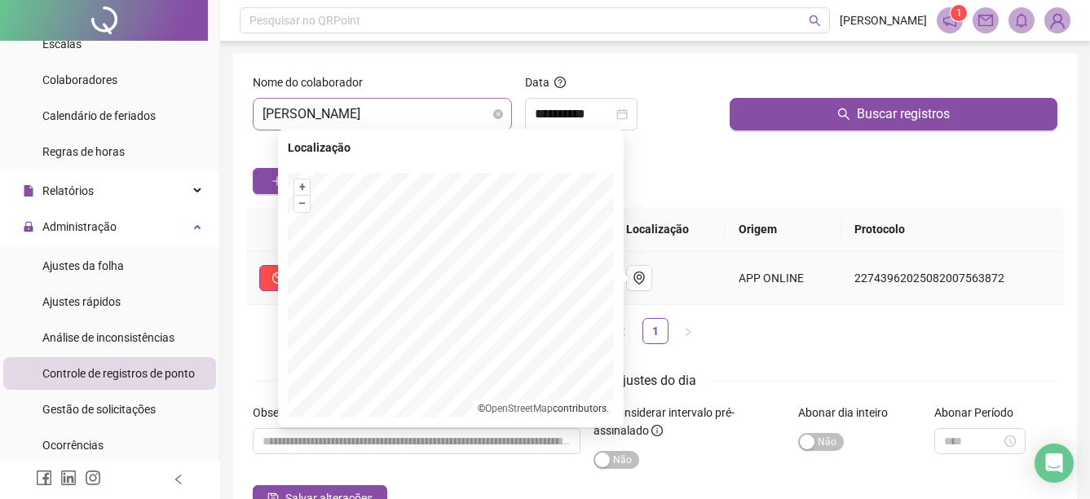
click at [437, 123] on span "[PERSON_NAME]" at bounding box center [383, 114] width 240 height 31
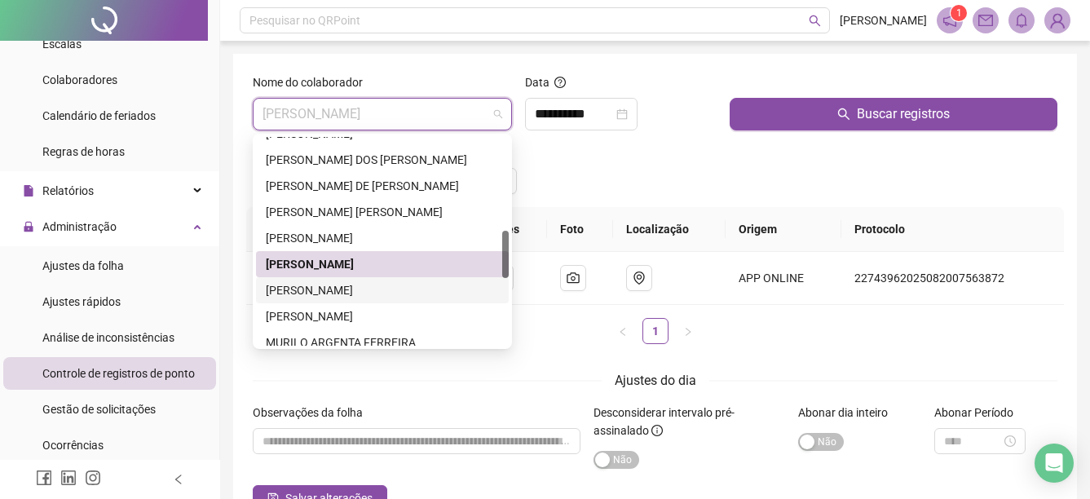
click at [357, 291] on div "[PERSON_NAME]" at bounding box center [382, 290] width 233 height 18
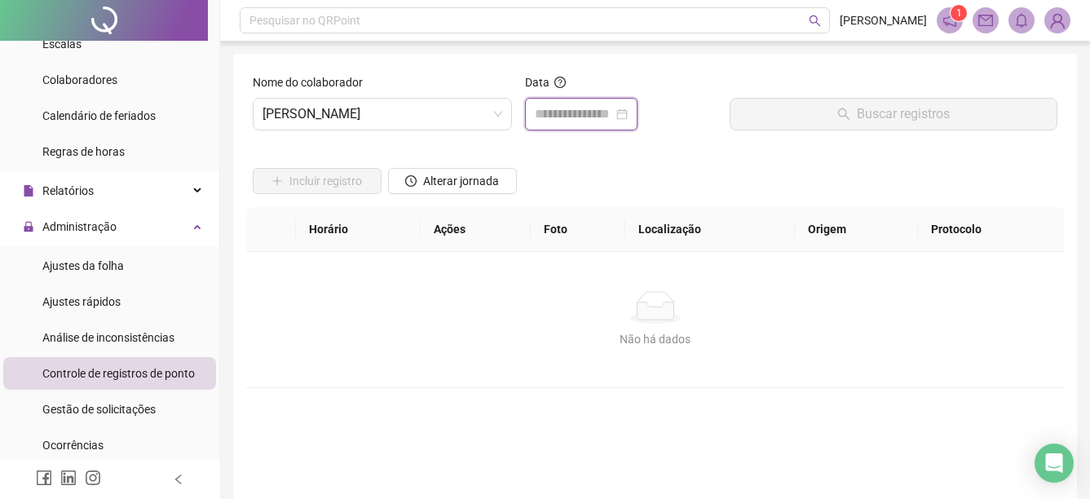
click at [563, 121] on input at bounding box center [574, 114] width 78 height 20
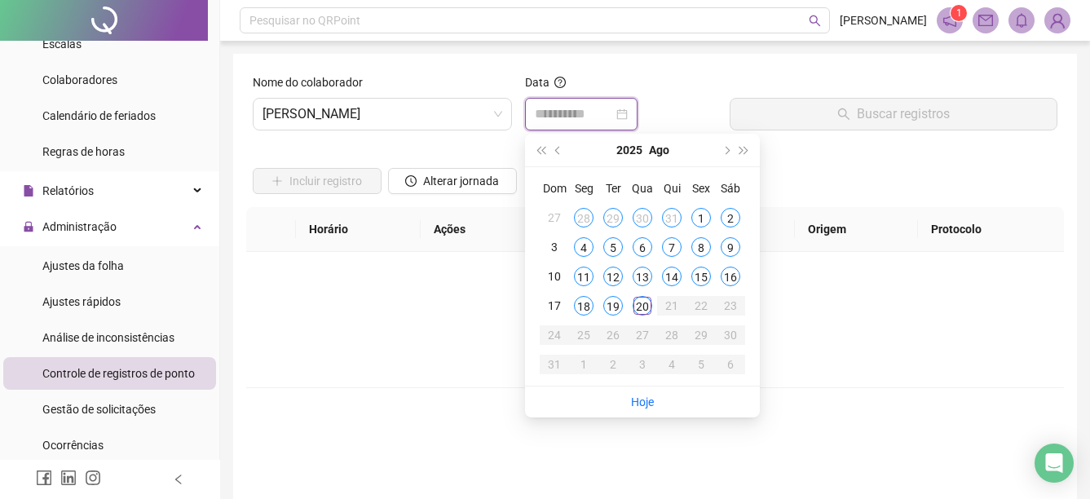
type input "**********"
click at [644, 314] on div "20" at bounding box center [643, 306] width 20 height 20
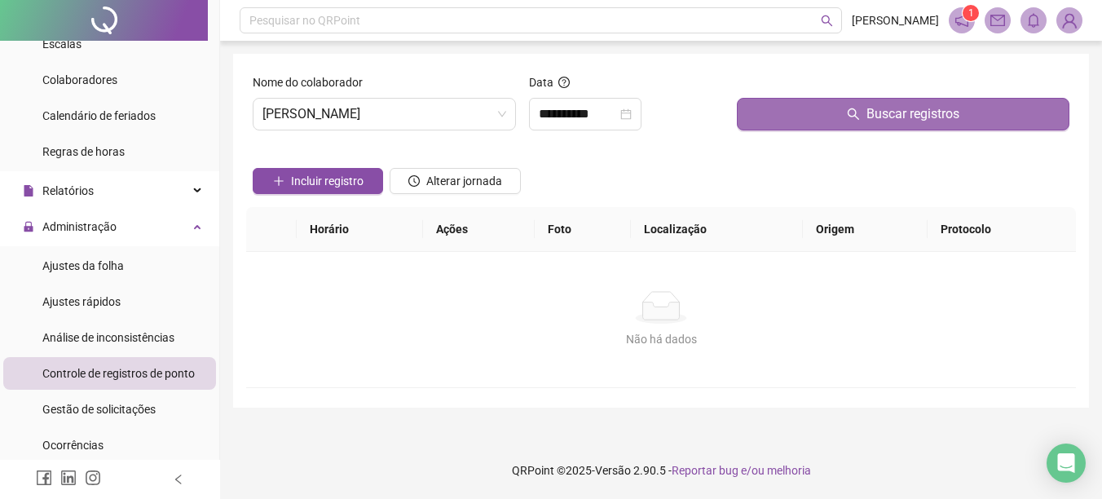
click at [793, 117] on button "Buscar registros" at bounding box center [903, 114] width 333 height 33
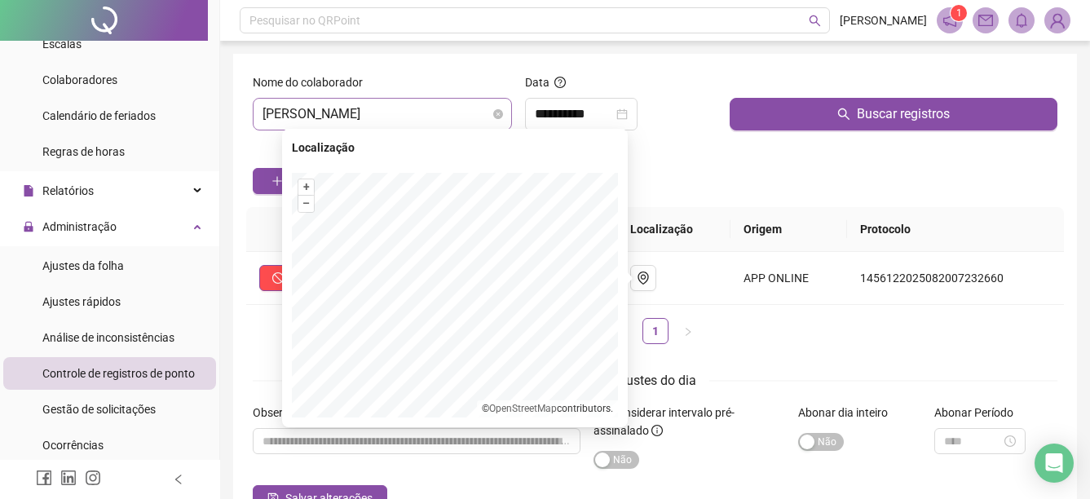
click at [465, 108] on span "[PERSON_NAME]" at bounding box center [383, 114] width 240 height 31
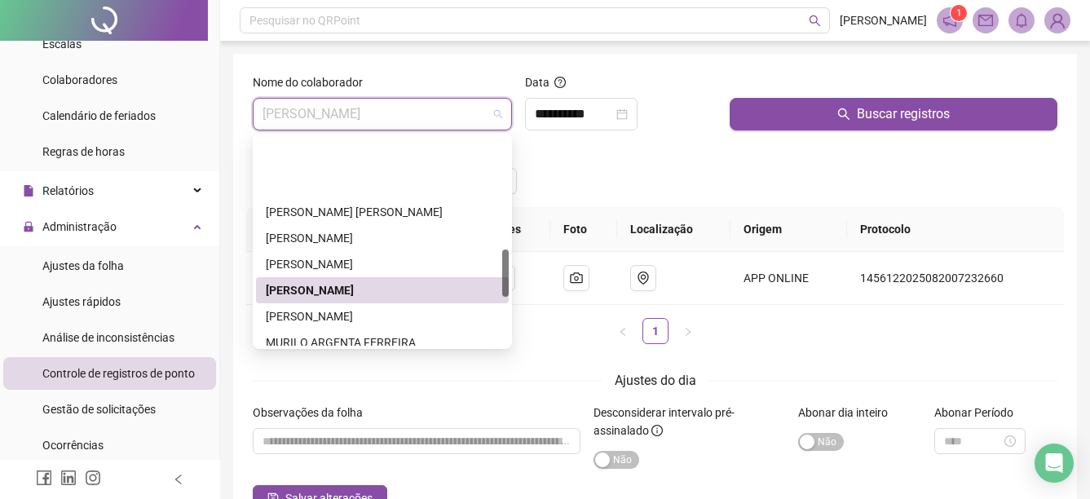
scroll to position [489, 0]
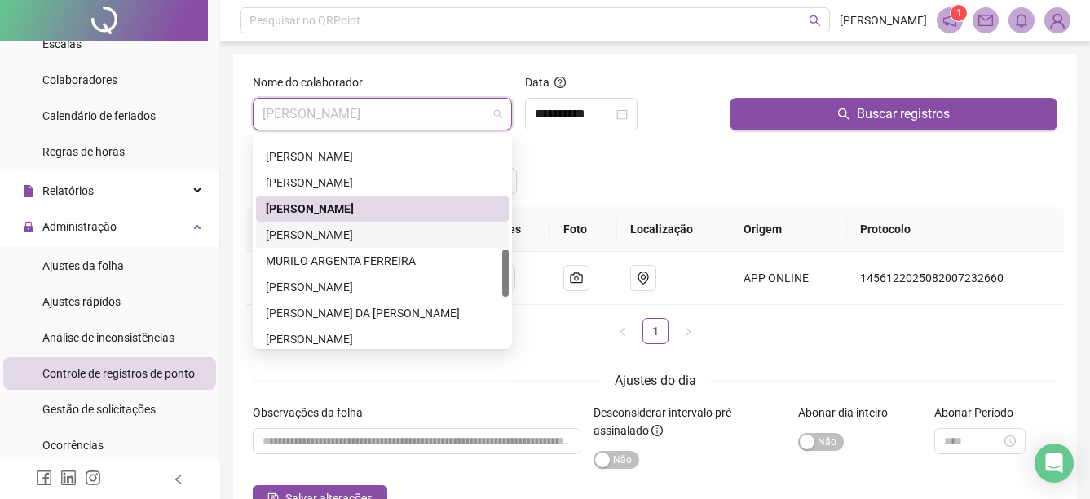
click at [394, 229] on div "[PERSON_NAME]" at bounding box center [382, 235] width 233 height 18
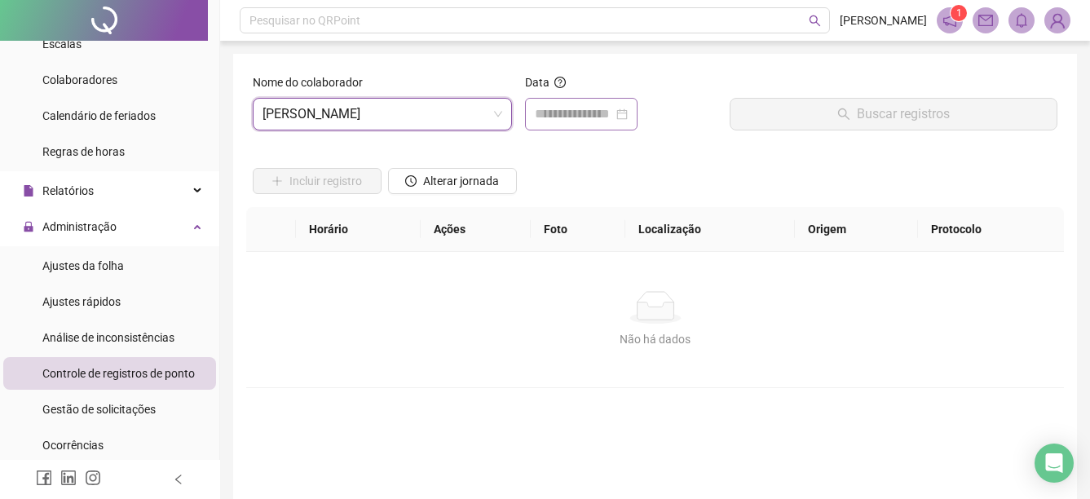
click at [617, 127] on div at bounding box center [581, 114] width 113 height 33
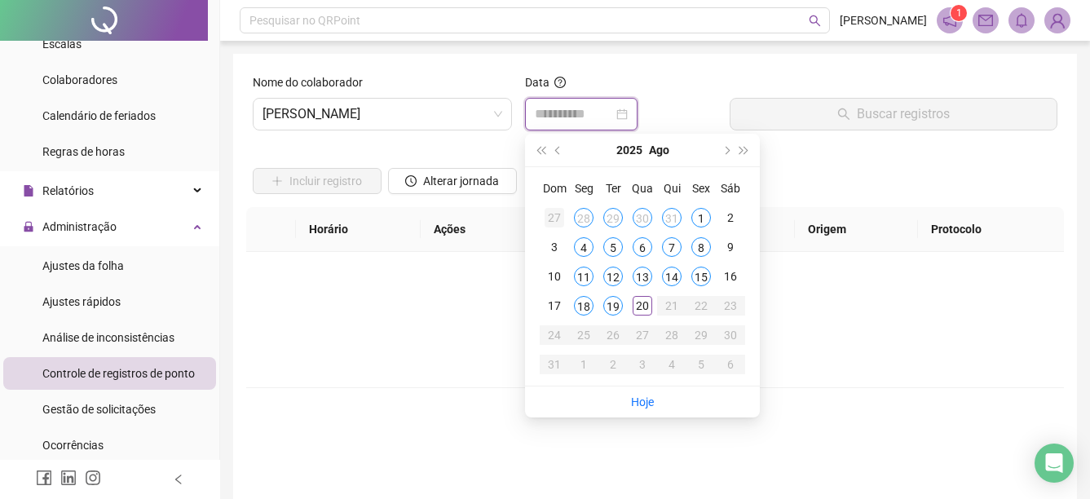
type input "**********"
click at [476, 118] on span "[PERSON_NAME]" at bounding box center [383, 114] width 240 height 31
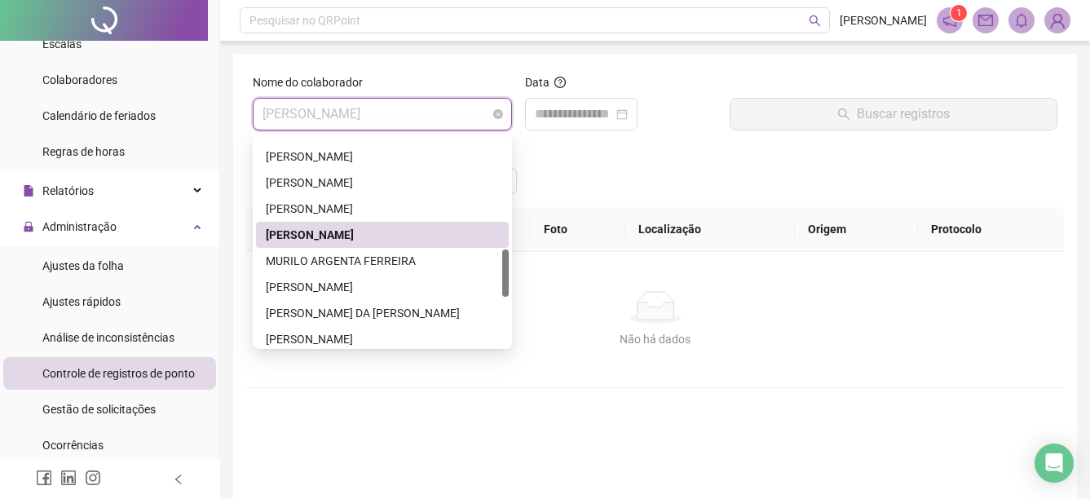
click at [473, 104] on span "[PERSON_NAME]" at bounding box center [383, 114] width 240 height 31
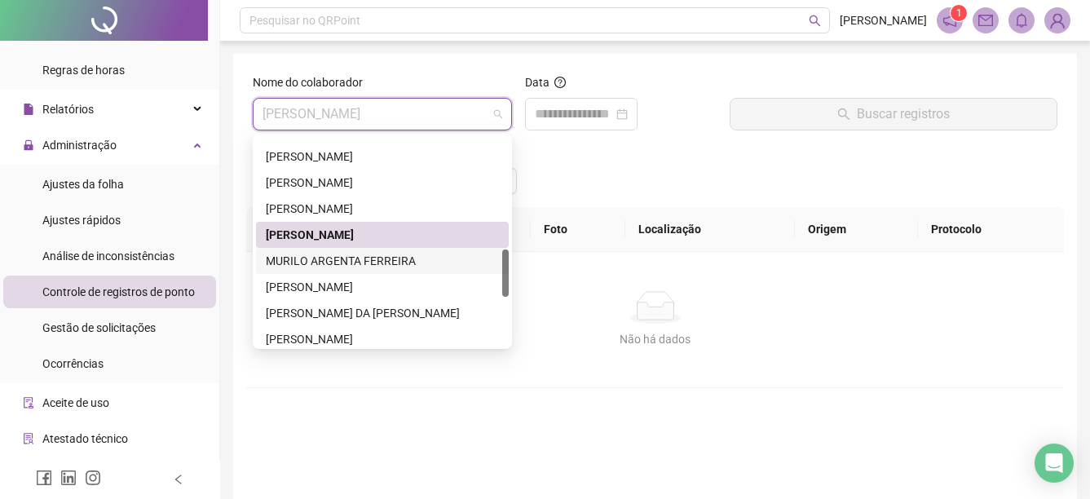
click at [349, 258] on div "MURILO ARGENTA FERREIRA" at bounding box center [382, 261] width 233 height 18
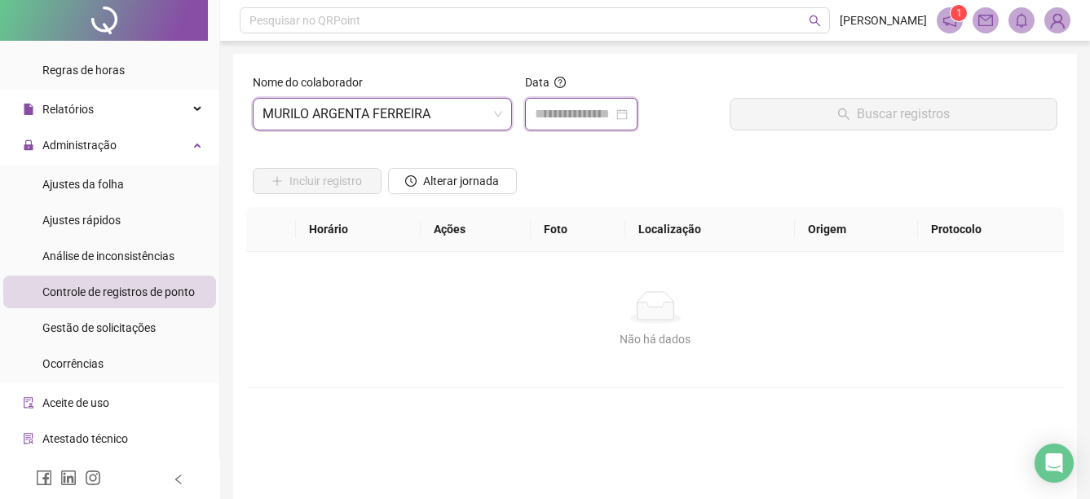
click at [613, 117] on input at bounding box center [574, 114] width 78 height 20
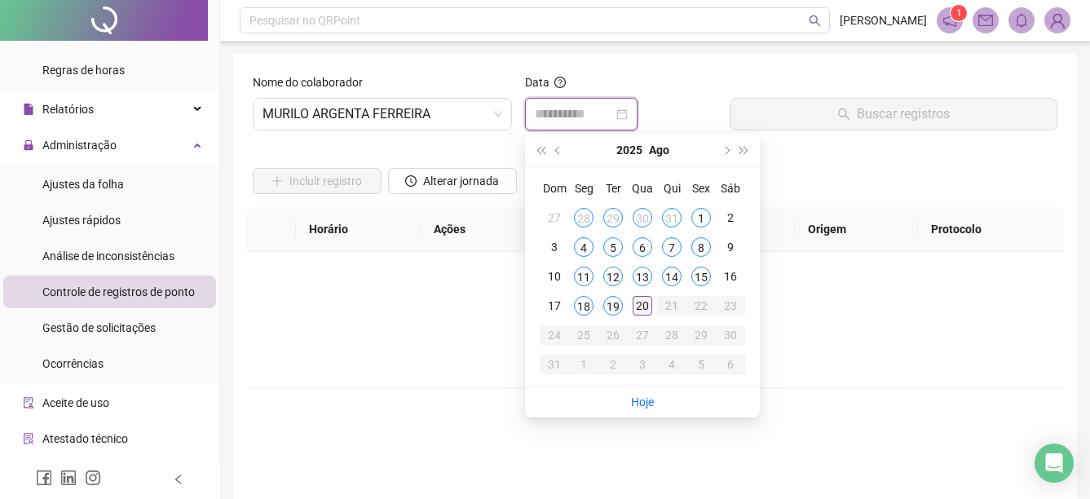
type input "**********"
click at [648, 307] on div "20" at bounding box center [643, 306] width 20 height 20
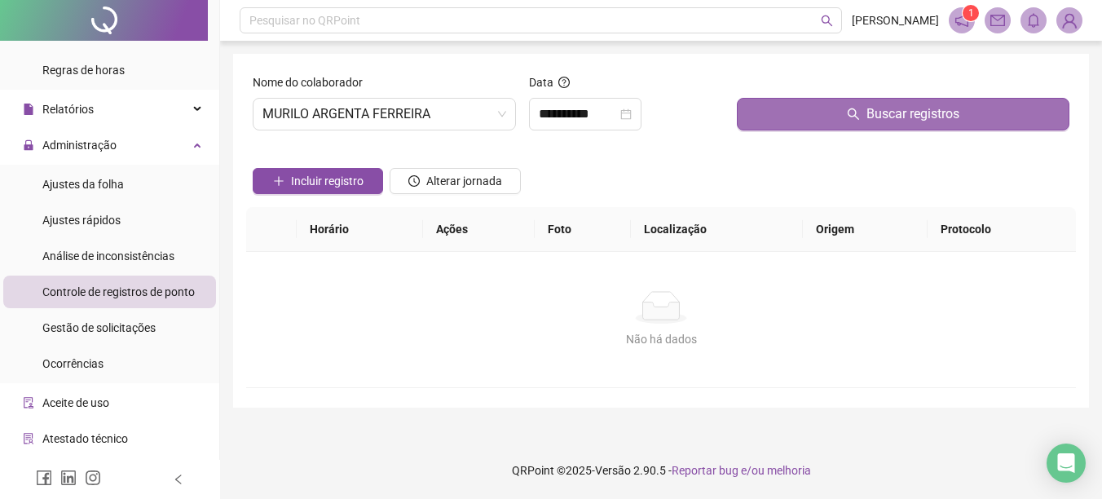
click at [800, 108] on button "Buscar registros" at bounding box center [903, 114] width 333 height 33
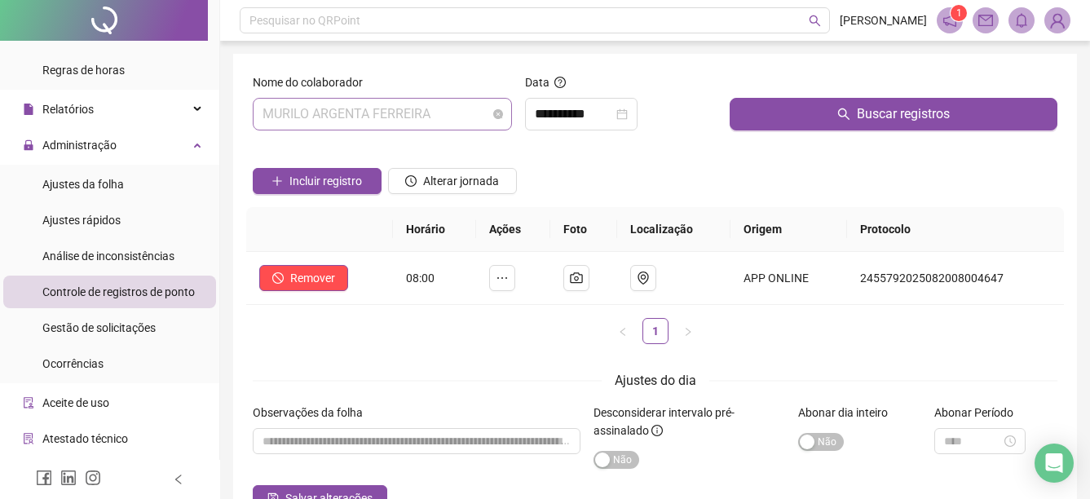
click at [355, 99] on span "MURILO ARGENTA FERREIRA" at bounding box center [383, 114] width 240 height 31
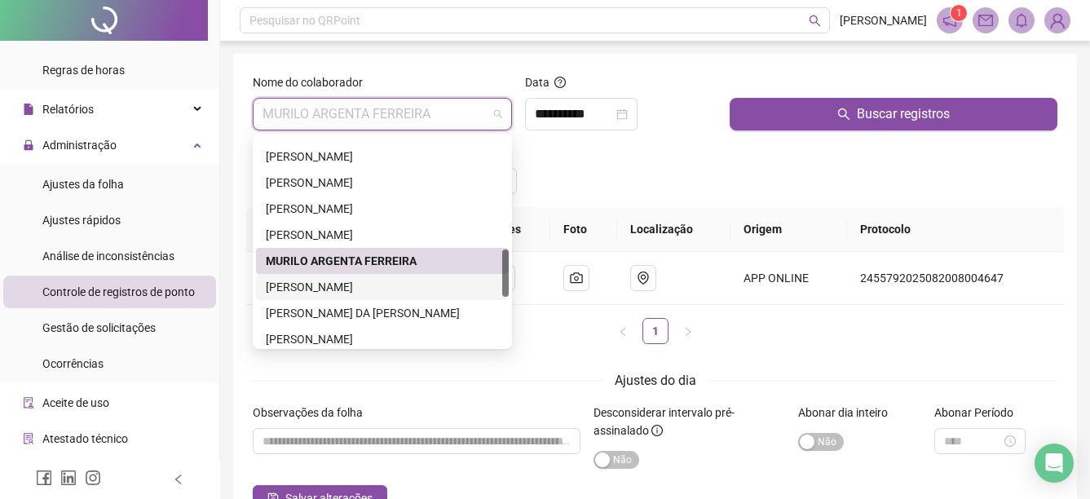
click at [311, 288] on div "[PERSON_NAME]" at bounding box center [382, 287] width 233 height 18
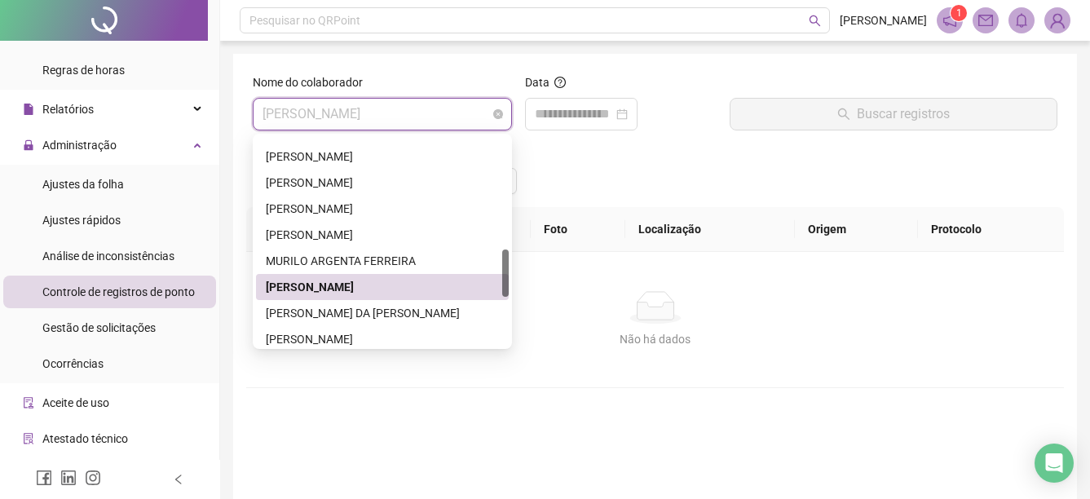
drag, startPoint x: 468, startPoint y: 114, endPoint x: 461, endPoint y: 131, distance: 18.6
click at [468, 114] on span "[PERSON_NAME]" at bounding box center [383, 114] width 240 height 31
click at [344, 309] on div "[PERSON_NAME] DA [PERSON_NAME]" at bounding box center [382, 313] width 233 height 18
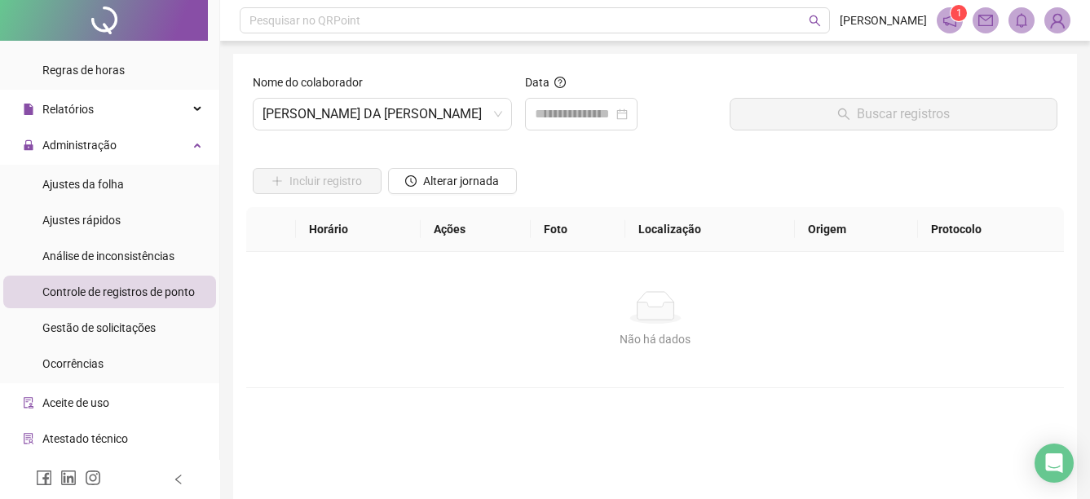
click at [581, 96] on div "Data" at bounding box center [621, 85] width 192 height 24
click at [574, 111] on input at bounding box center [574, 114] width 78 height 20
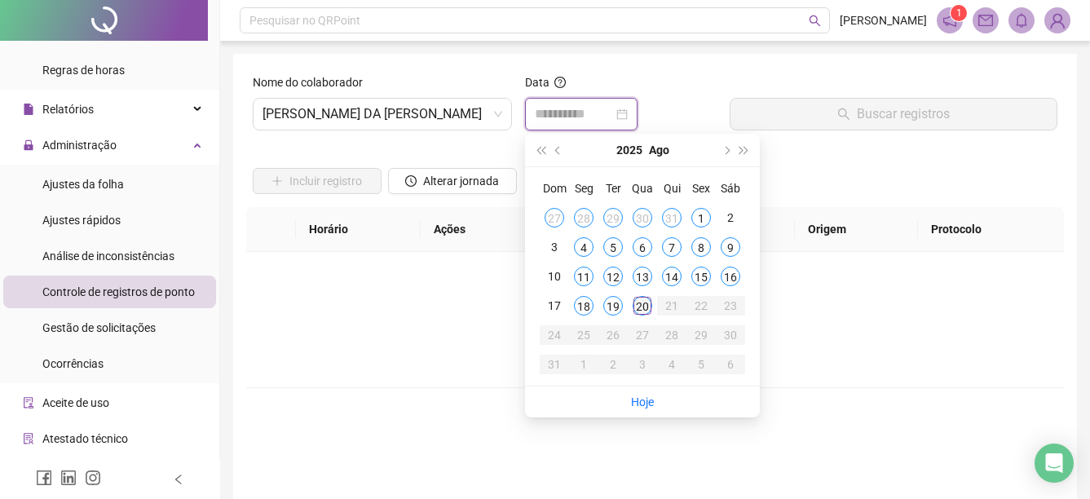
type input "**********"
click at [645, 302] on div "20" at bounding box center [643, 306] width 20 height 20
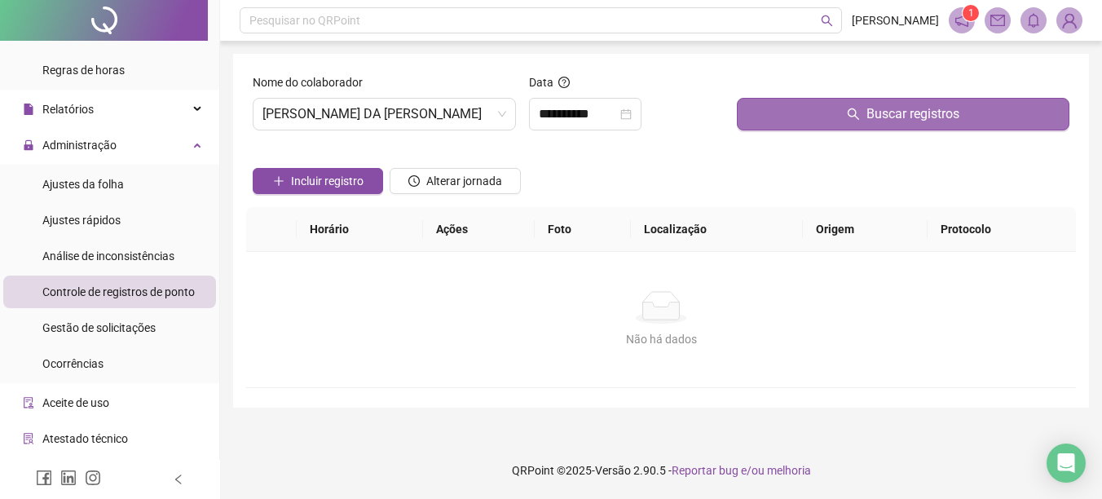
click at [805, 101] on button "Buscar registros" at bounding box center [903, 114] width 333 height 33
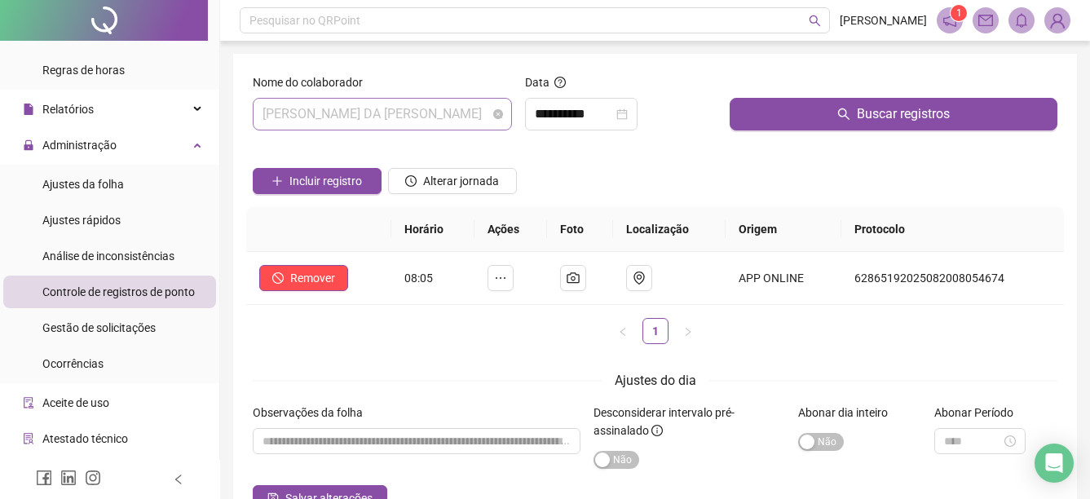
click at [474, 116] on span "[PERSON_NAME] DA [PERSON_NAME]" at bounding box center [383, 114] width 240 height 31
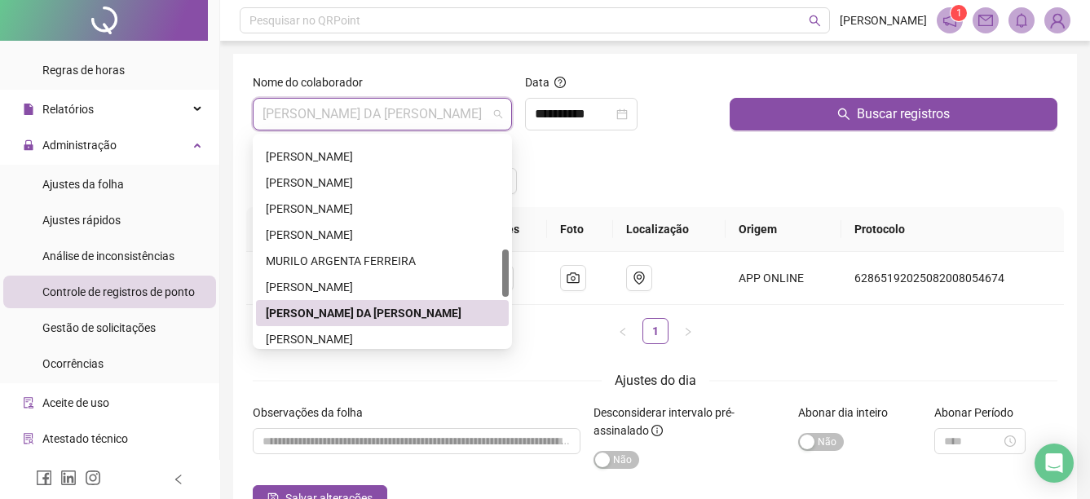
scroll to position [571, 0]
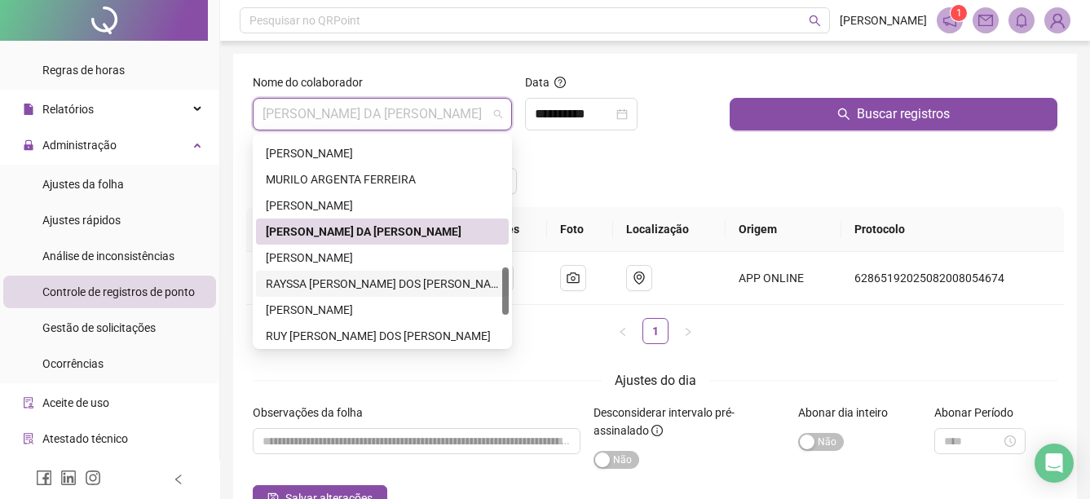
click at [367, 281] on div "RAYSSA [PERSON_NAME] DOS [PERSON_NAME]" at bounding box center [382, 284] width 233 height 18
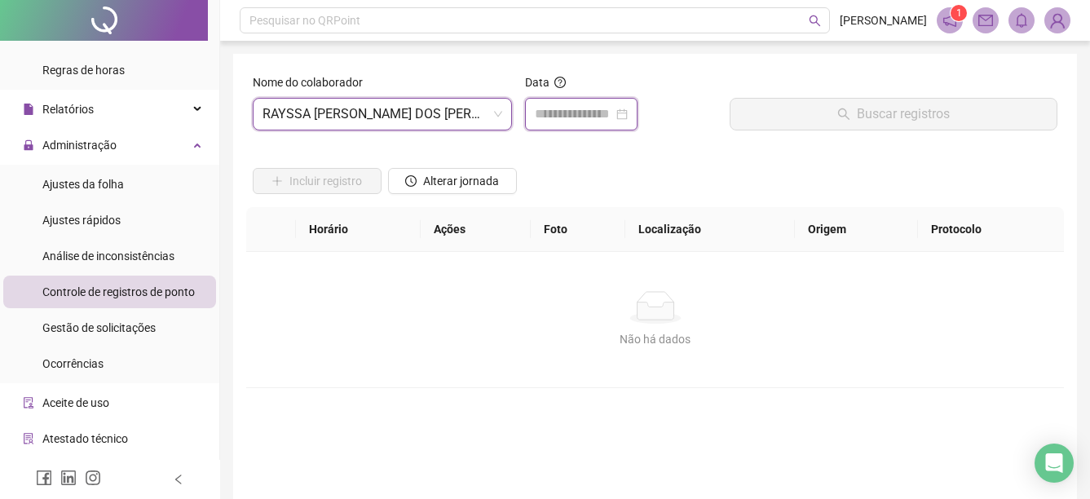
click at [569, 118] on input at bounding box center [574, 114] width 78 height 20
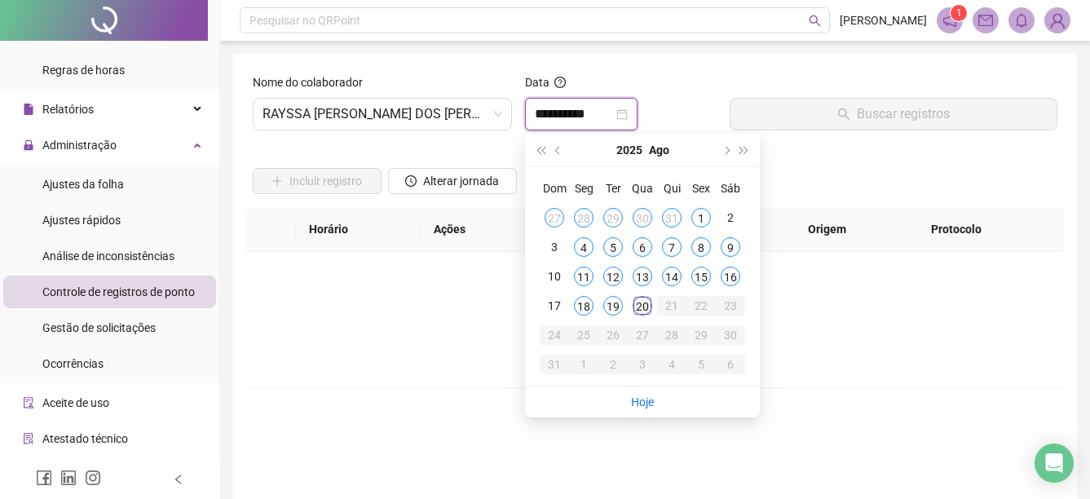
type input "**********"
click at [642, 311] on div "20" at bounding box center [643, 306] width 20 height 20
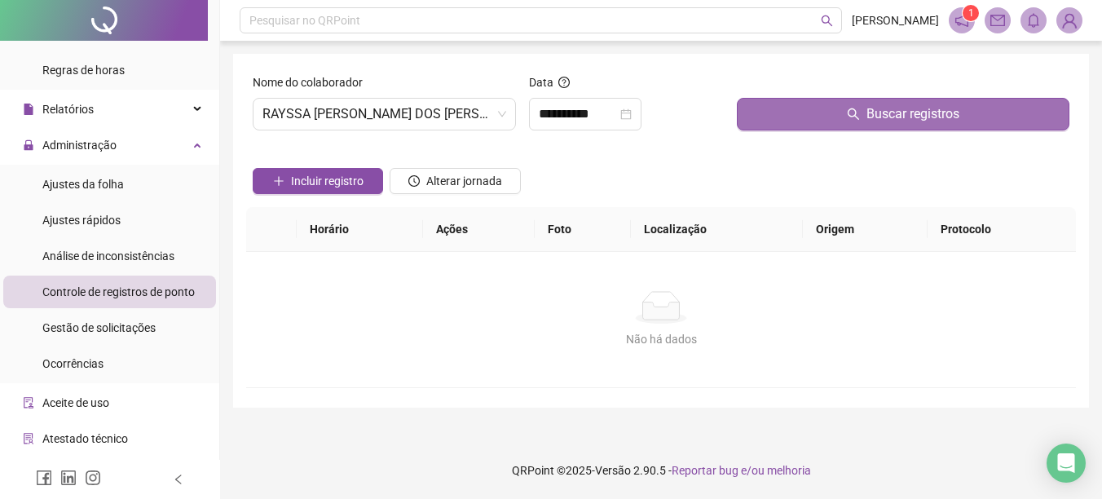
click at [798, 107] on button "Buscar registros" at bounding box center [903, 114] width 333 height 33
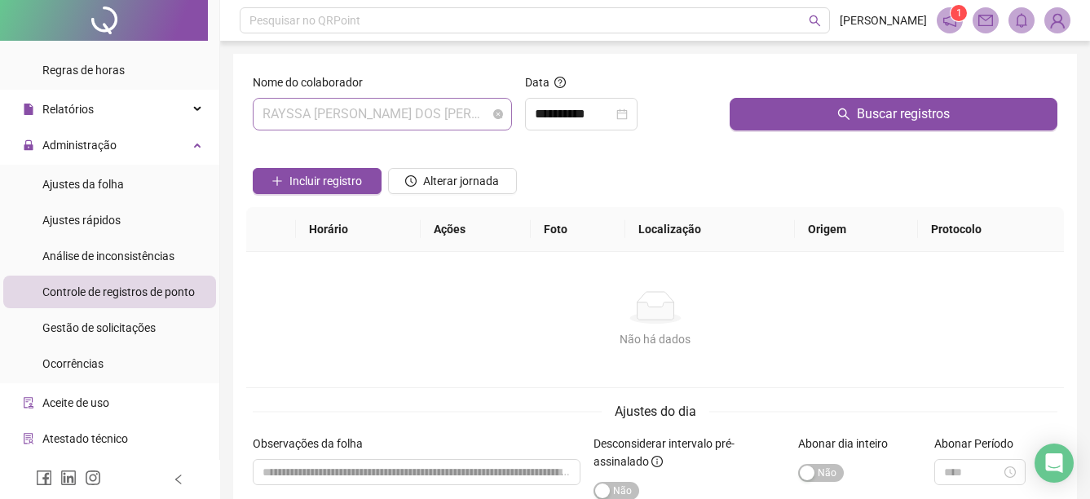
click at [479, 117] on span "RAYSSA [PERSON_NAME] DOS [PERSON_NAME]" at bounding box center [383, 114] width 240 height 31
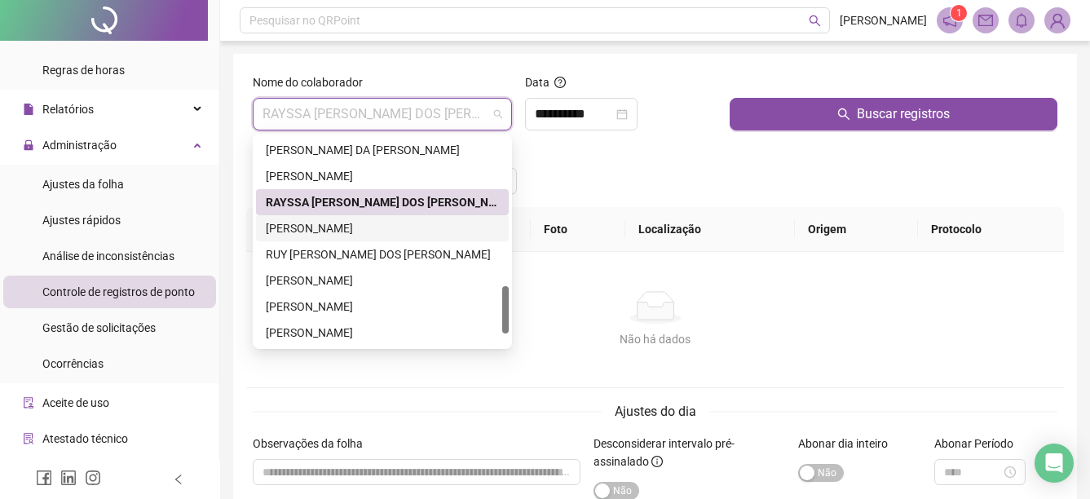
scroll to position [704, 0]
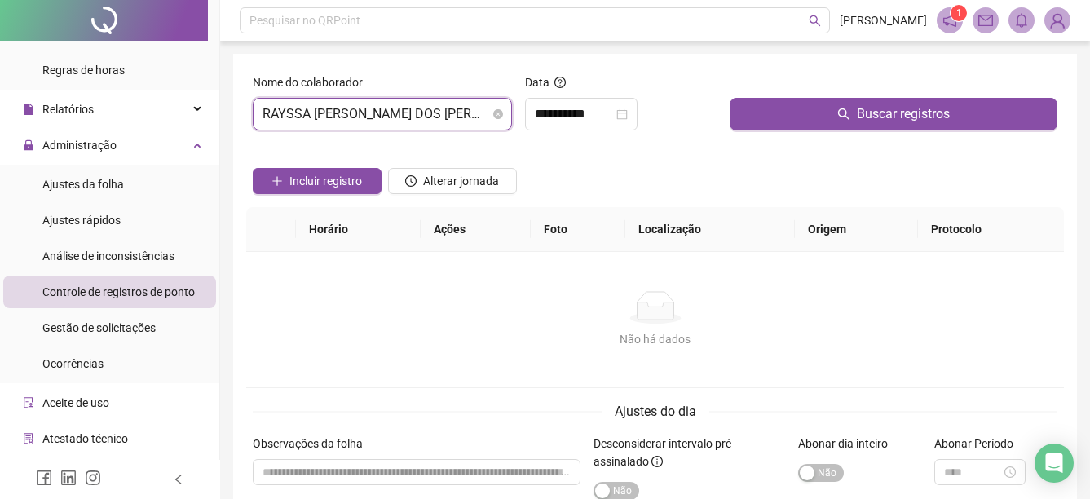
click at [470, 109] on span "RAYSSA [PERSON_NAME] DOS [PERSON_NAME]" at bounding box center [383, 114] width 240 height 31
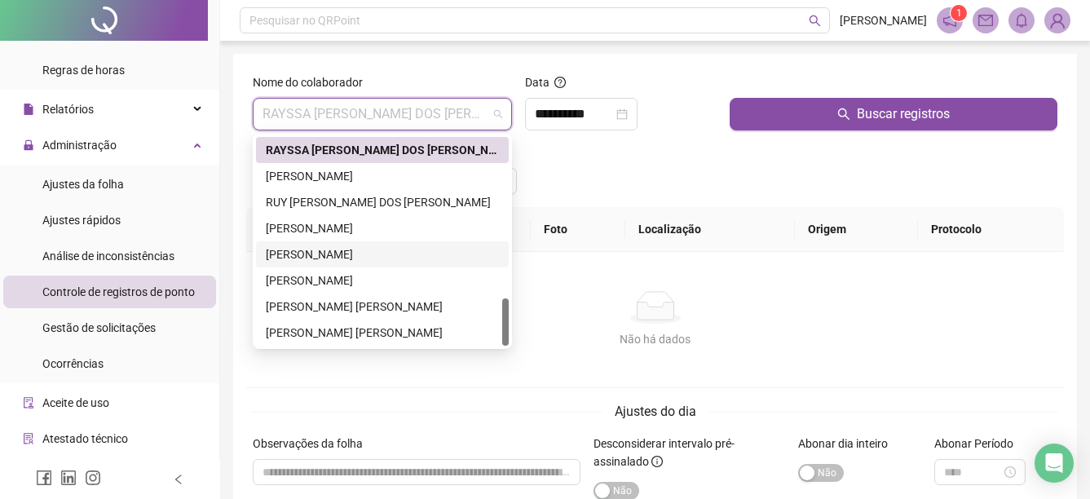
click at [325, 258] on div "[PERSON_NAME]" at bounding box center [382, 254] width 233 height 18
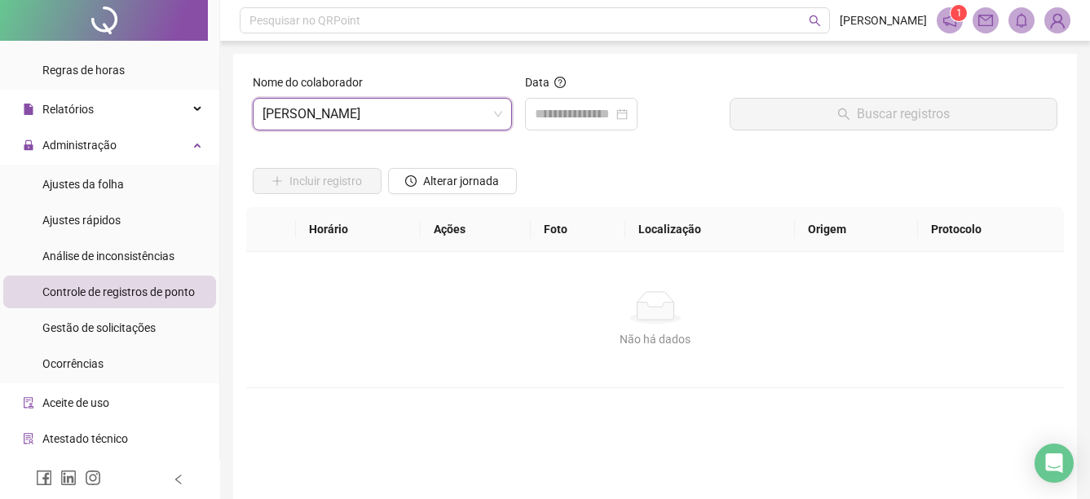
click at [566, 133] on div "Data" at bounding box center [621, 108] width 205 height 70
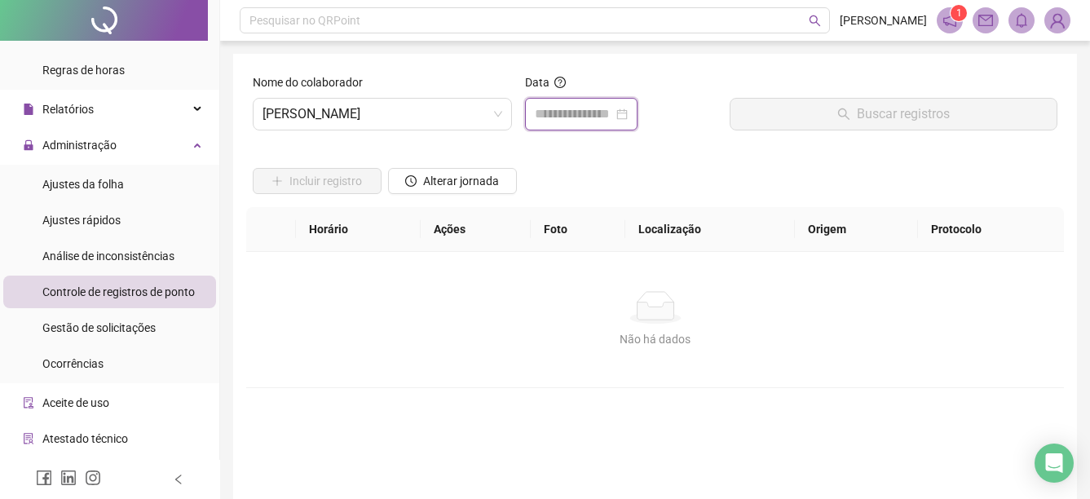
click at [580, 118] on input at bounding box center [574, 114] width 78 height 20
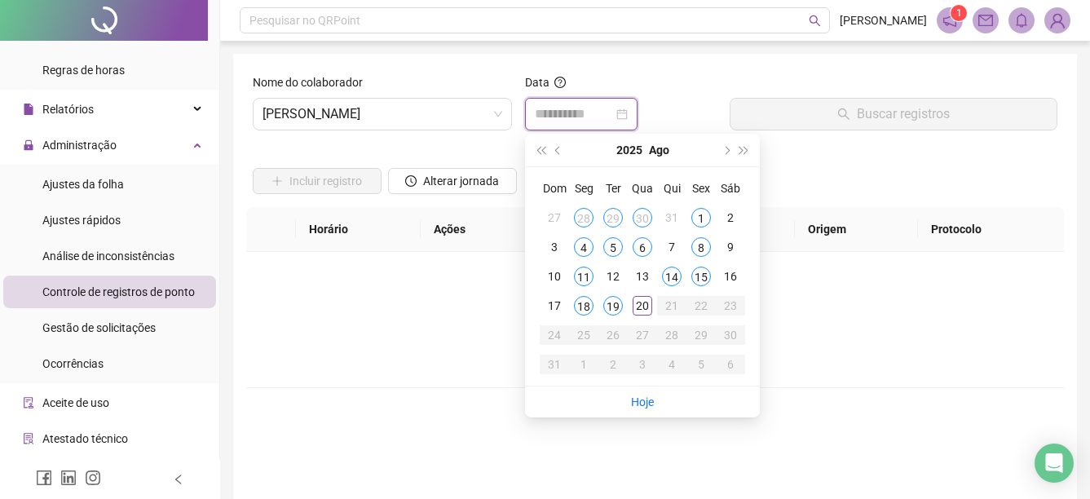
type input "**********"
click at [468, 109] on span "[PERSON_NAME]" at bounding box center [383, 114] width 240 height 31
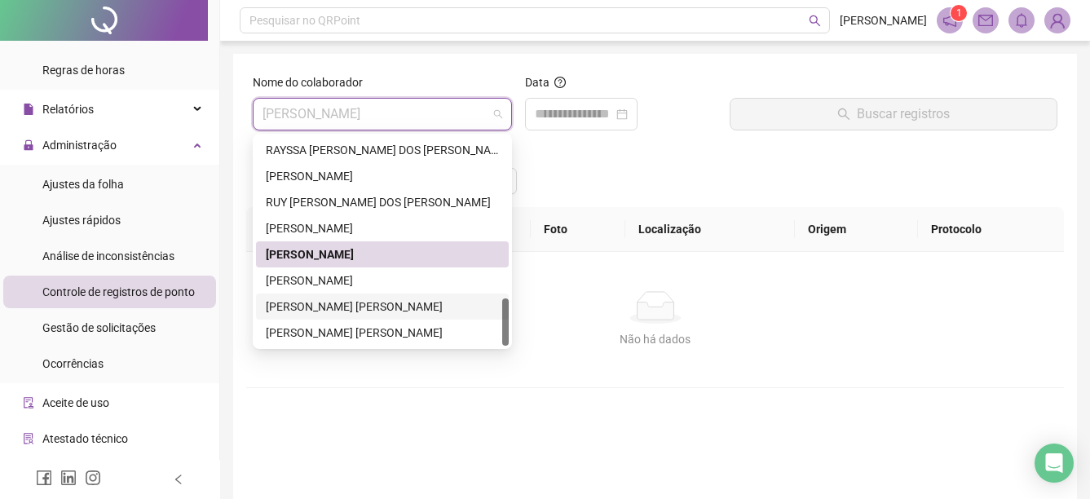
click at [391, 308] on div "[PERSON_NAME] [PERSON_NAME]" at bounding box center [382, 307] width 233 height 18
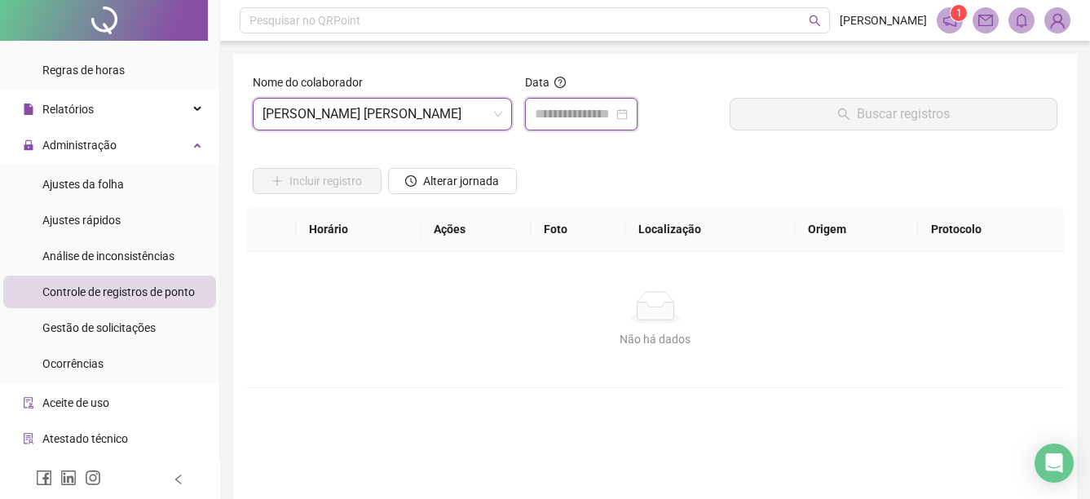
click at [613, 106] on input at bounding box center [574, 114] width 78 height 20
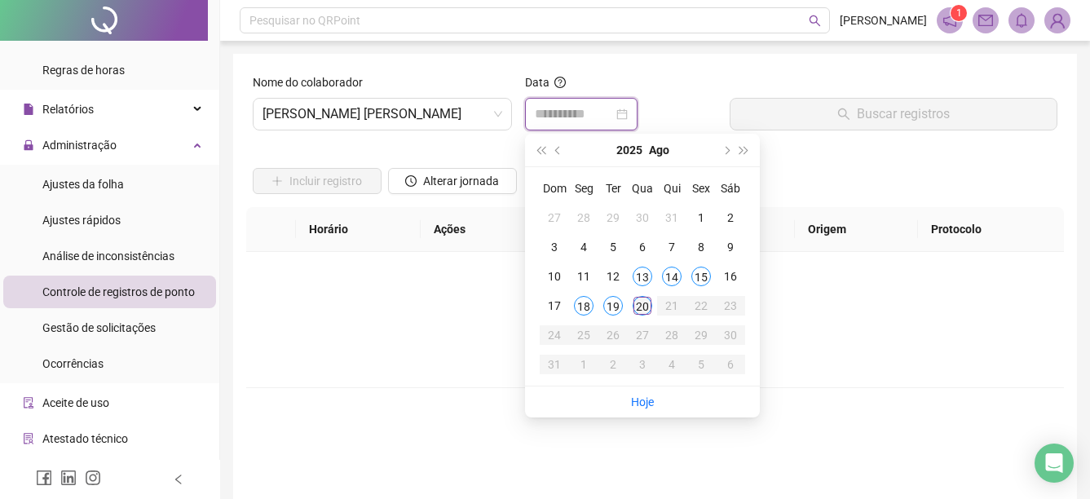
type input "**********"
click at [639, 310] on div "20" at bounding box center [643, 306] width 20 height 20
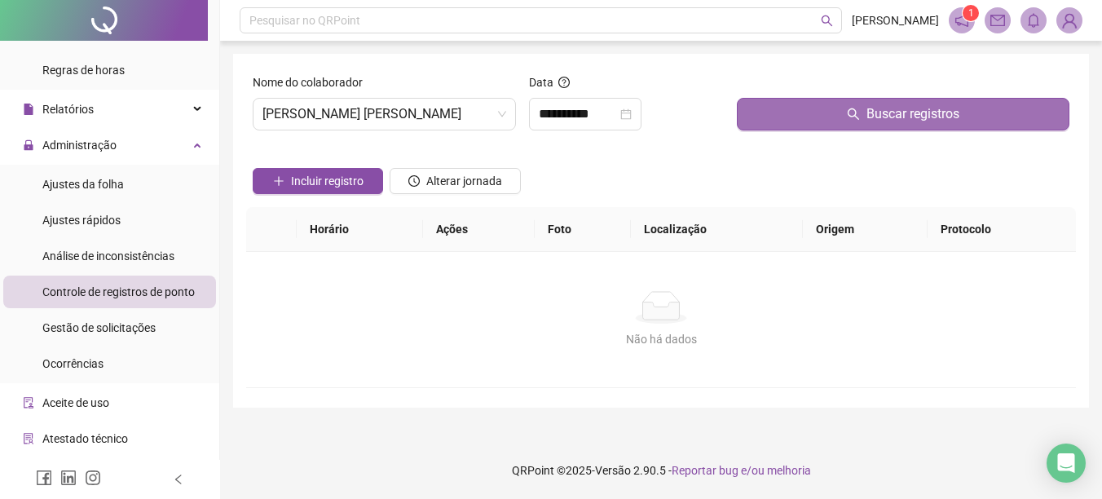
click at [775, 111] on button "Buscar registros" at bounding box center [903, 114] width 333 height 33
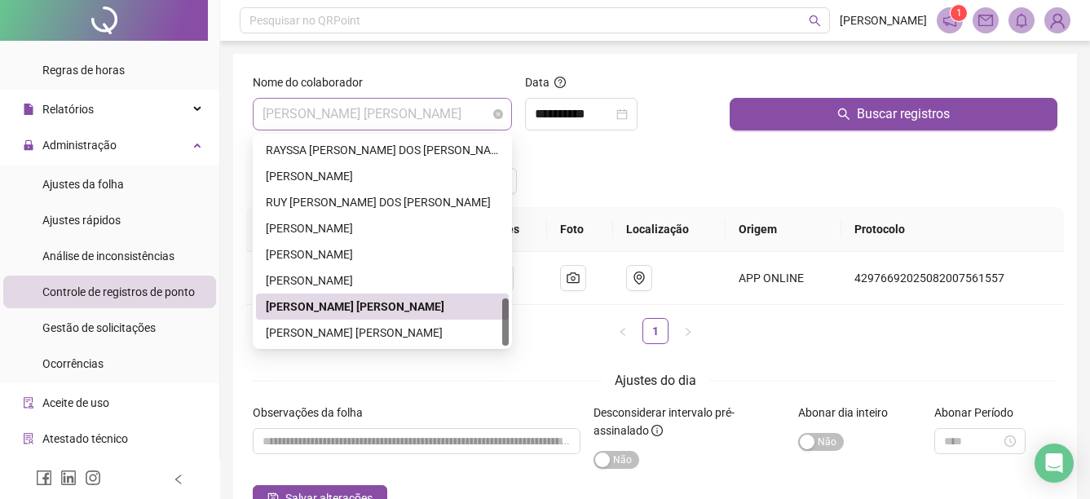
click at [484, 113] on span "[PERSON_NAME] [PERSON_NAME]" at bounding box center [383, 114] width 240 height 31
click at [404, 335] on div "[PERSON_NAME] [PERSON_NAME]" at bounding box center [382, 333] width 233 height 18
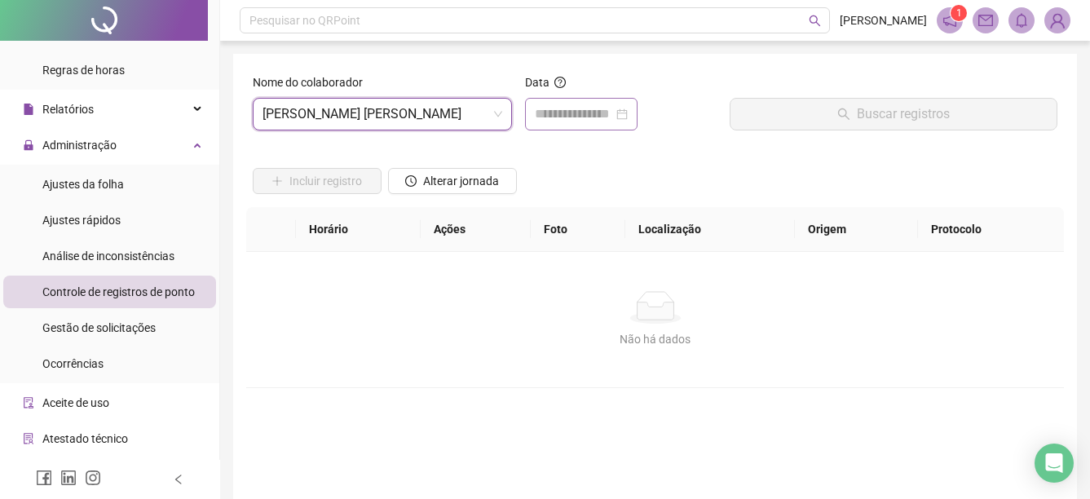
click at [578, 127] on div at bounding box center [581, 114] width 113 height 33
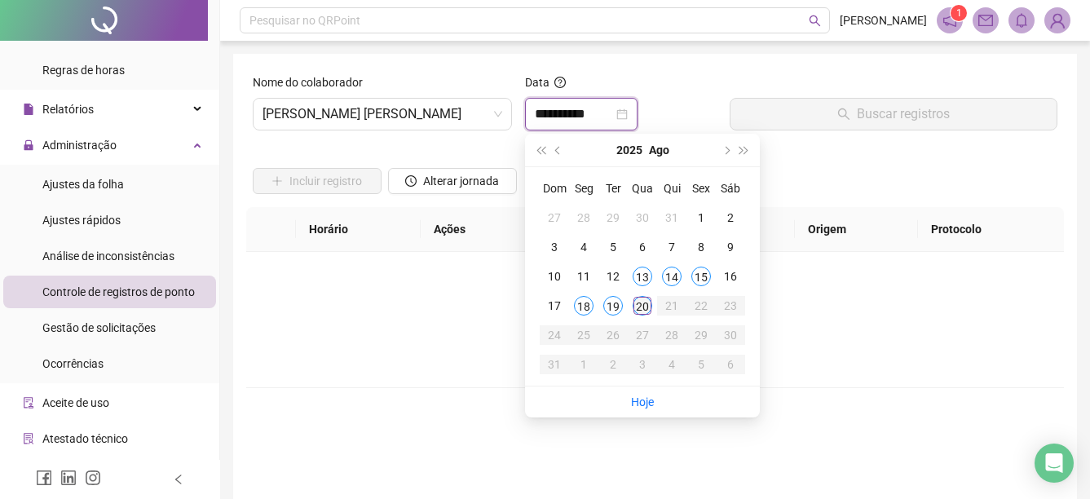
type input "**********"
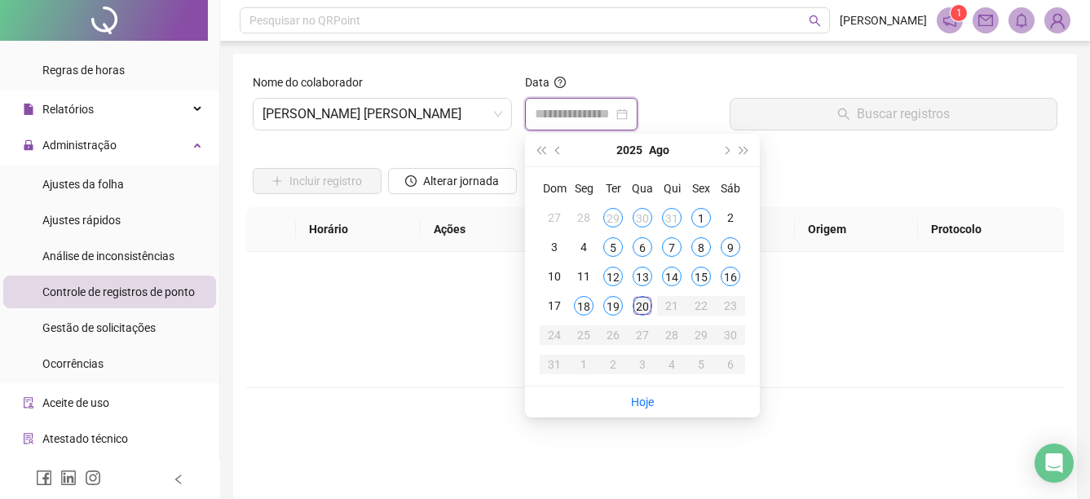
type input "**********"
click at [642, 303] on div "20" at bounding box center [643, 306] width 20 height 20
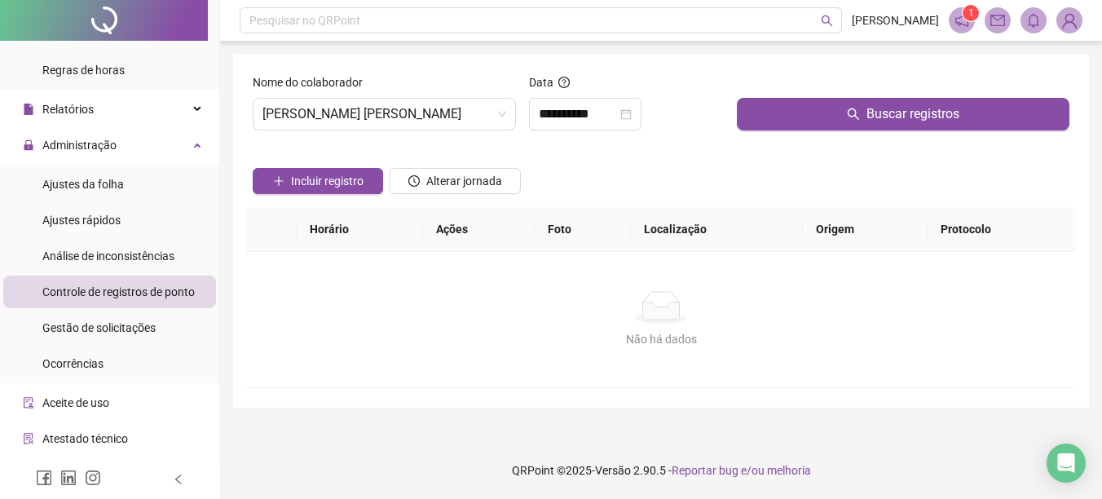
click at [770, 134] on div "Buscar registros" at bounding box center [904, 108] width 346 height 70
drag, startPoint x: 771, startPoint y: 117, endPoint x: 688, endPoint y: 215, distance: 127.9
click at [770, 117] on button "Buscar registros" at bounding box center [903, 114] width 333 height 33
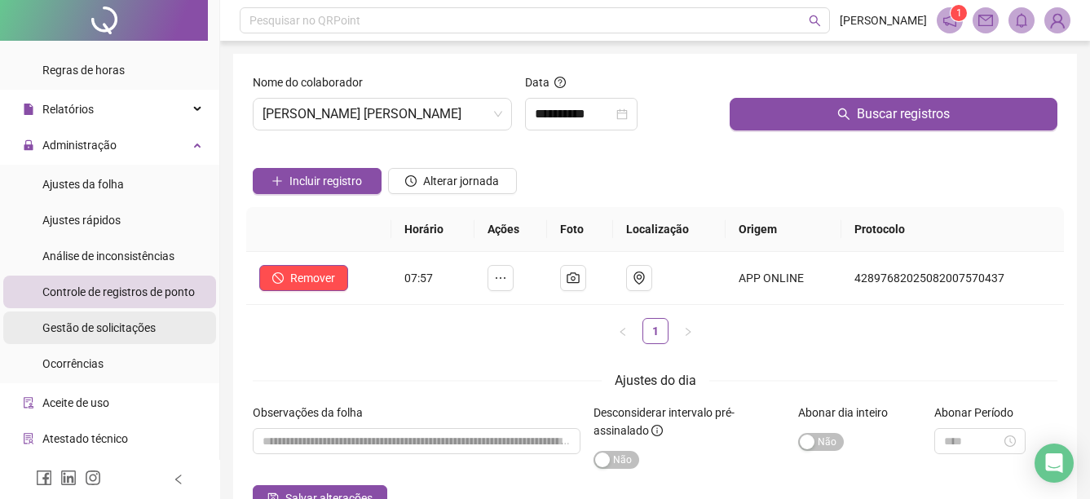
click at [121, 340] on div "Gestão de solicitações" at bounding box center [98, 327] width 113 height 33
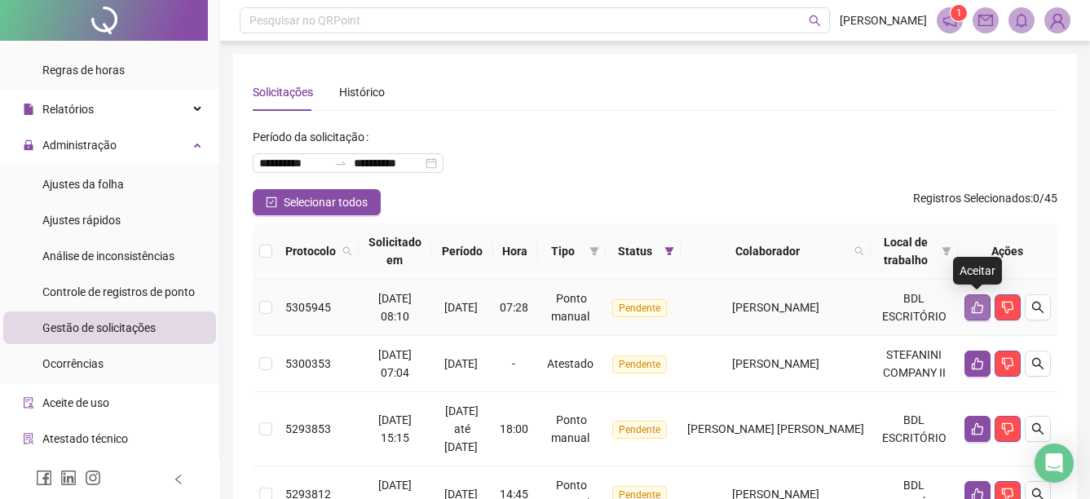
click at [978, 300] on button "button" at bounding box center [978, 307] width 26 height 26
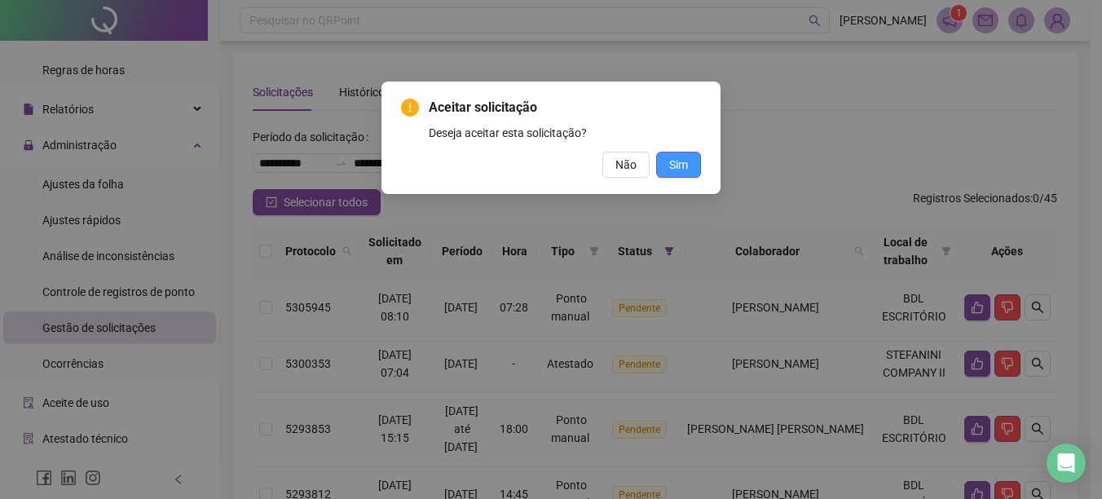
click at [687, 159] on span "Sim" at bounding box center [678, 165] width 19 height 18
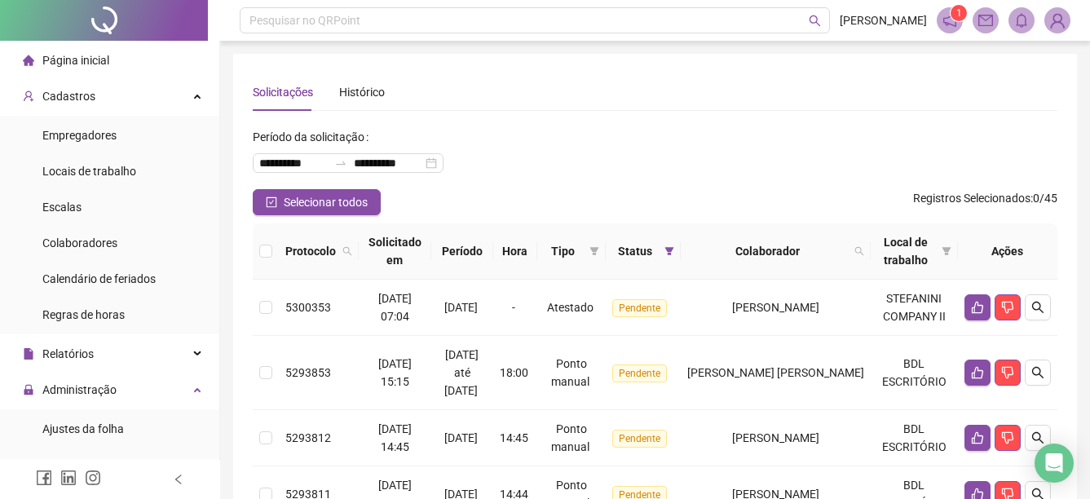
click at [102, 57] on span "Página inicial" at bounding box center [75, 60] width 67 height 13
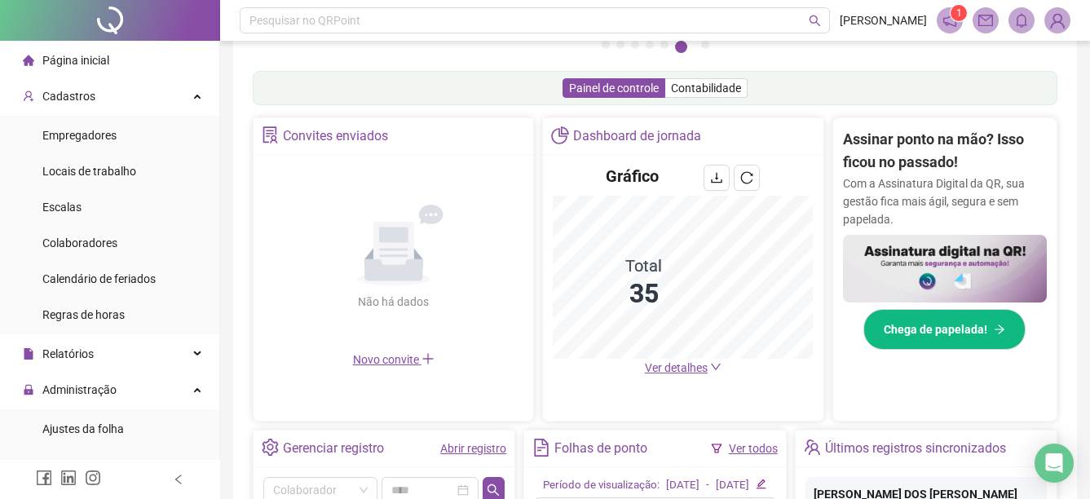
scroll to position [245, 0]
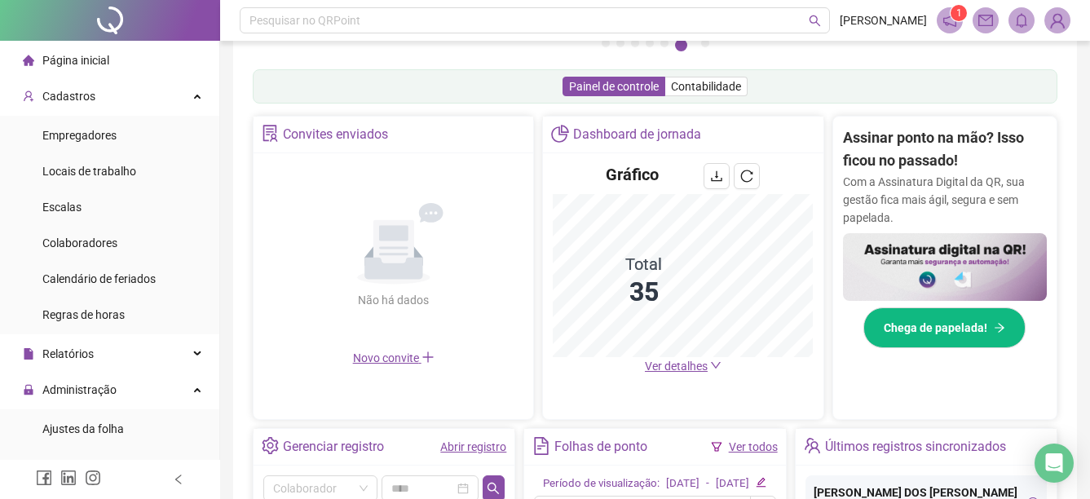
click at [689, 372] on span "Ver detalhes" at bounding box center [676, 366] width 63 height 13
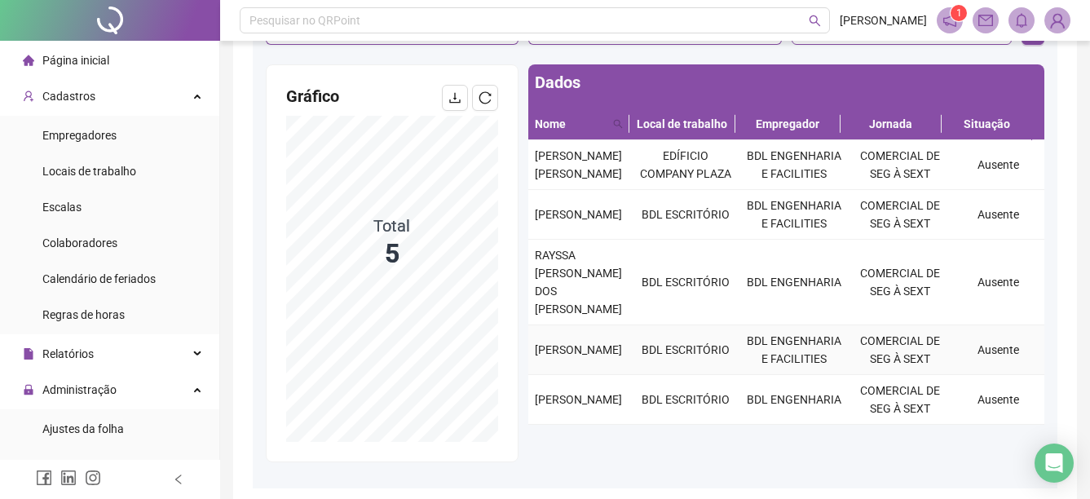
scroll to position [214, 0]
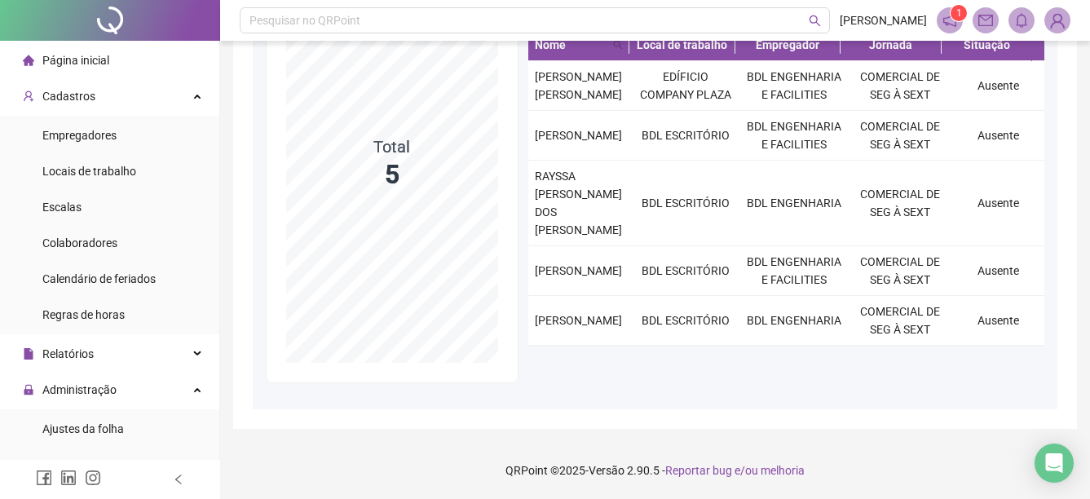
click at [929, 403] on div "Dashboard de jornada Filtros Local de trabalho Empregador Gráfico Total 5 Dados…" at bounding box center [655, 135] width 805 height 550
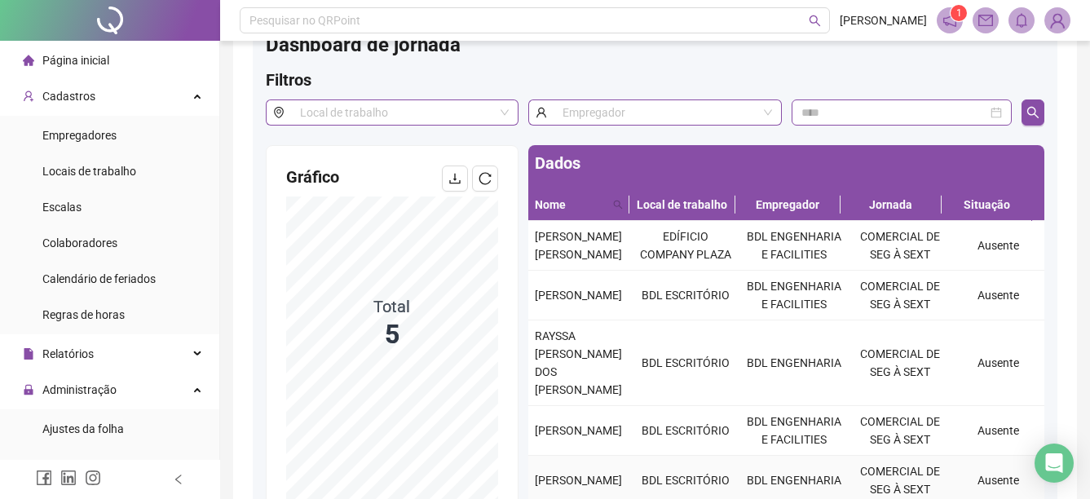
scroll to position [0, 0]
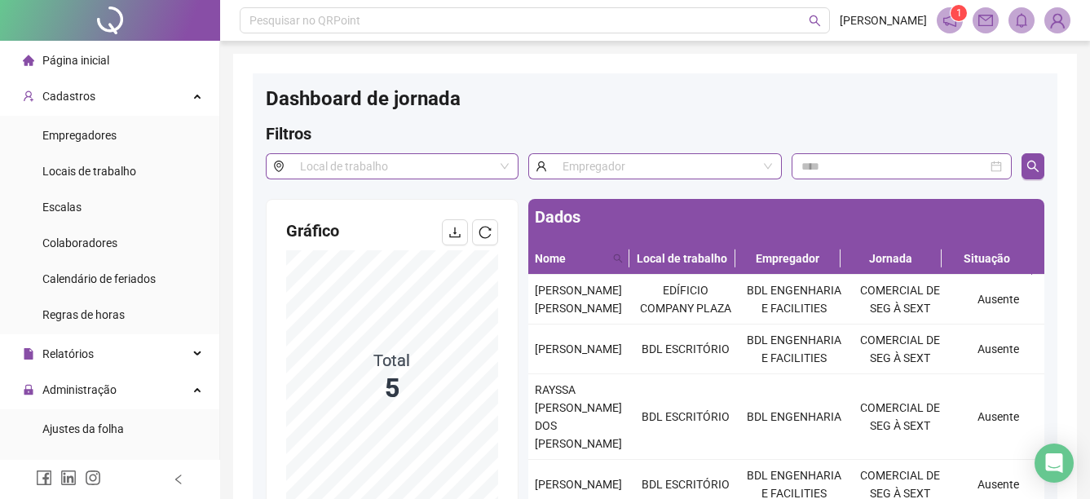
click at [87, 70] on div "Página inicial" at bounding box center [66, 60] width 86 height 33
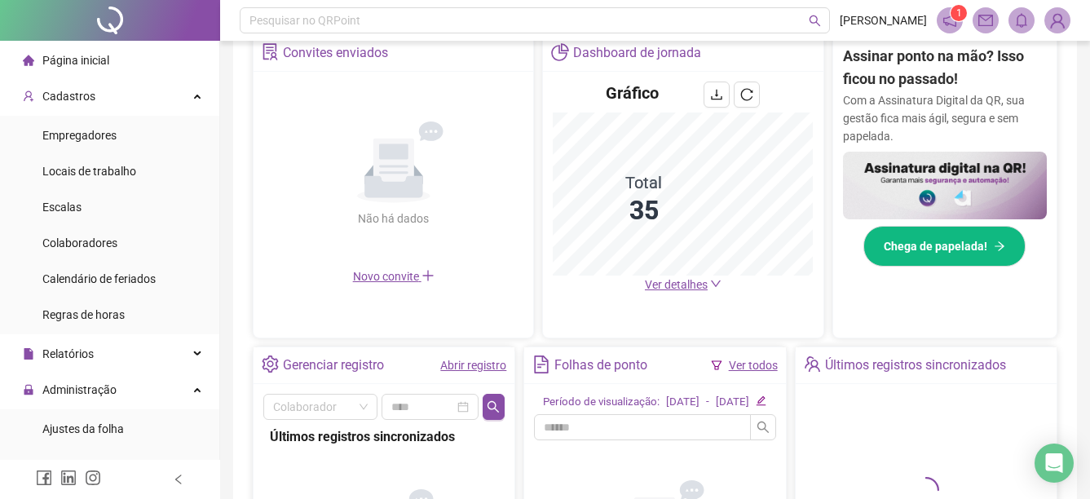
scroll to position [489, 0]
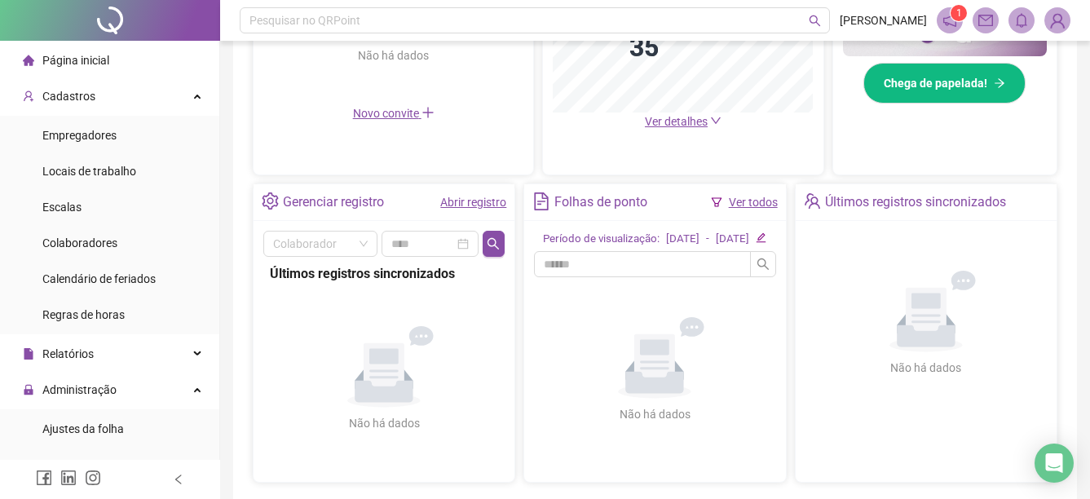
click at [665, 130] on div "Gráfico Total 35 Ver detalhes" at bounding box center [683, 25] width 280 height 232
click at [674, 119] on span "Ver detalhes" at bounding box center [676, 121] width 63 height 13
